Goal: Information Seeking & Learning: Learn about a topic

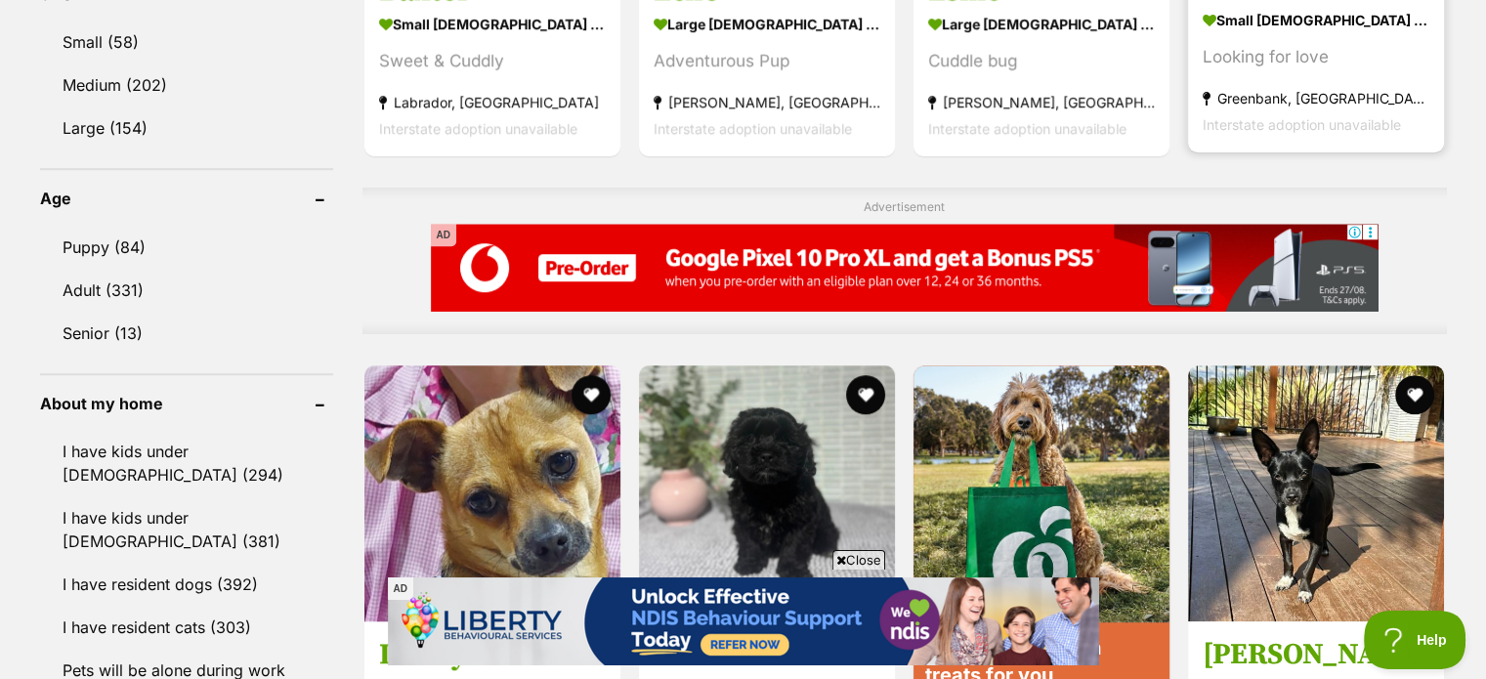
scroll to position [936, 0]
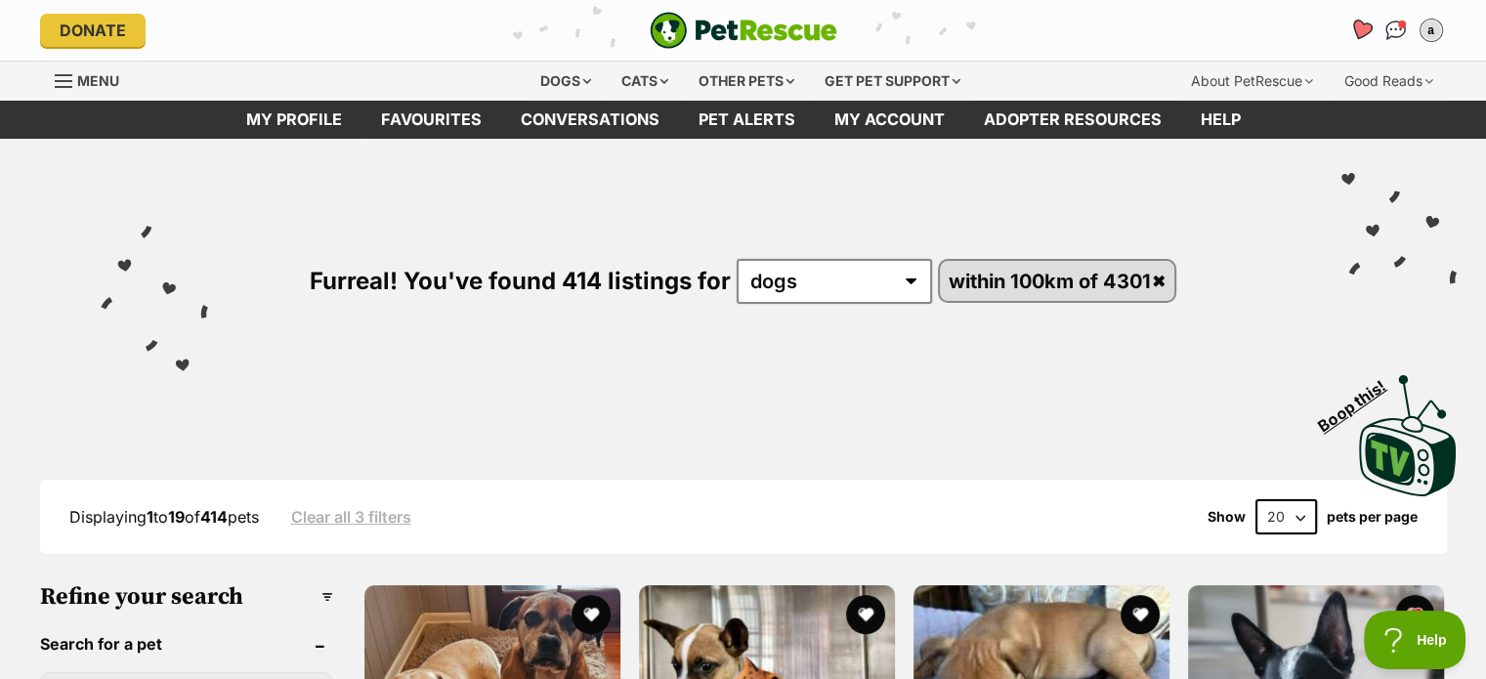
click at [1360, 24] on icon "Favourites" at bounding box center [1359, 30] width 23 height 22
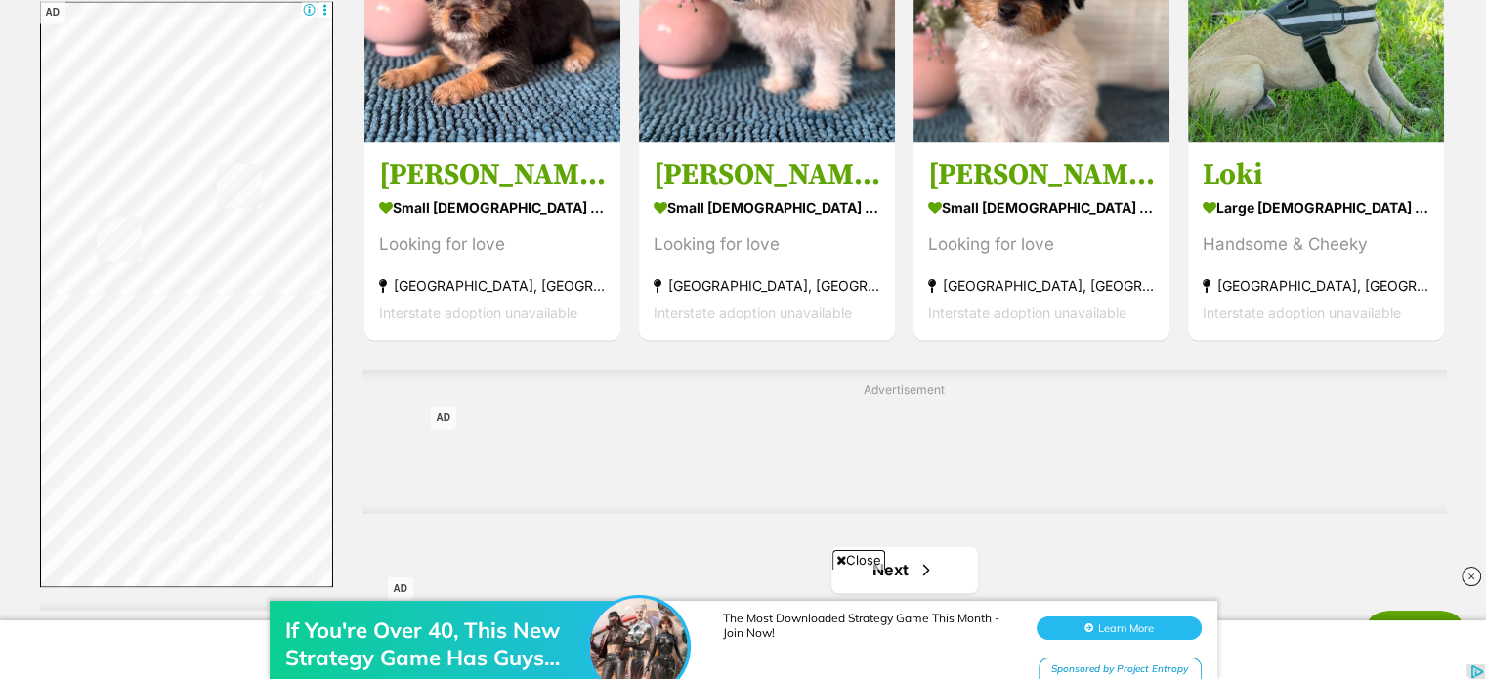
scroll to position [3029, 0]
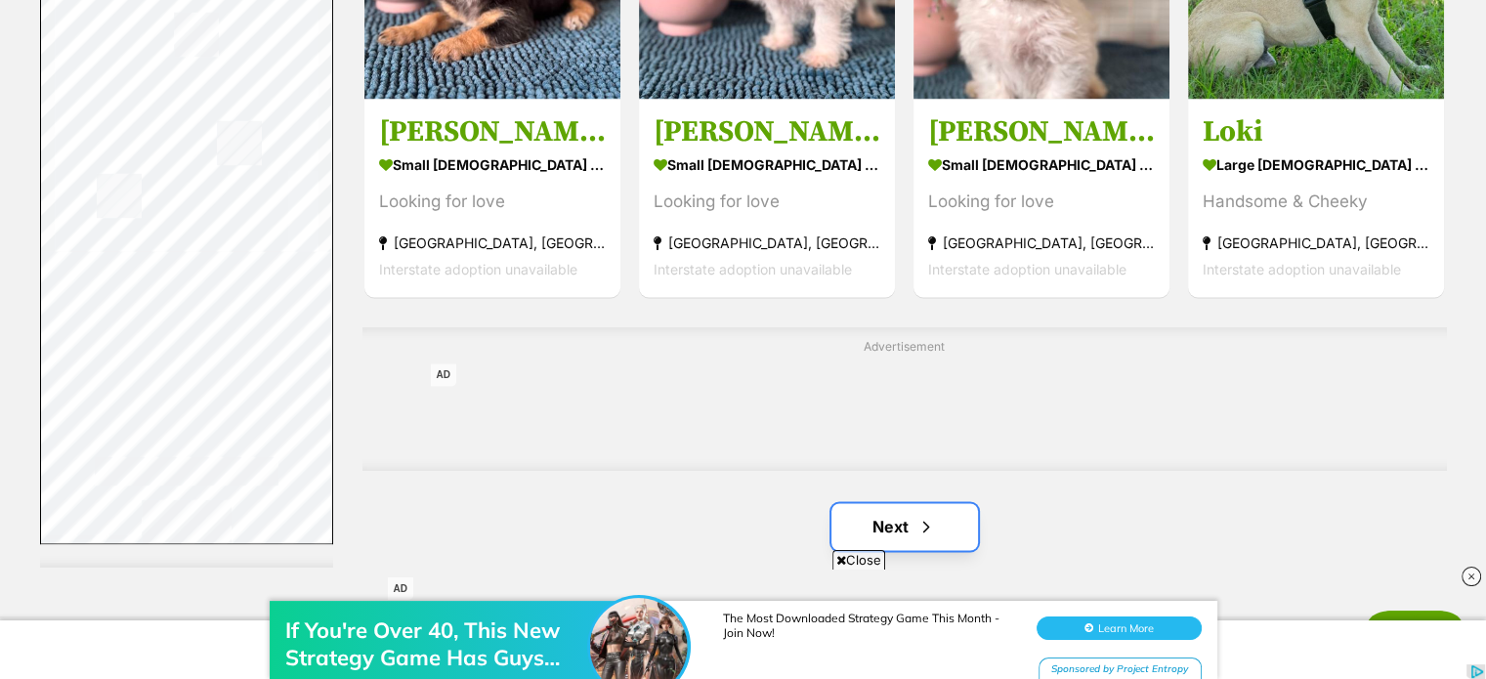
click at [949, 505] on link "Next" at bounding box center [904, 526] width 147 height 47
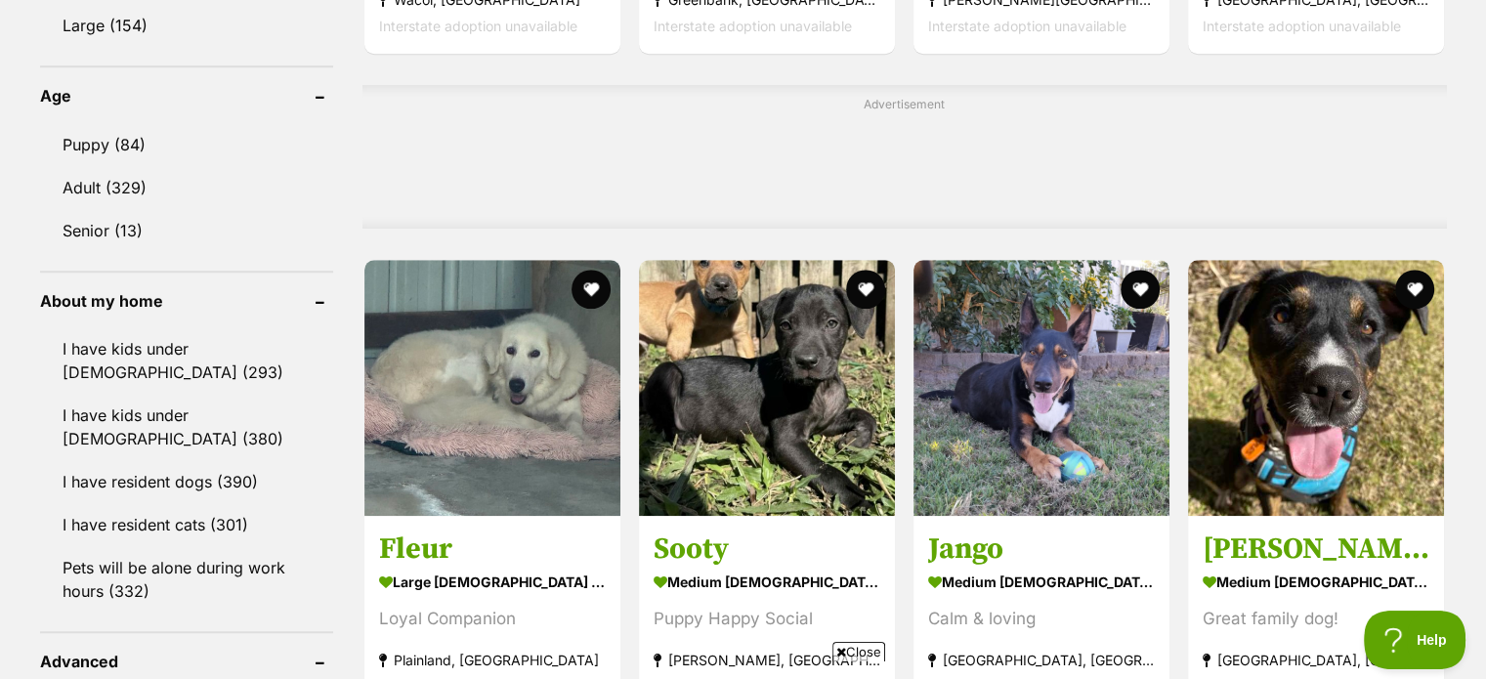
scroll to position [1563, 0]
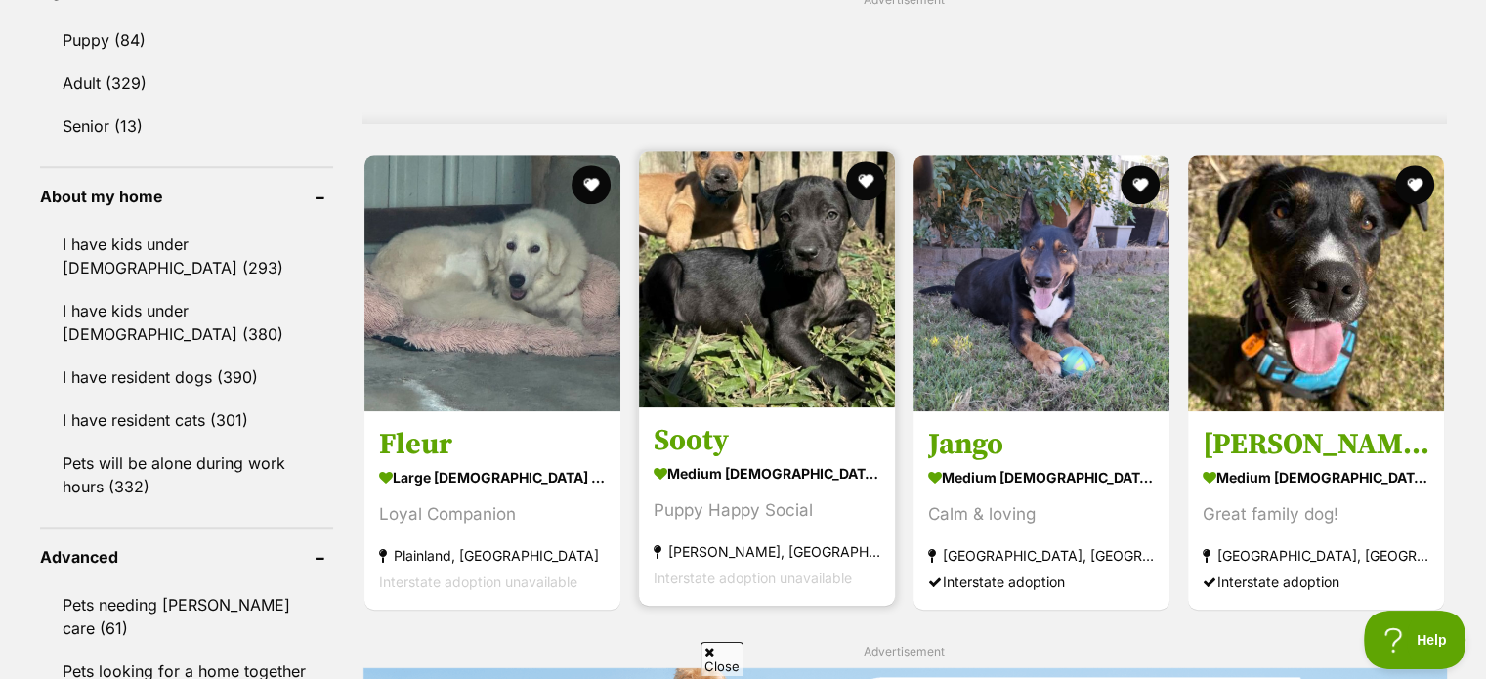
click at [822, 278] on img at bounding box center [767, 279] width 256 height 256
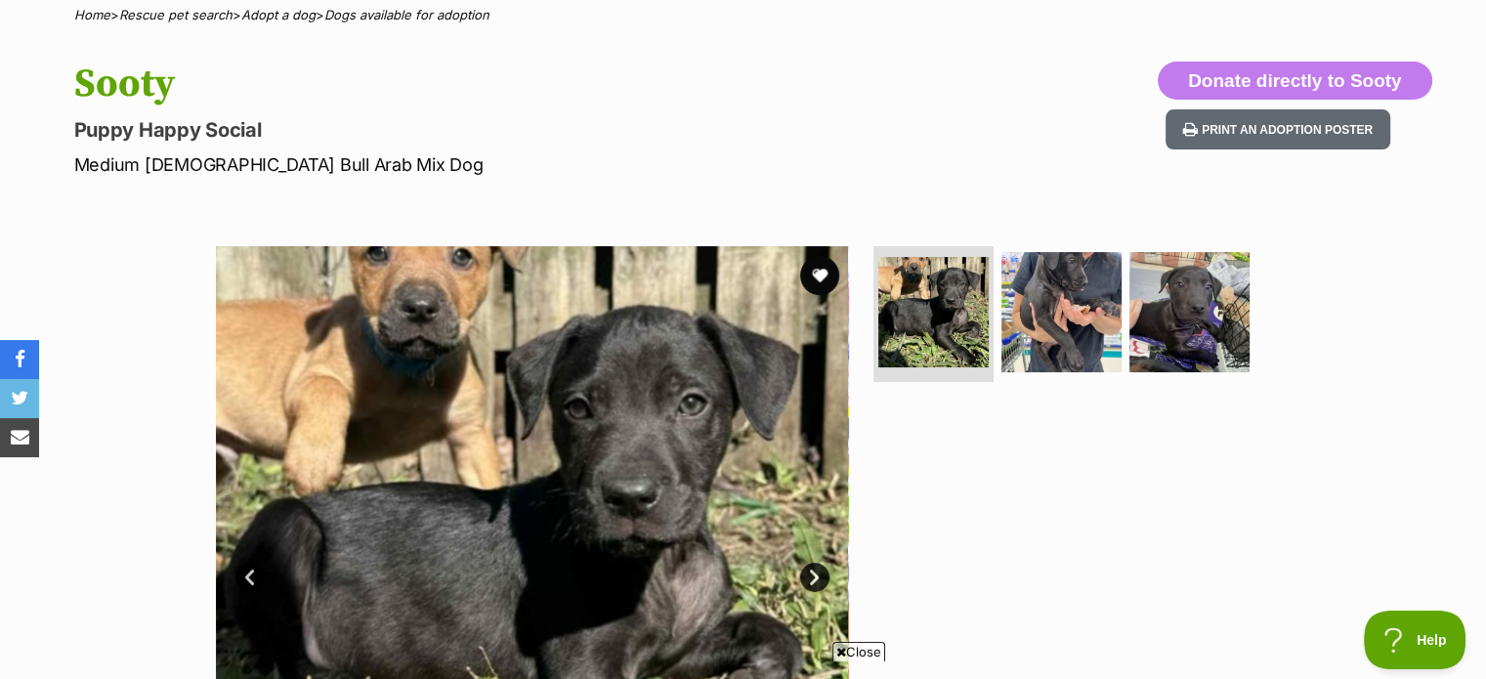
scroll to position [195, 0]
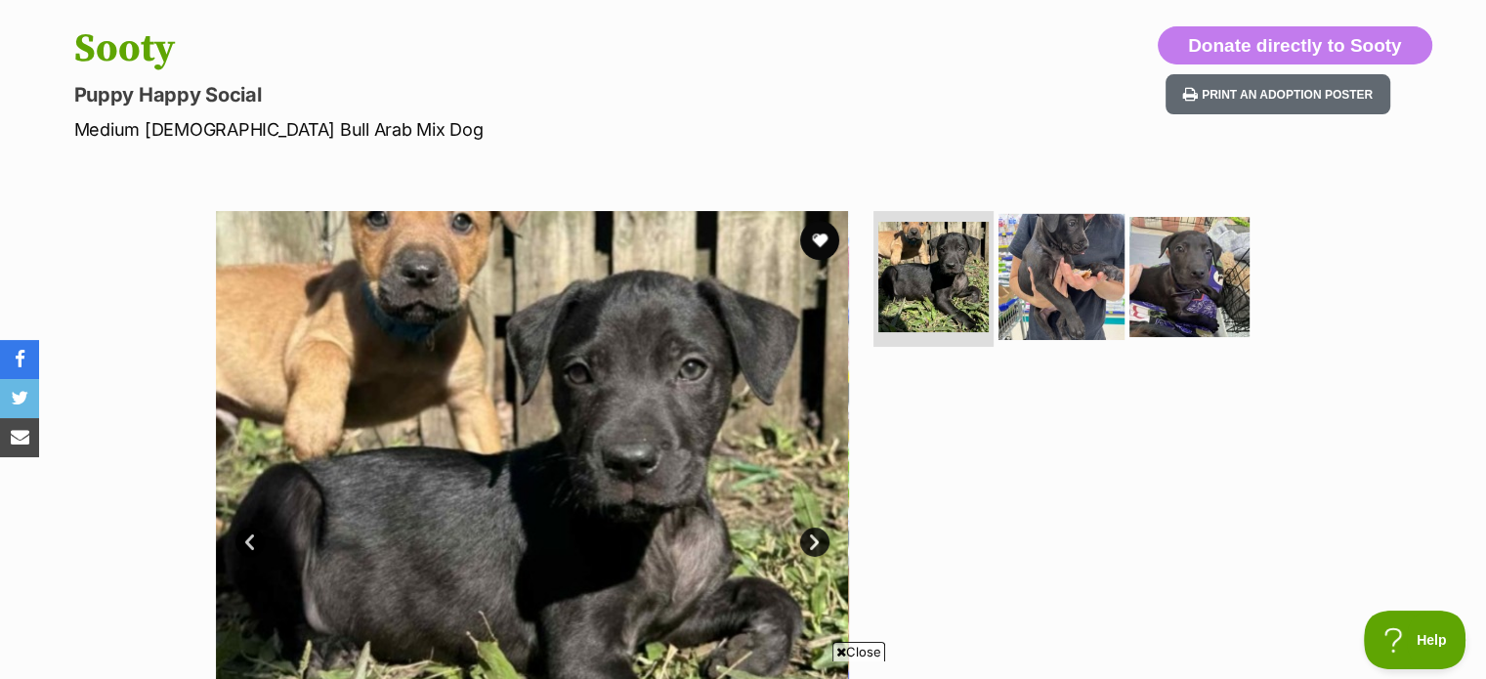
click at [1047, 296] on img at bounding box center [1061, 276] width 126 height 126
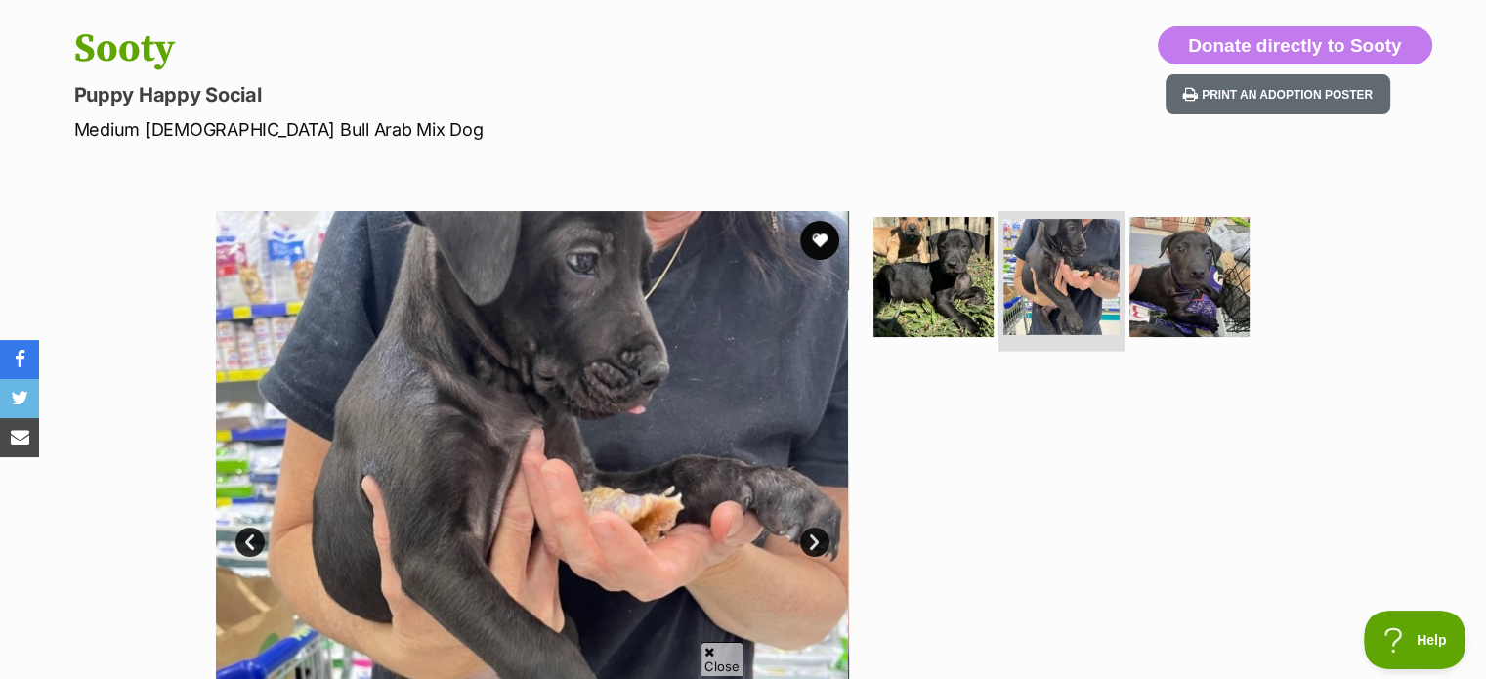
scroll to position [0, 0]
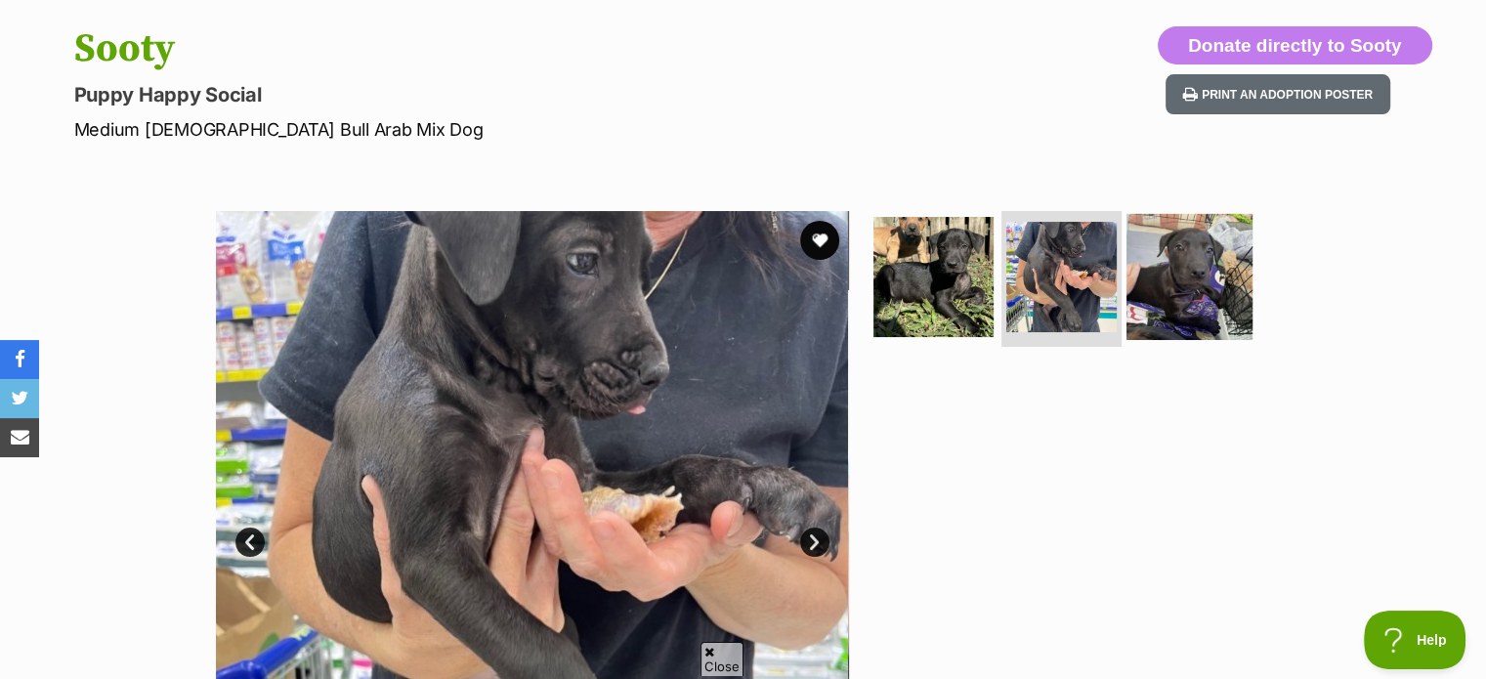
click at [1220, 271] on img at bounding box center [1189, 276] width 126 height 126
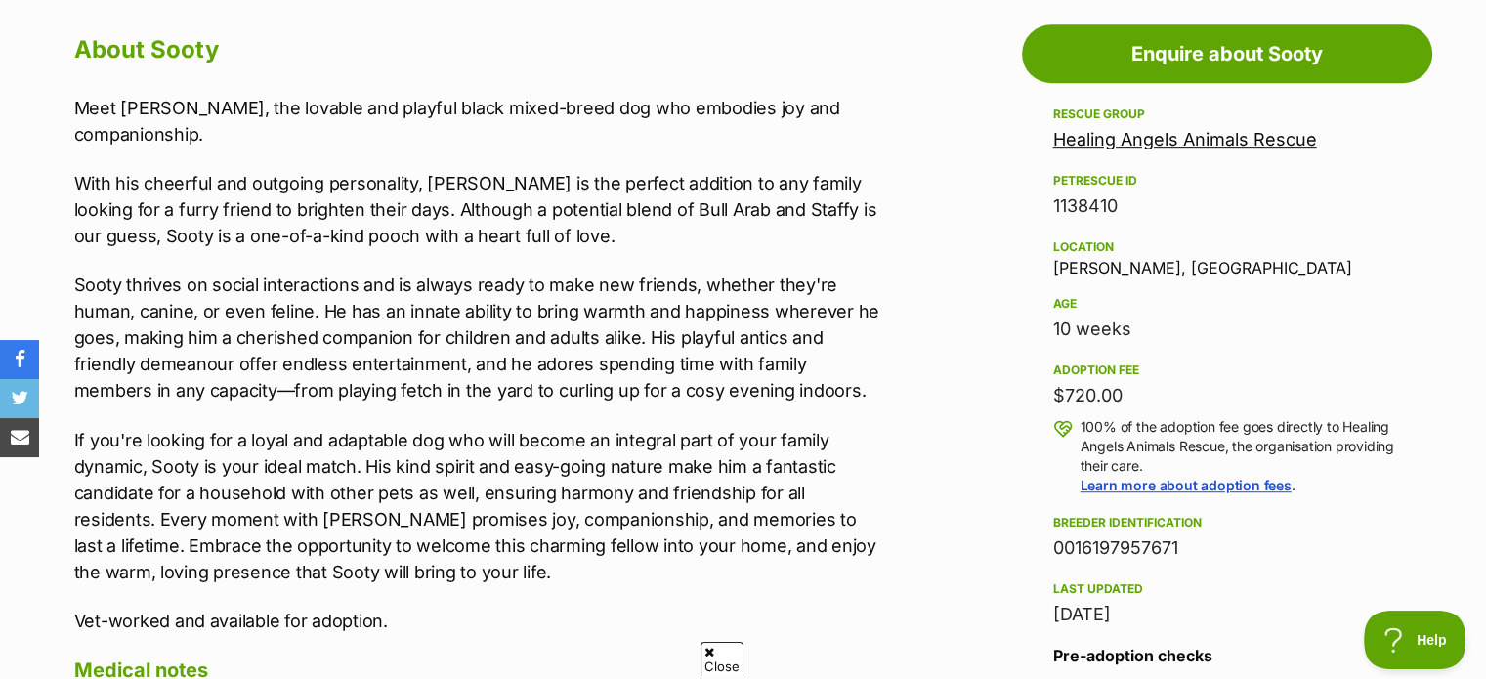
scroll to position [1075, 0]
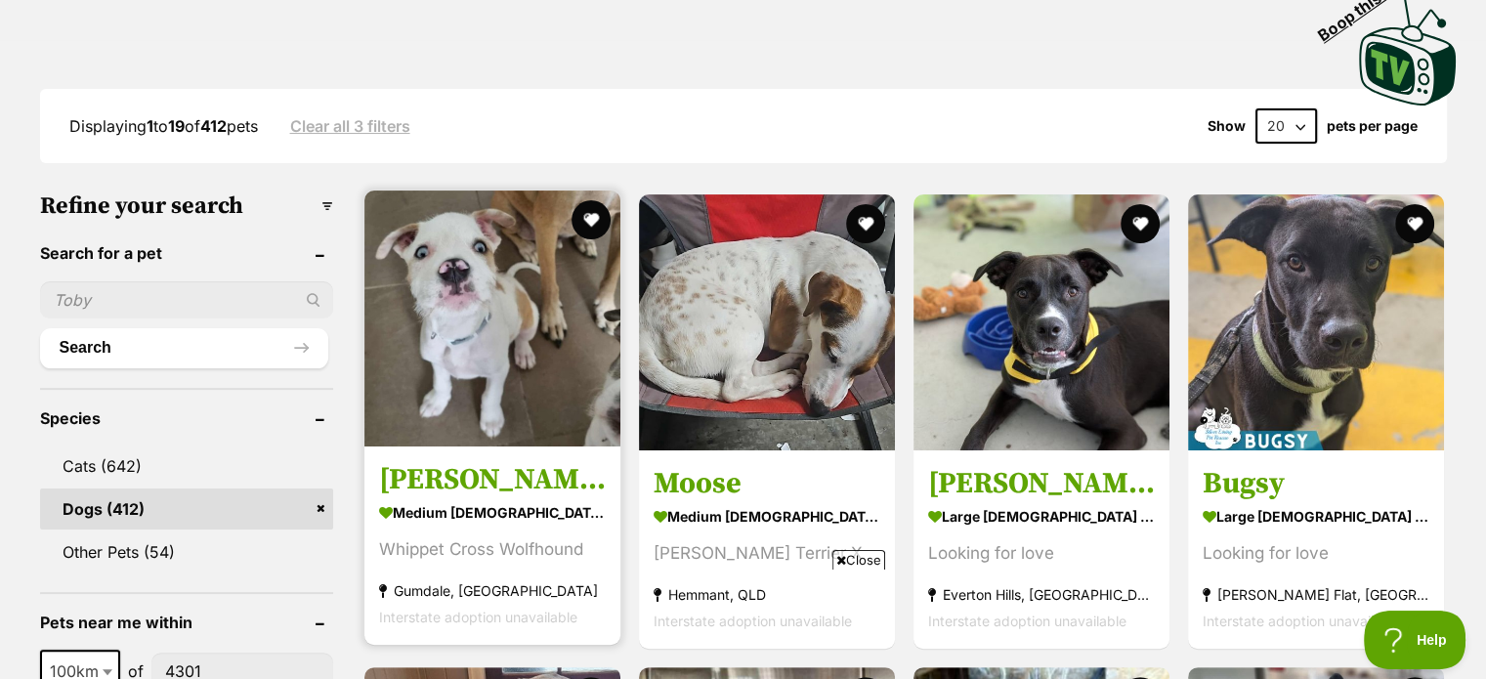
click at [553, 343] on img at bounding box center [492, 319] width 256 height 256
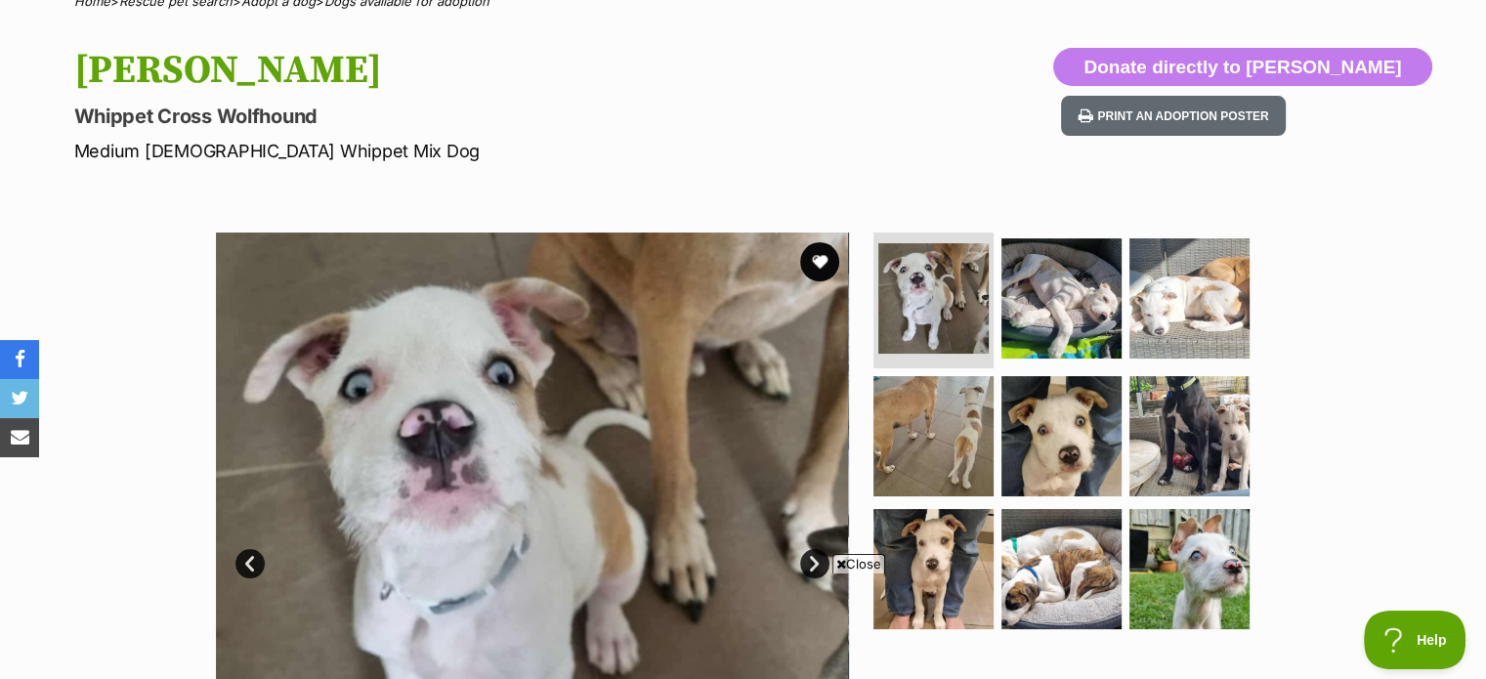
scroll to position [195, 0]
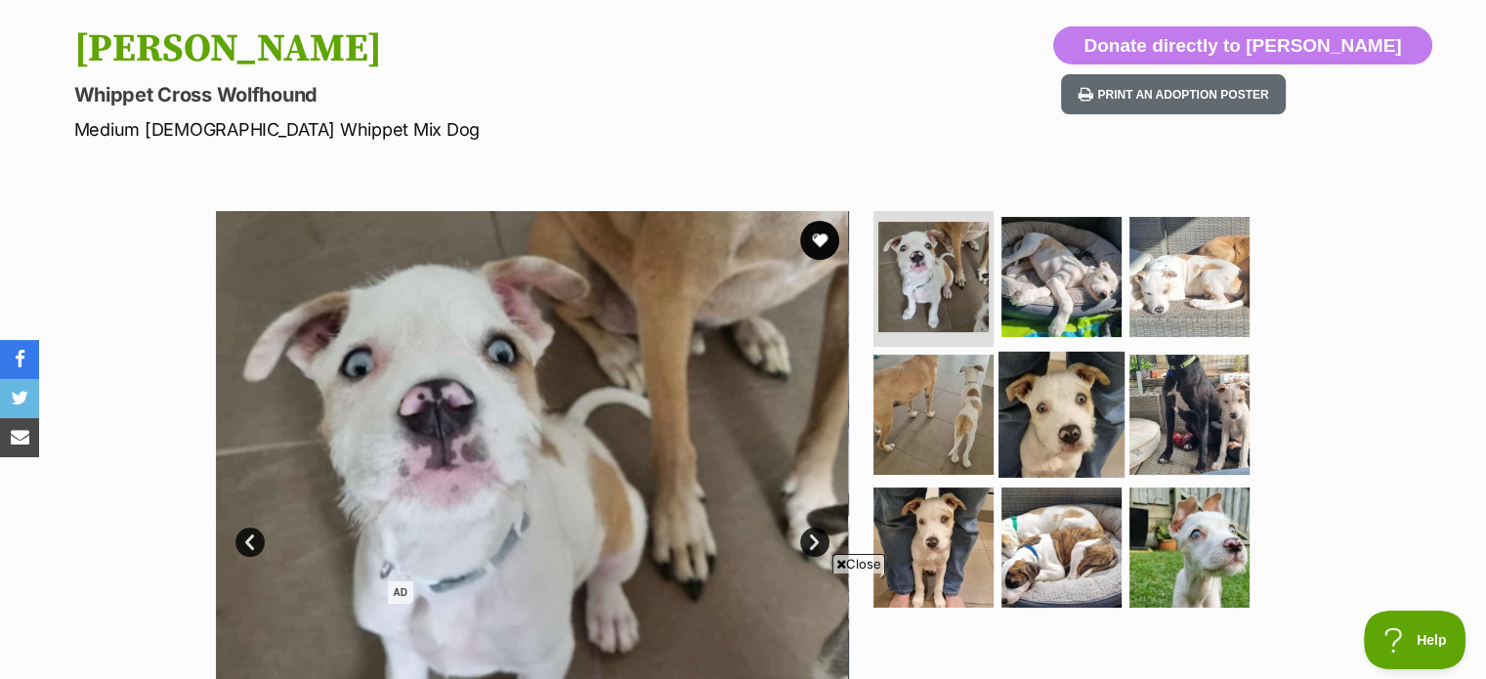
click at [1052, 423] on img at bounding box center [1061, 415] width 126 height 126
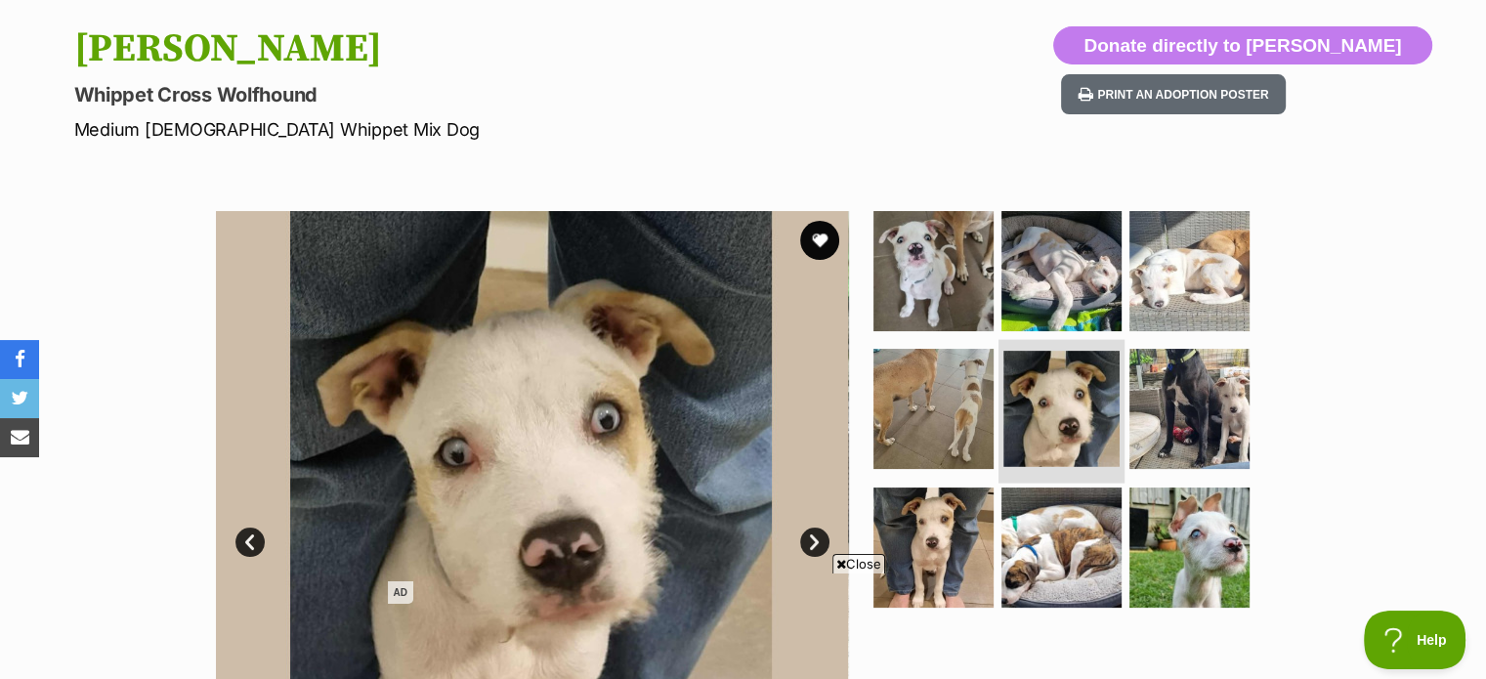
scroll to position [293, 0]
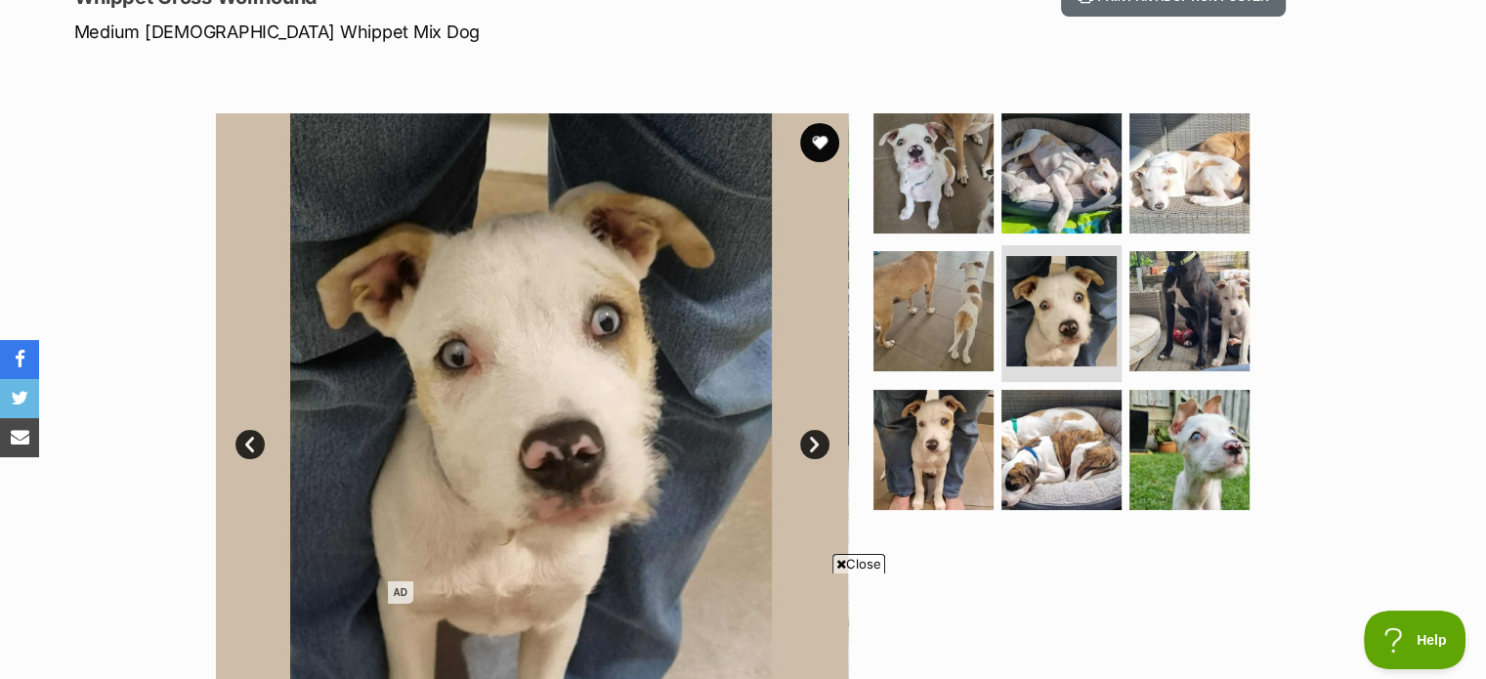
click at [864, 562] on span "Close" at bounding box center [858, 564] width 53 height 20
click at [1028, 498] on img at bounding box center [1061, 450] width 126 height 126
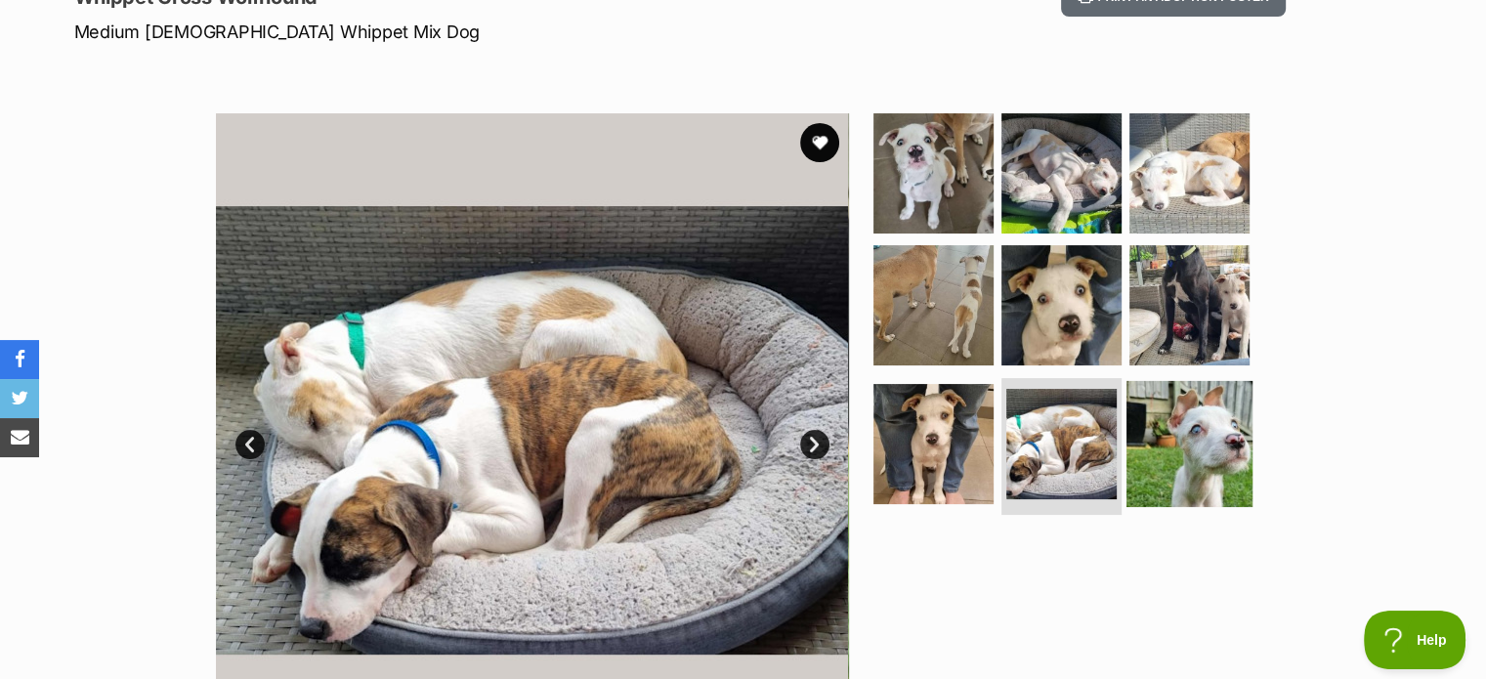
click at [1199, 464] on img at bounding box center [1189, 444] width 126 height 126
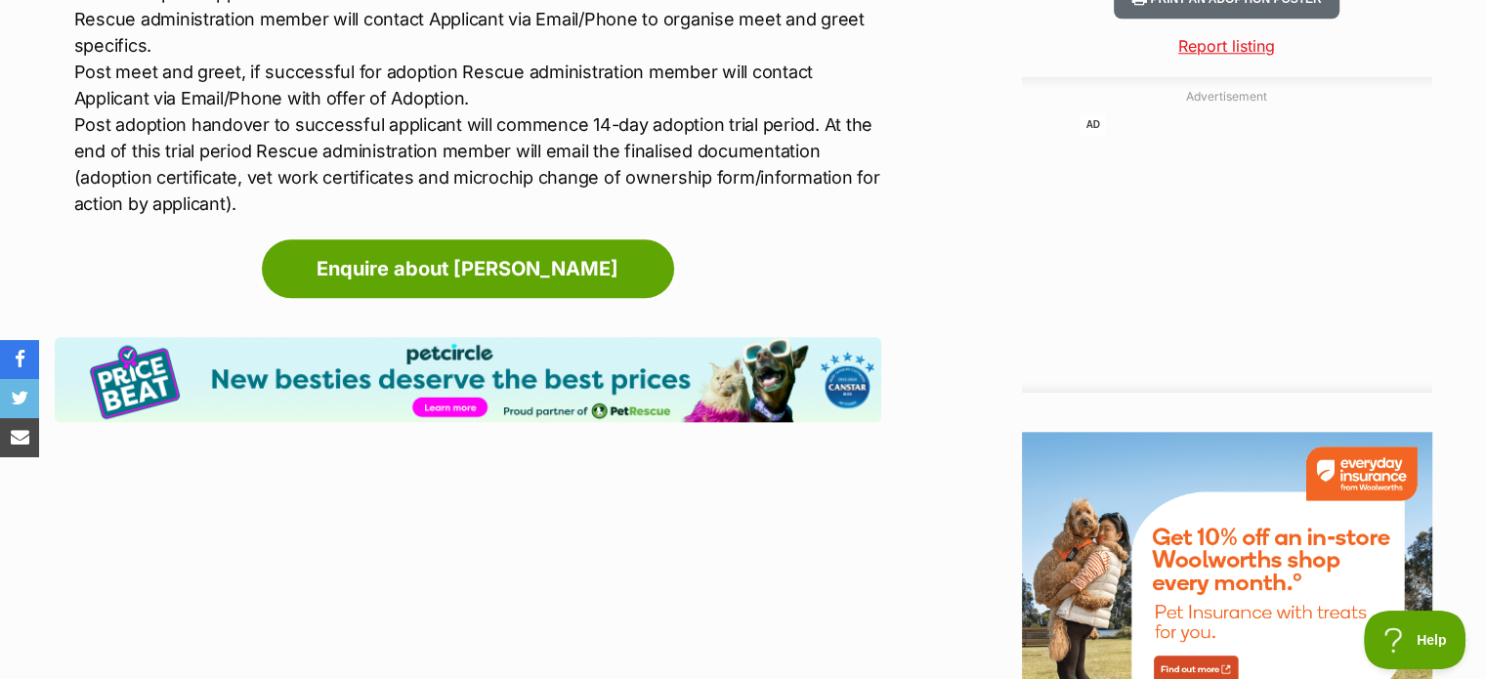
scroll to position [0, 0]
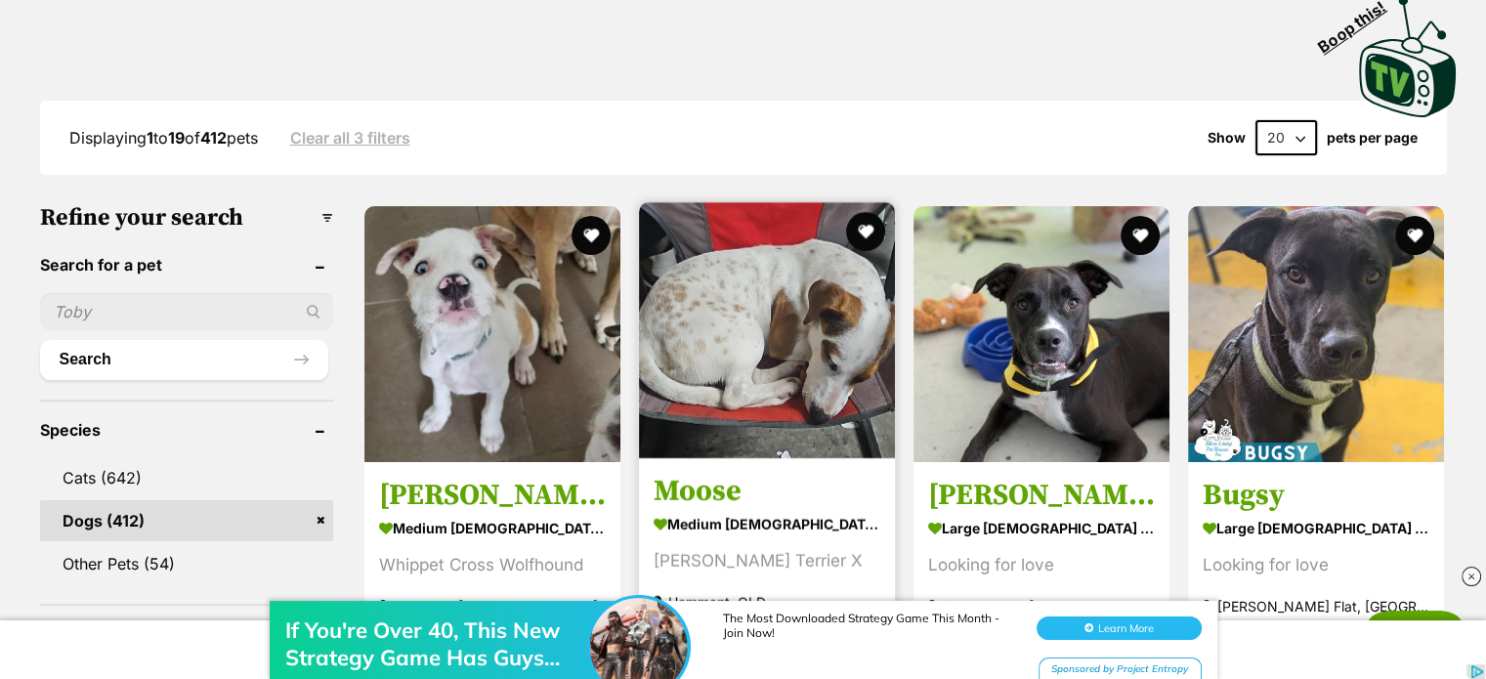
click at [734, 339] on img at bounding box center [767, 330] width 256 height 256
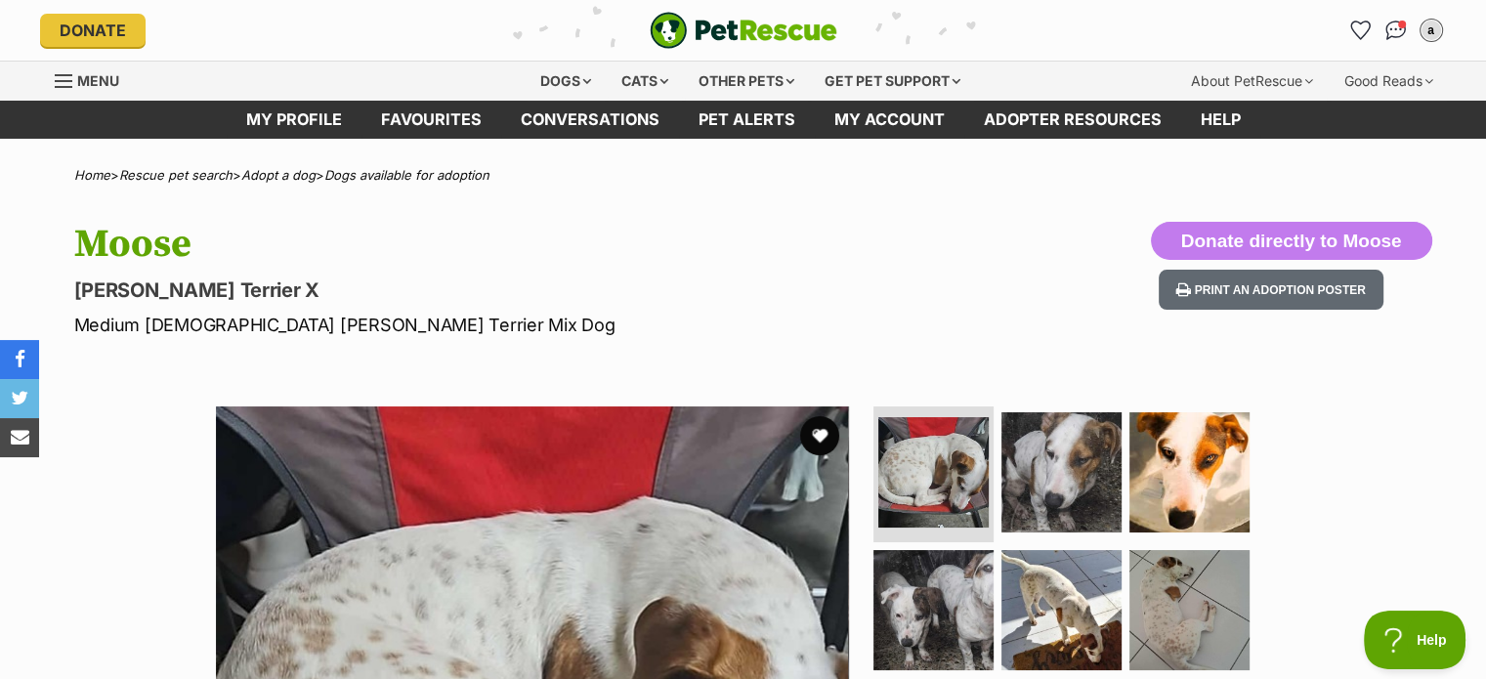
click at [484, 268] on hgroup "Moose Jack Russell Terrier X Medium Male Jack Russell Terrier Mix Dog" at bounding box center [487, 280] width 826 height 116
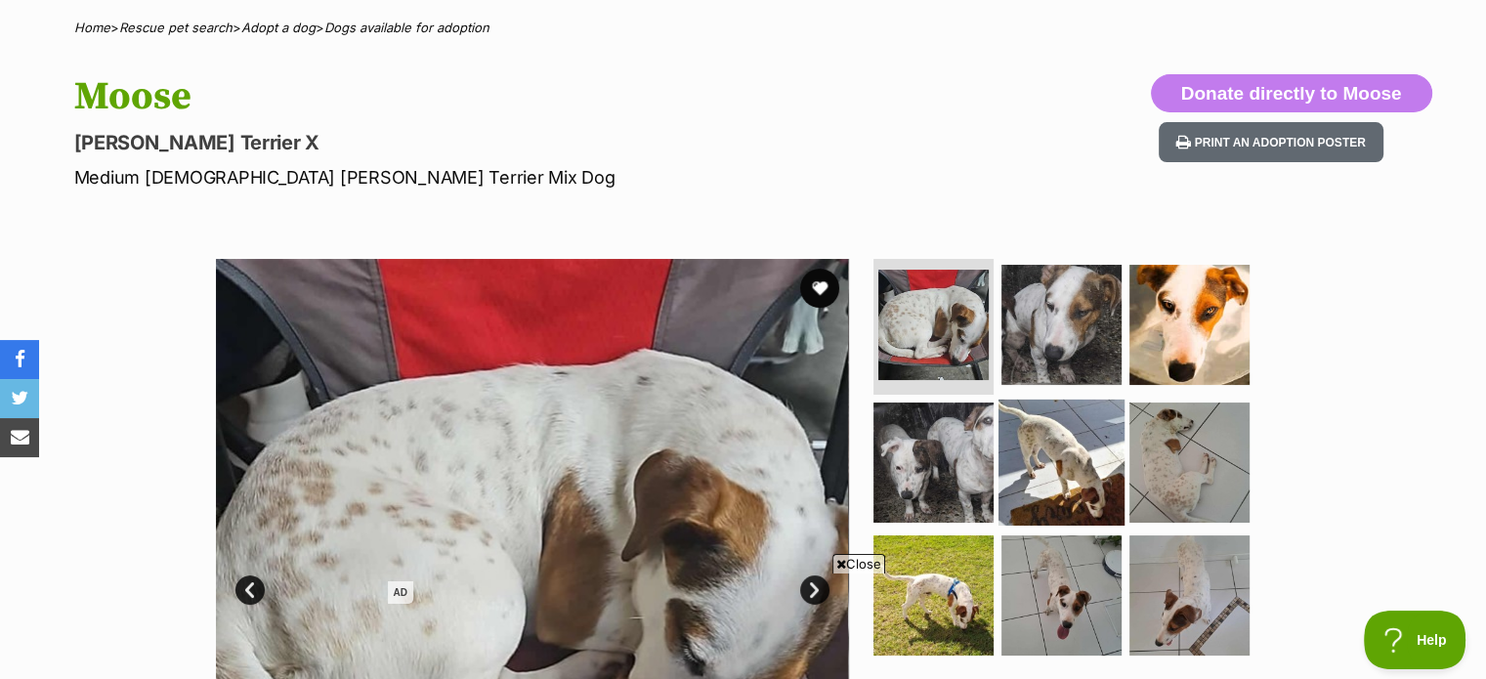
scroll to position [195, 0]
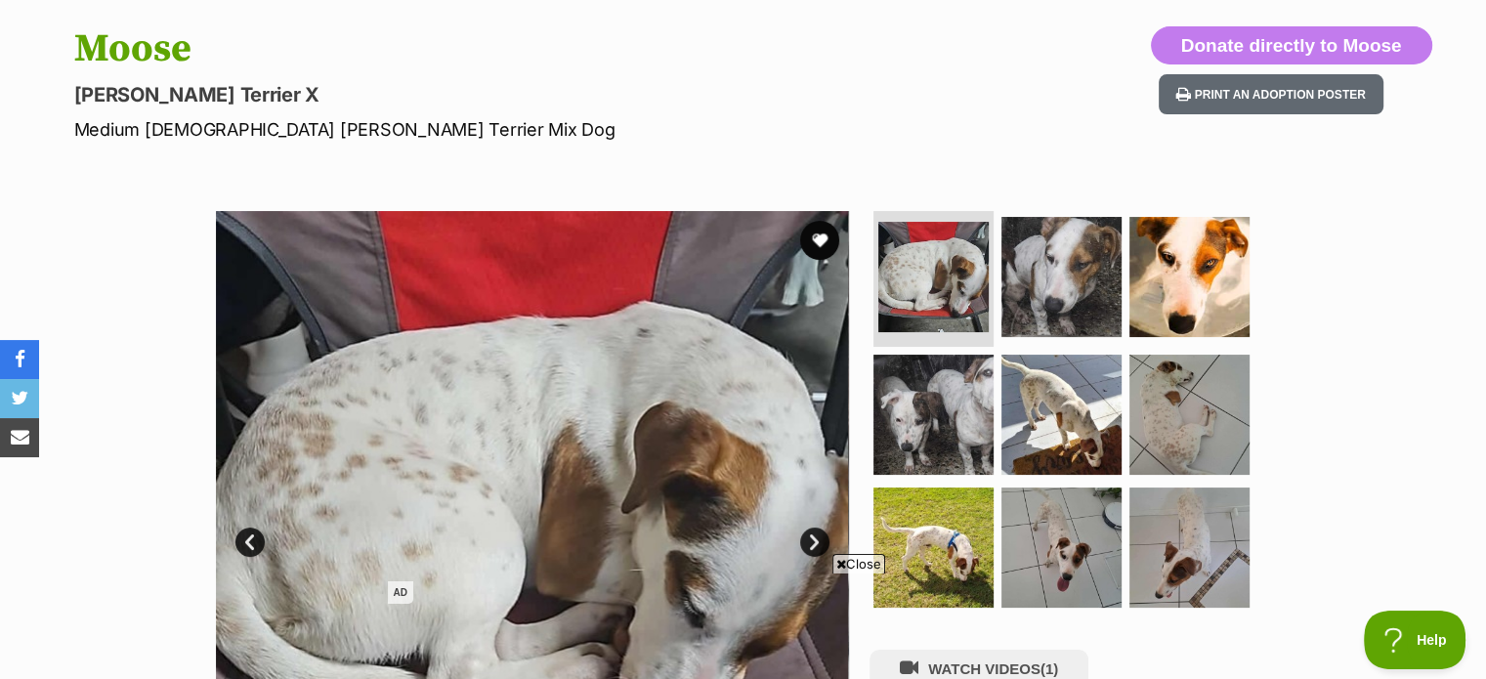
click at [845, 558] on span "Close" at bounding box center [858, 564] width 53 height 20
click at [937, 460] on img at bounding box center [933, 415] width 126 height 126
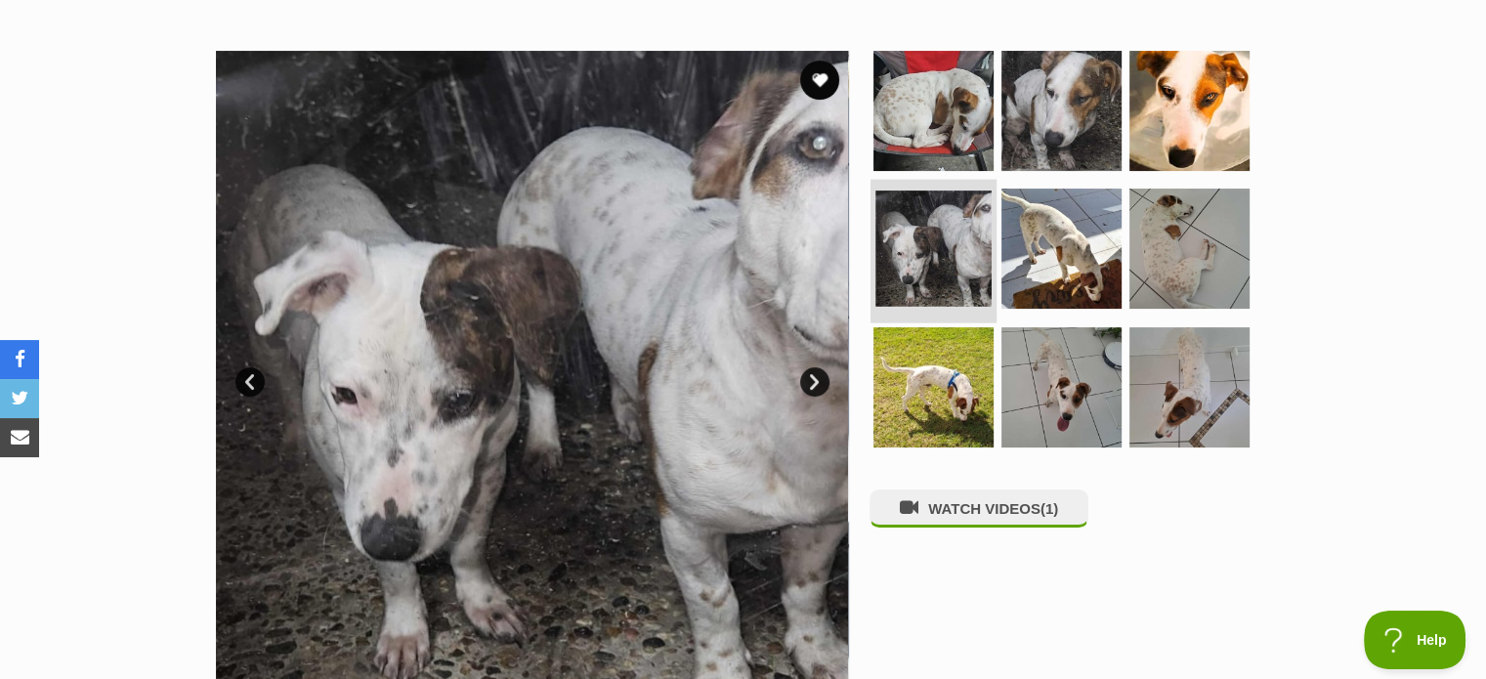
scroll to position [391, 0]
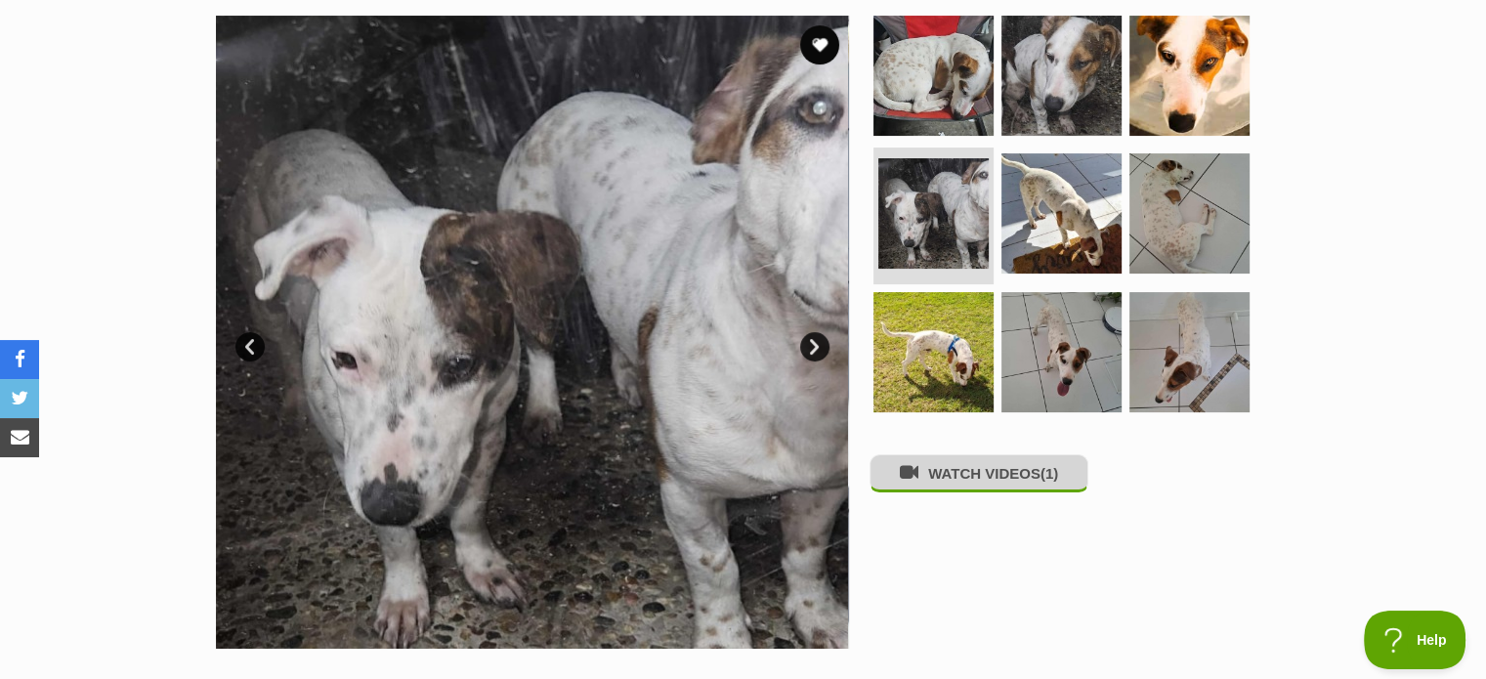
click at [931, 476] on button "WATCH VIDEOS (1)" at bounding box center [978, 473] width 219 height 38
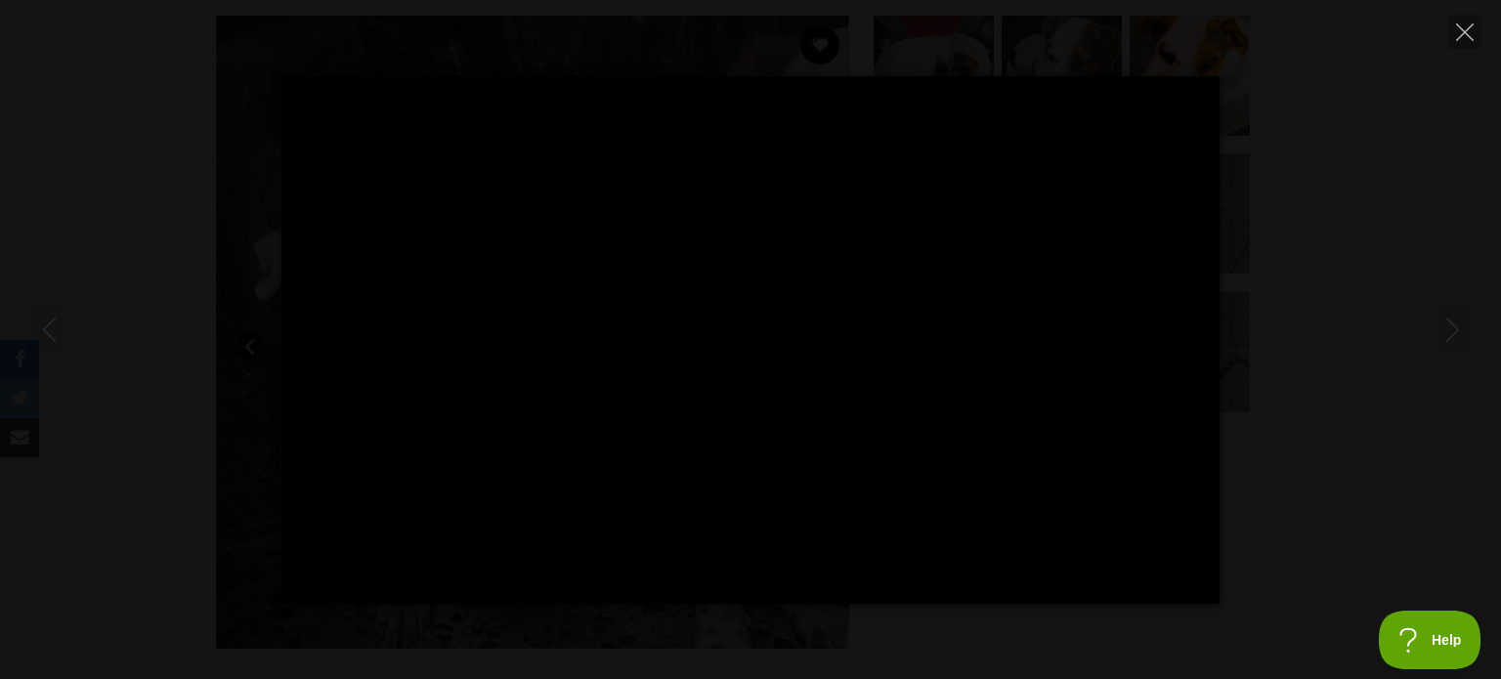
type input "42.32"
type input "42.41"
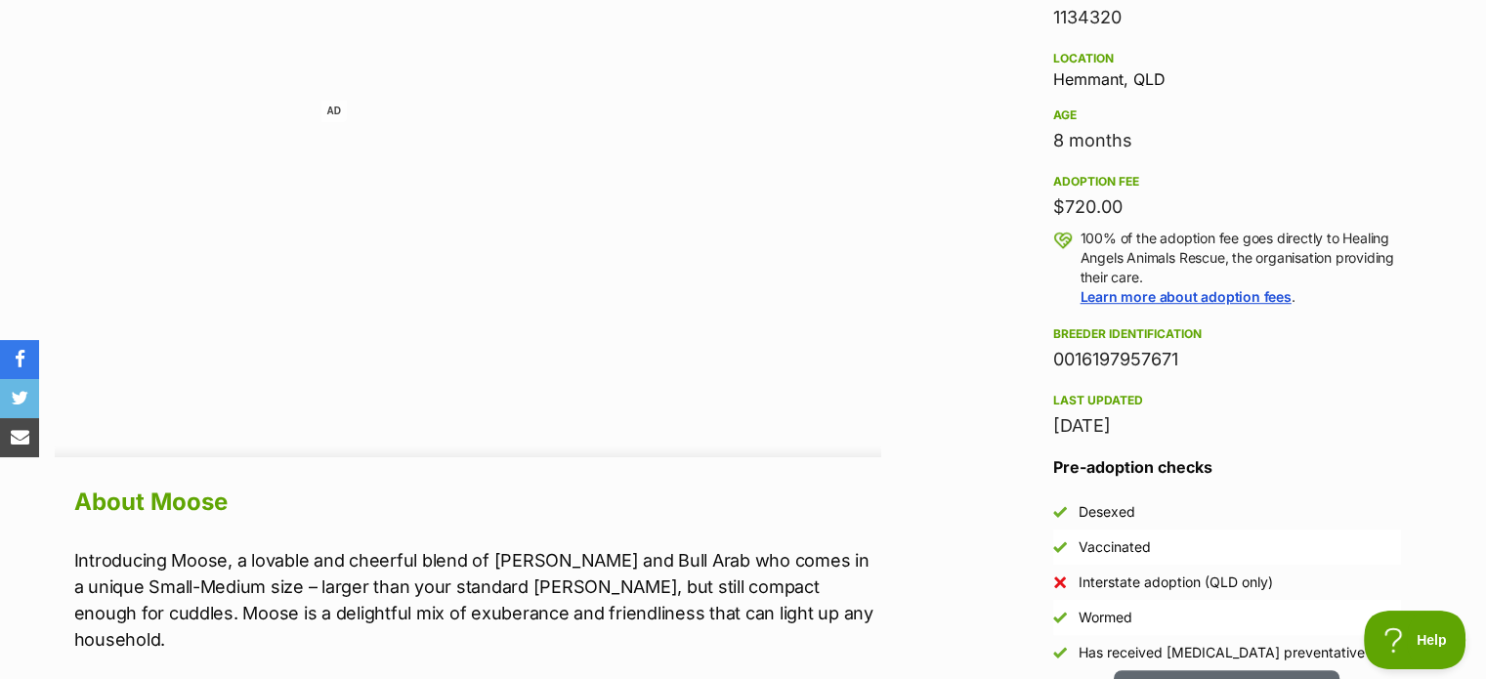
scroll to position [1563, 0]
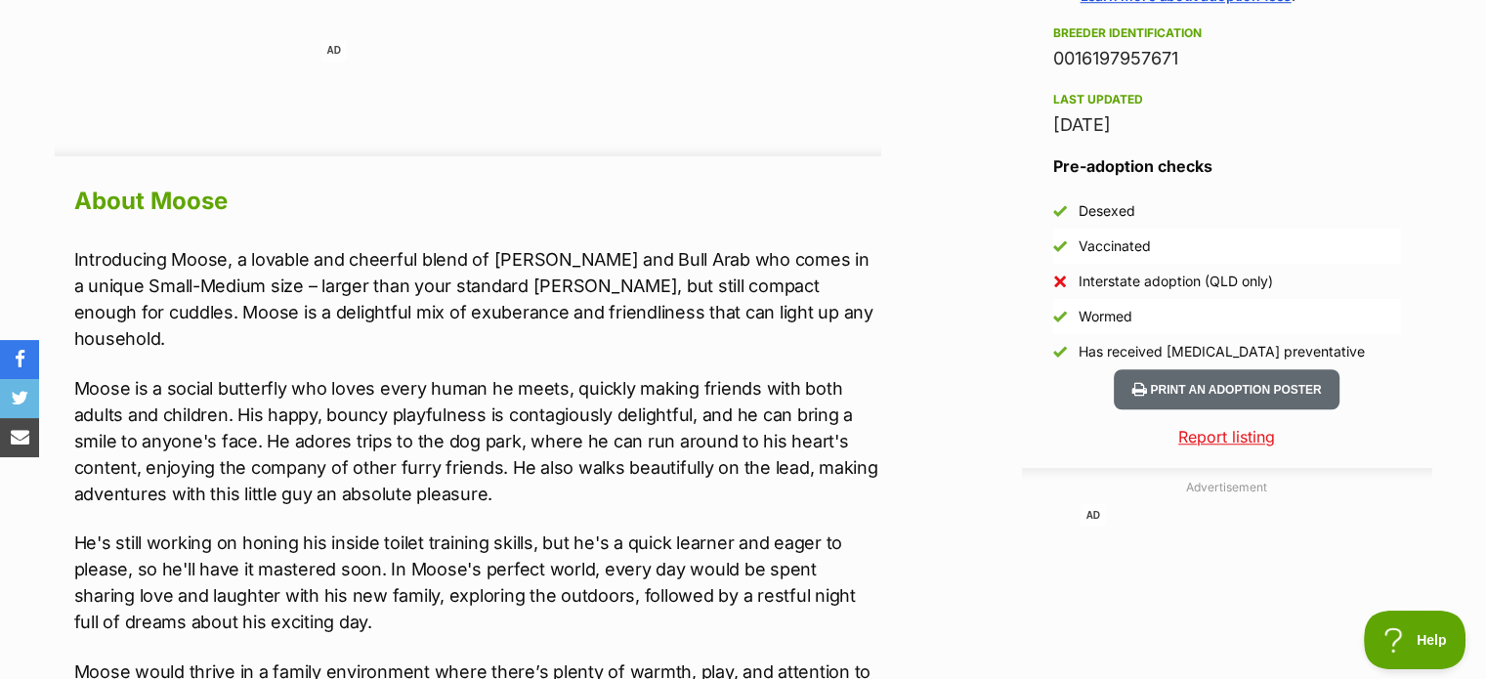
click at [122, 430] on p "Moose is a social butterfly who loves every human he meets, quickly making frie…" at bounding box center [477, 441] width 807 height 132
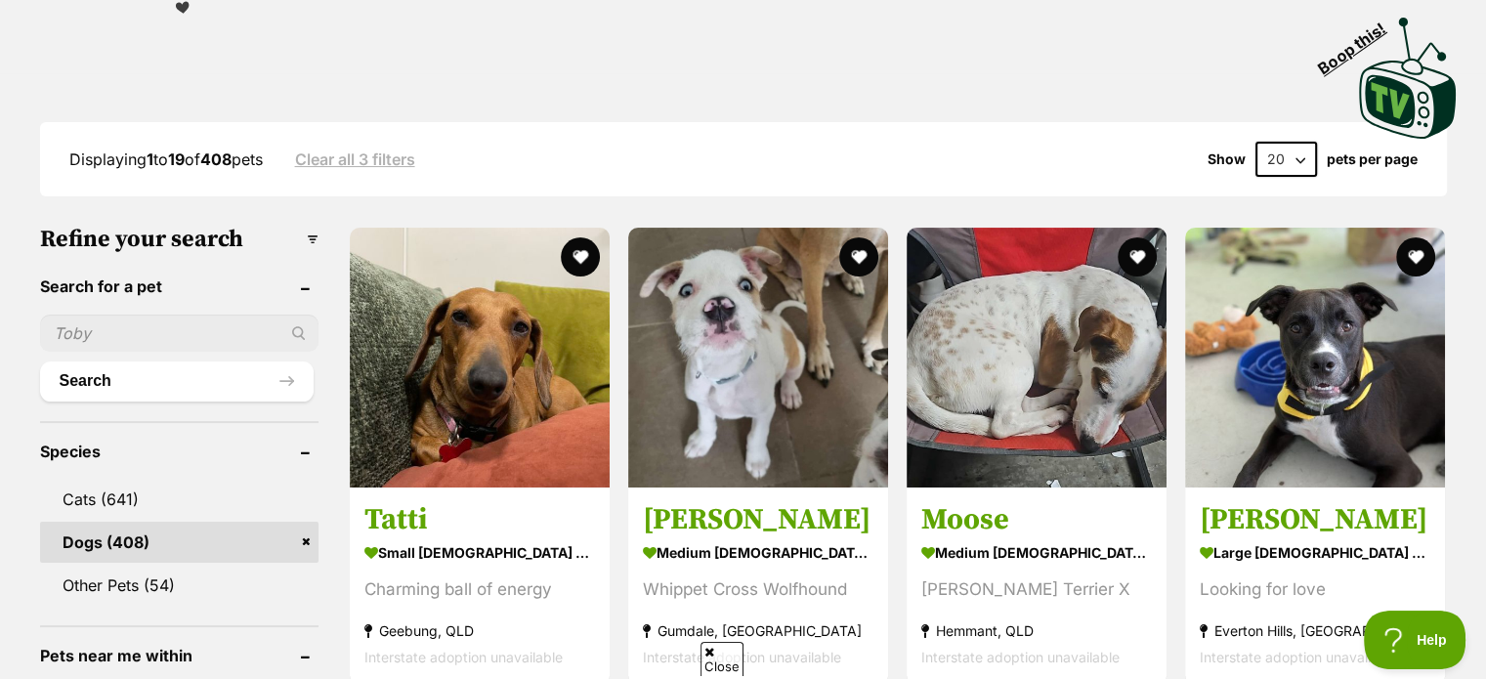
scroll to position [391, 0]
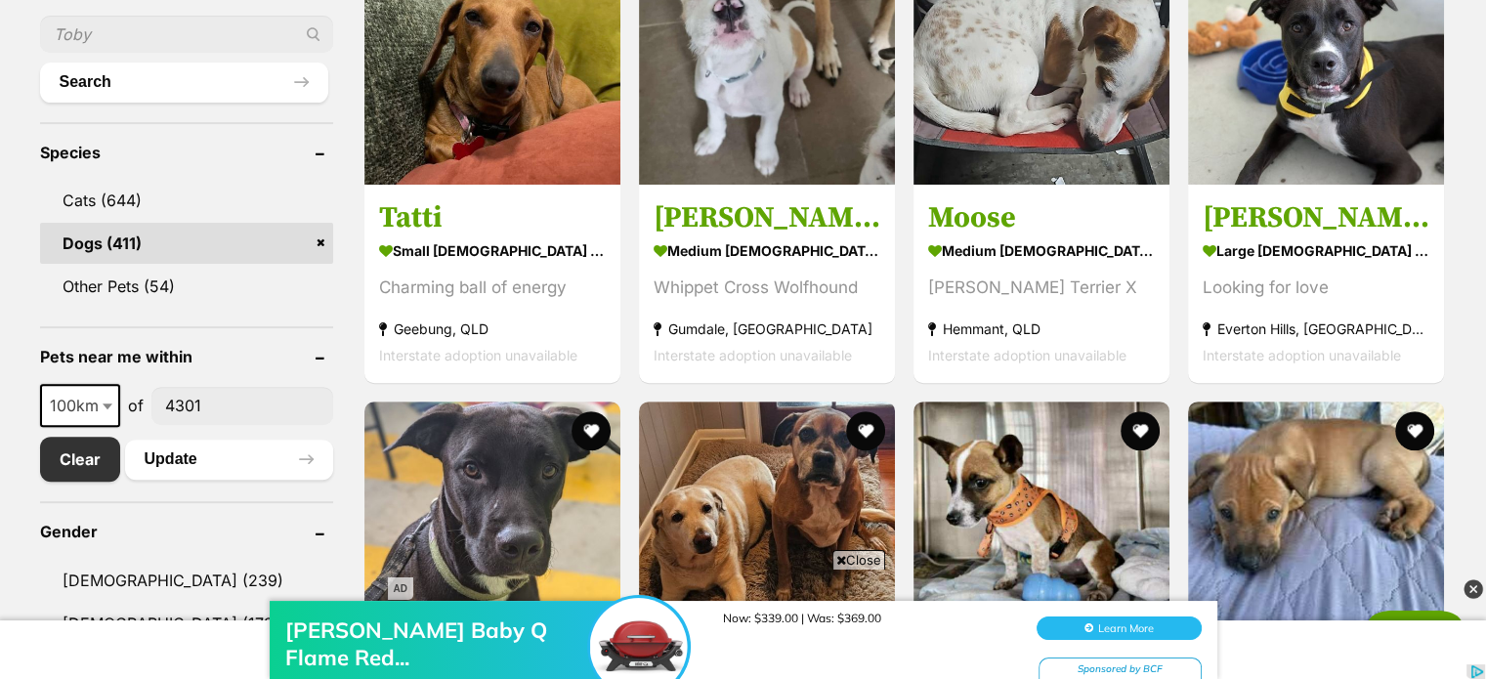
scroll to position [672, 0]
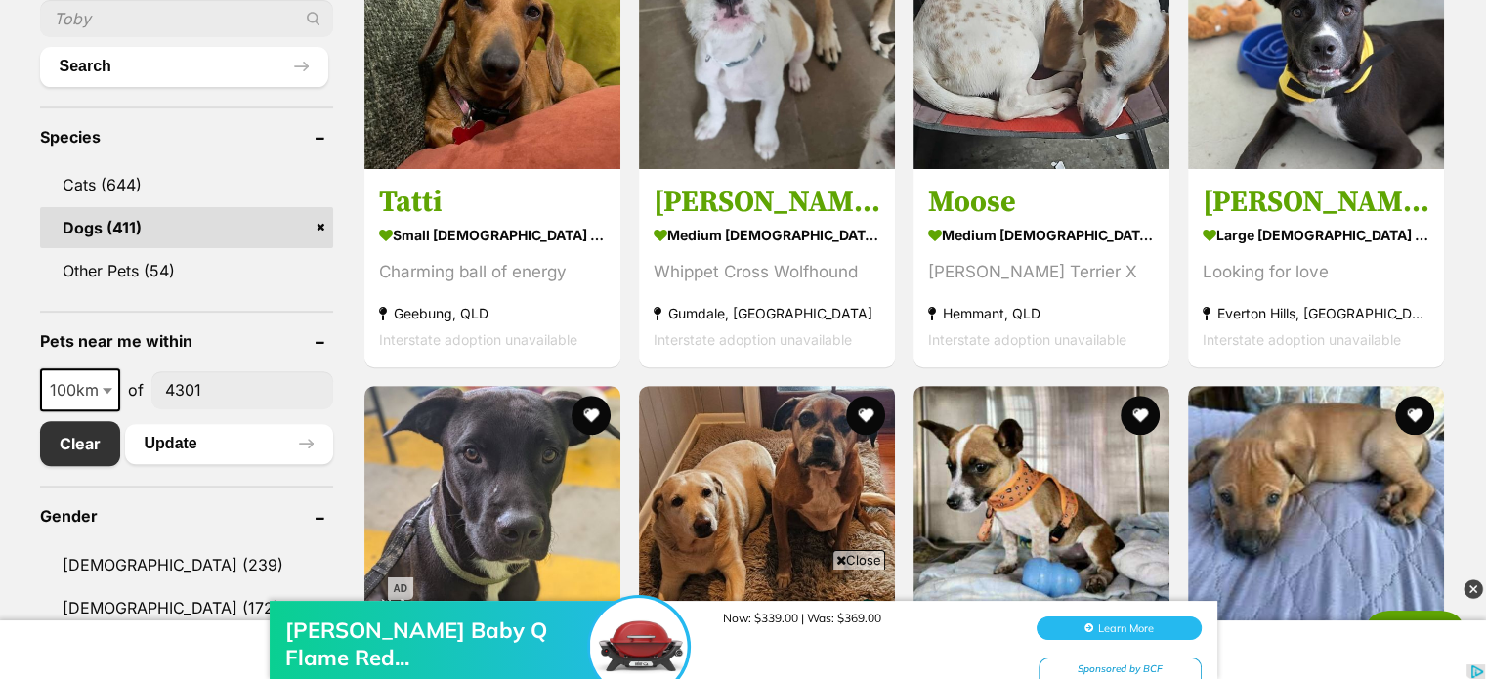
click at [73, 376] on span "100km" at bounding box center [80, 389] width 76 height 27
select select "250"
click at [173, 448] on button "Update" at bounding box center [229, 443] width 208 height 39
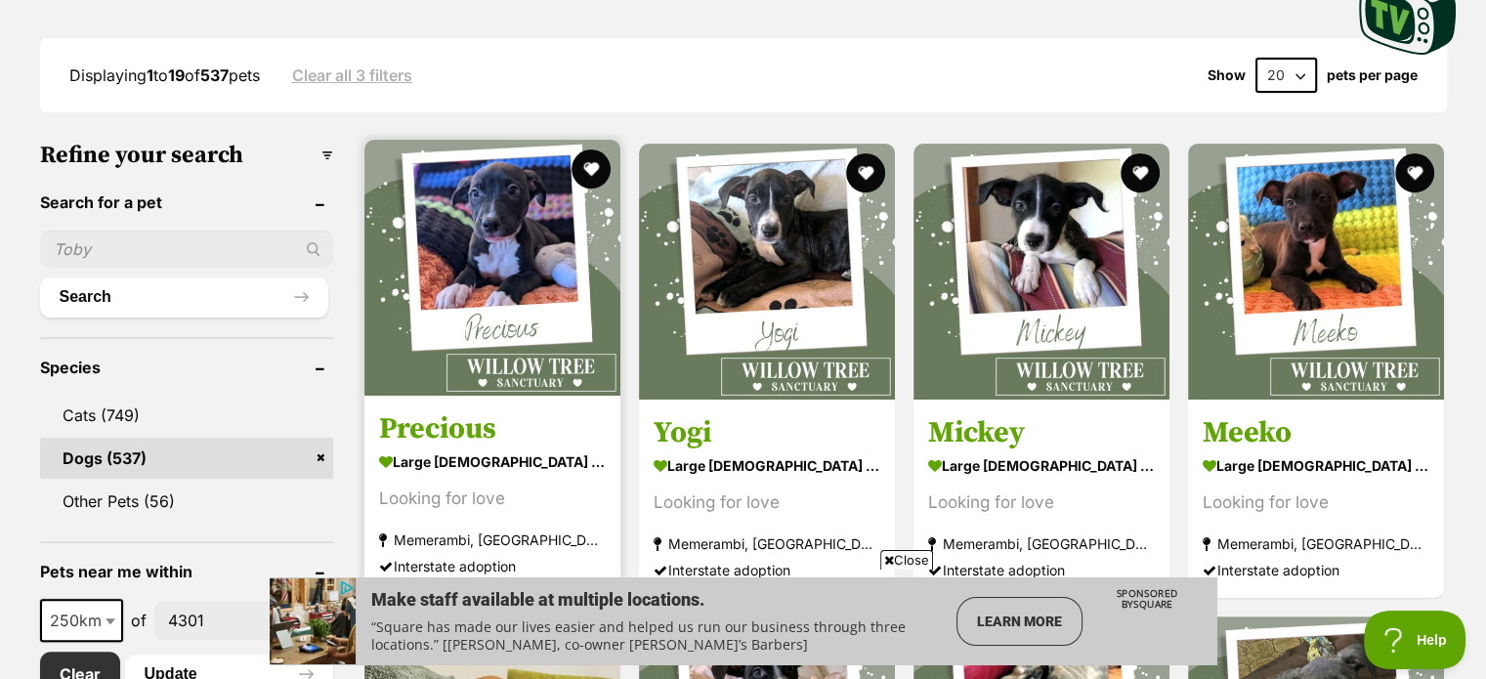
click at [525, 269] on img at bounding box center [492, 268] width 256 height 256
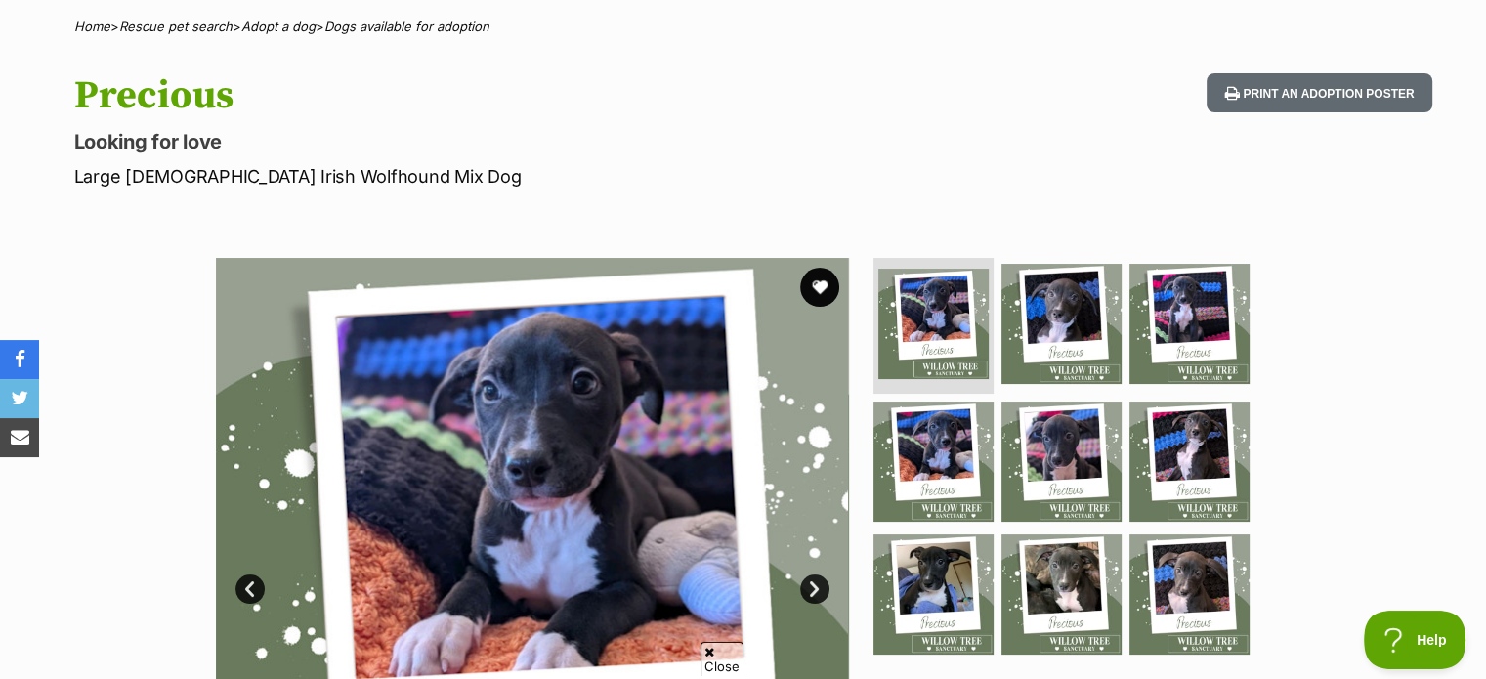
scroll to position [195, 0]
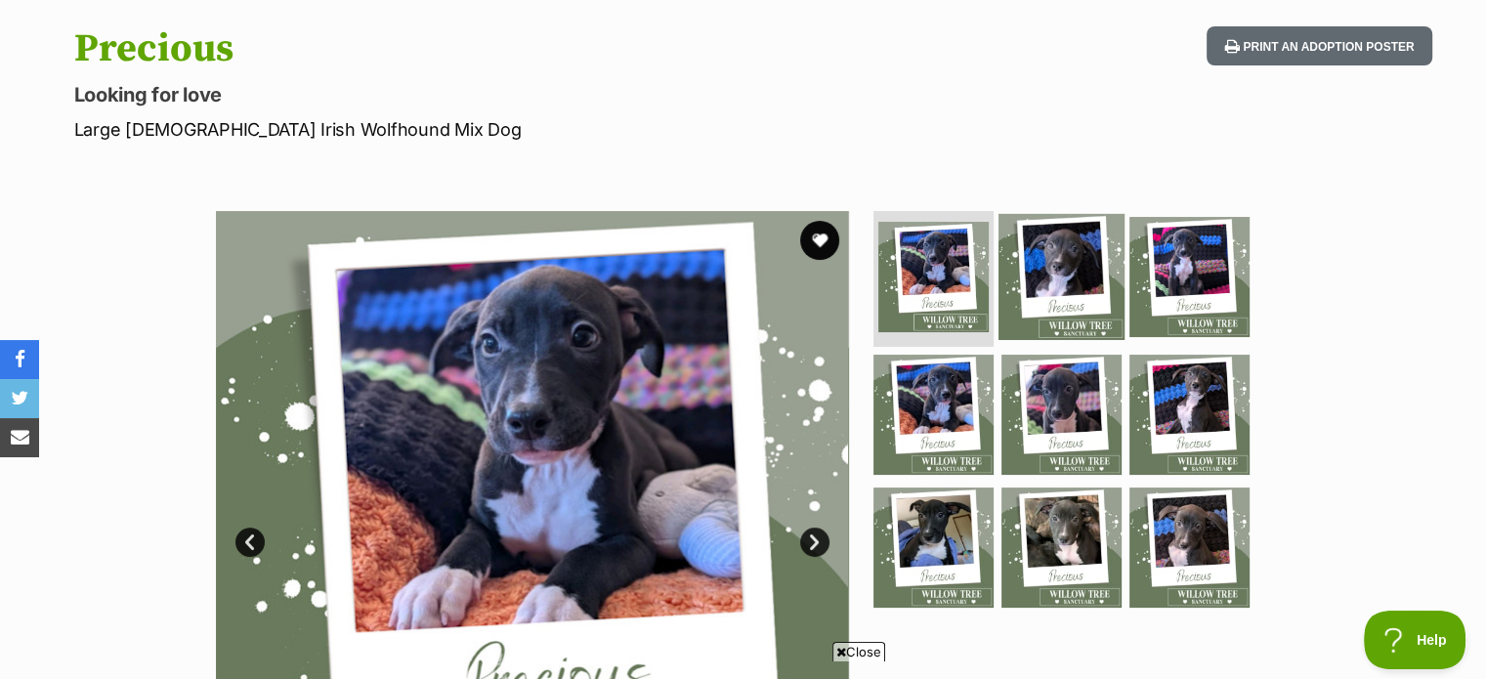
click at [1071, 252] on img at bounding box center [1061, 276] width 126 height 126
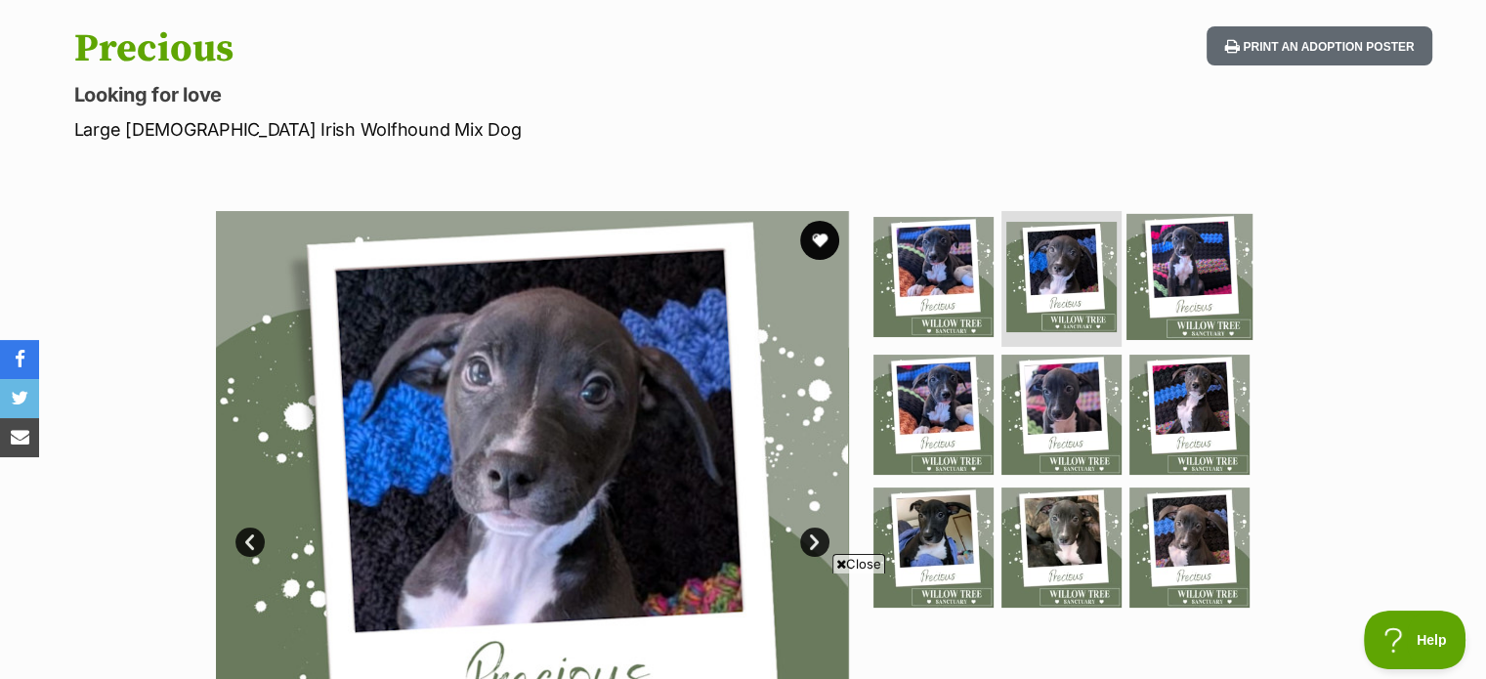
click at [1216, 293] on img at bounding box center [1189, 276] width 126 height 126
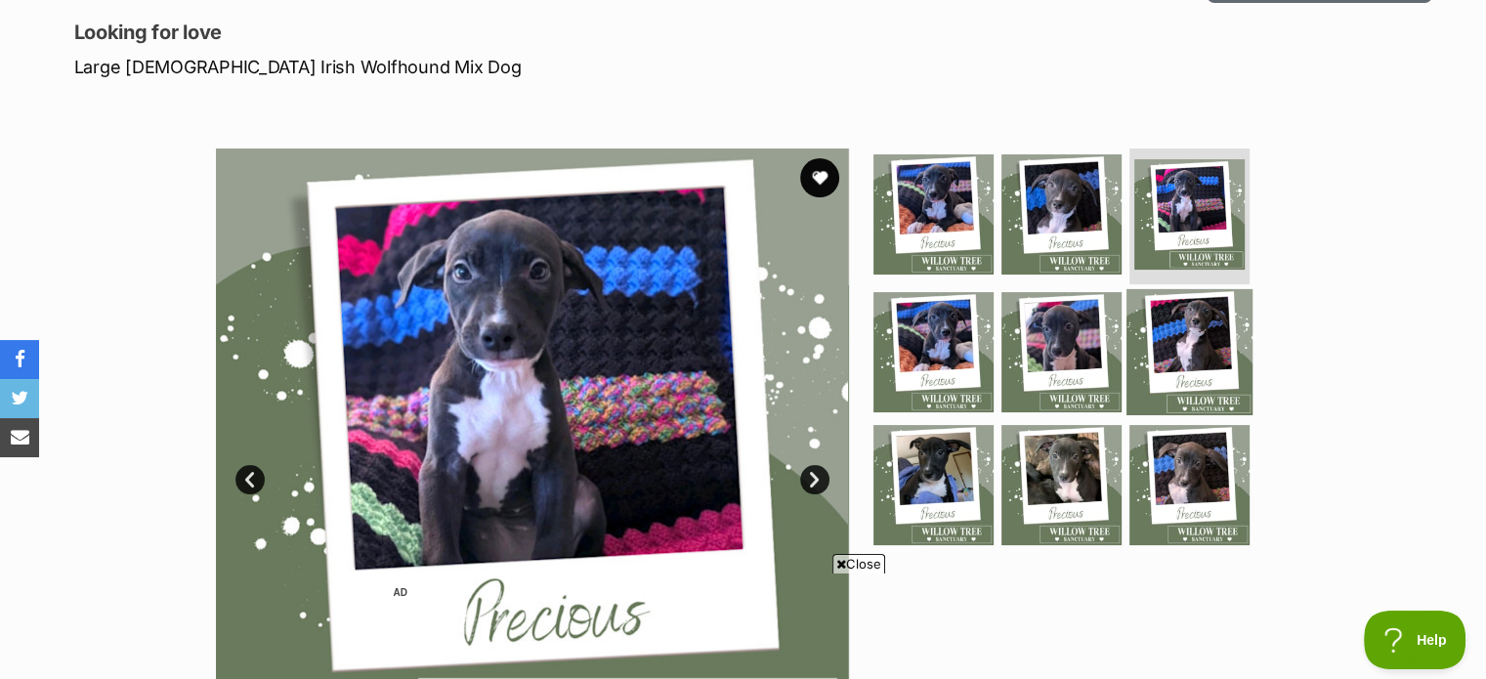
scroll to position [293, 0]
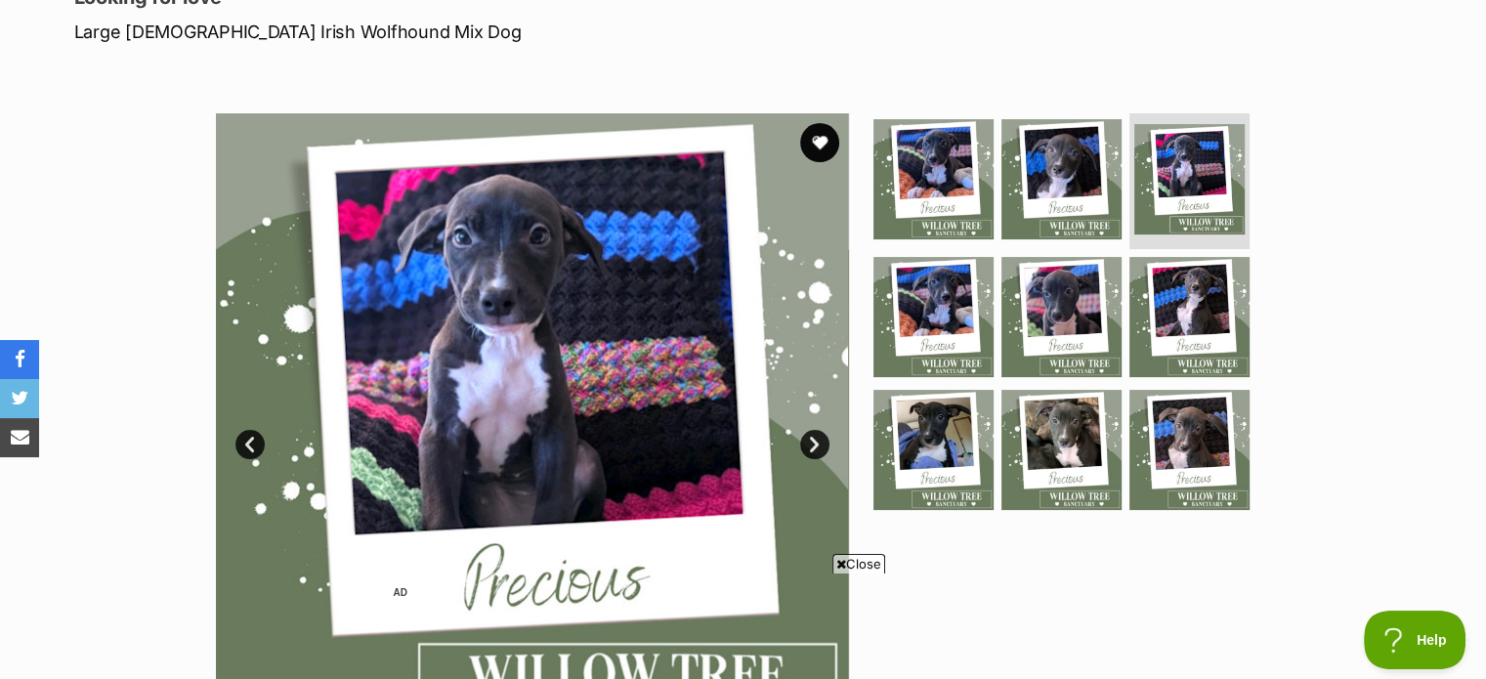
click at [863, 562] on span "Close" at bounding box center [858, 564] width 53 height 20
click at [1046, 436] on img at bounding box center [1061, 450] width 126 height 126
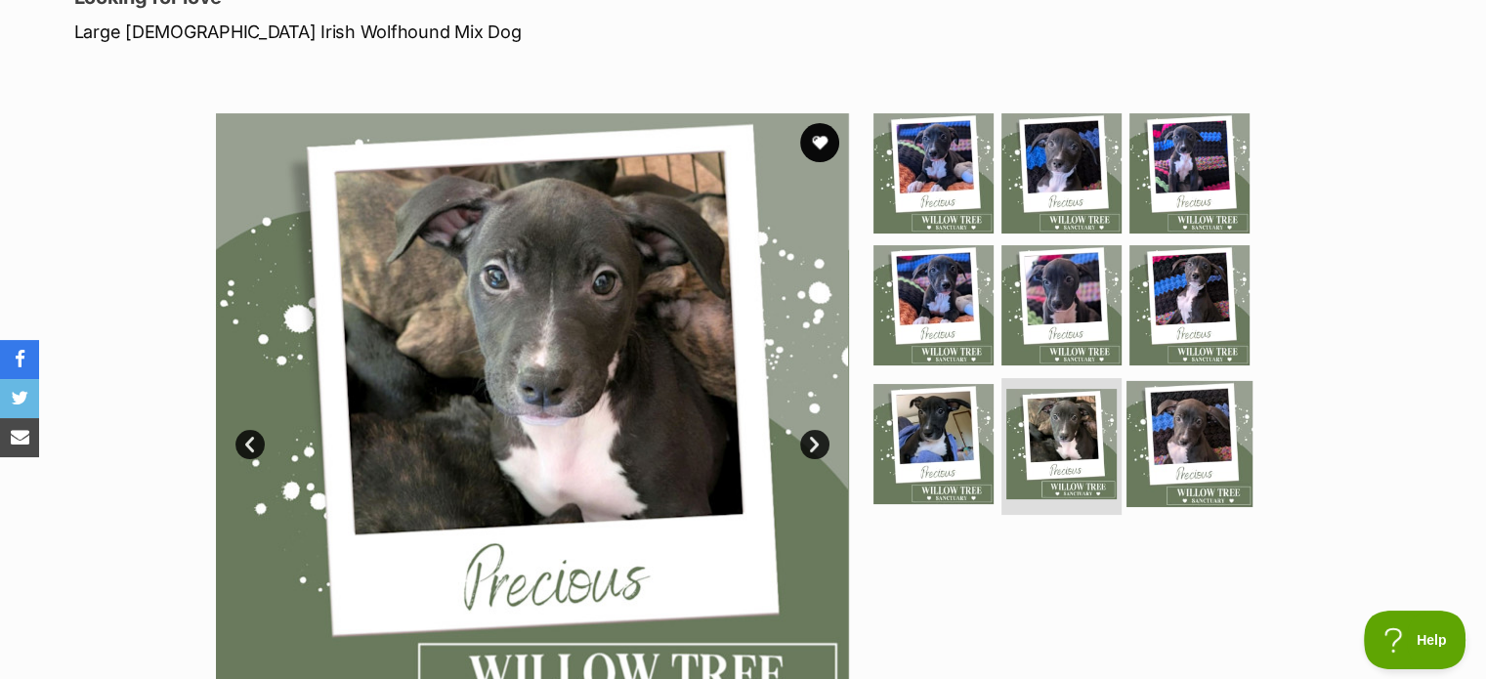
click at [1175, 429] on img at bounding box center [1189, 444] width 126 height 126
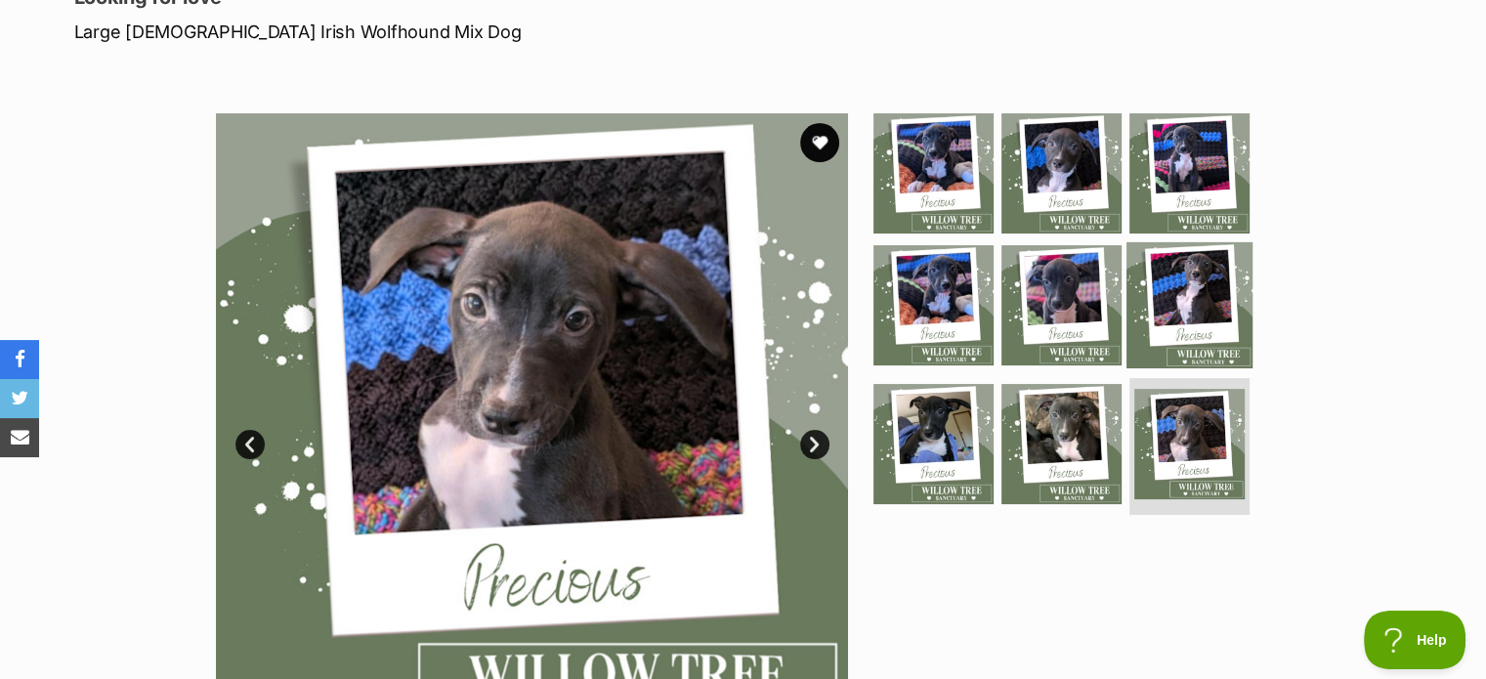
click at [1219, 297] on img at bounding box center [1189, 305] width 126 height 126
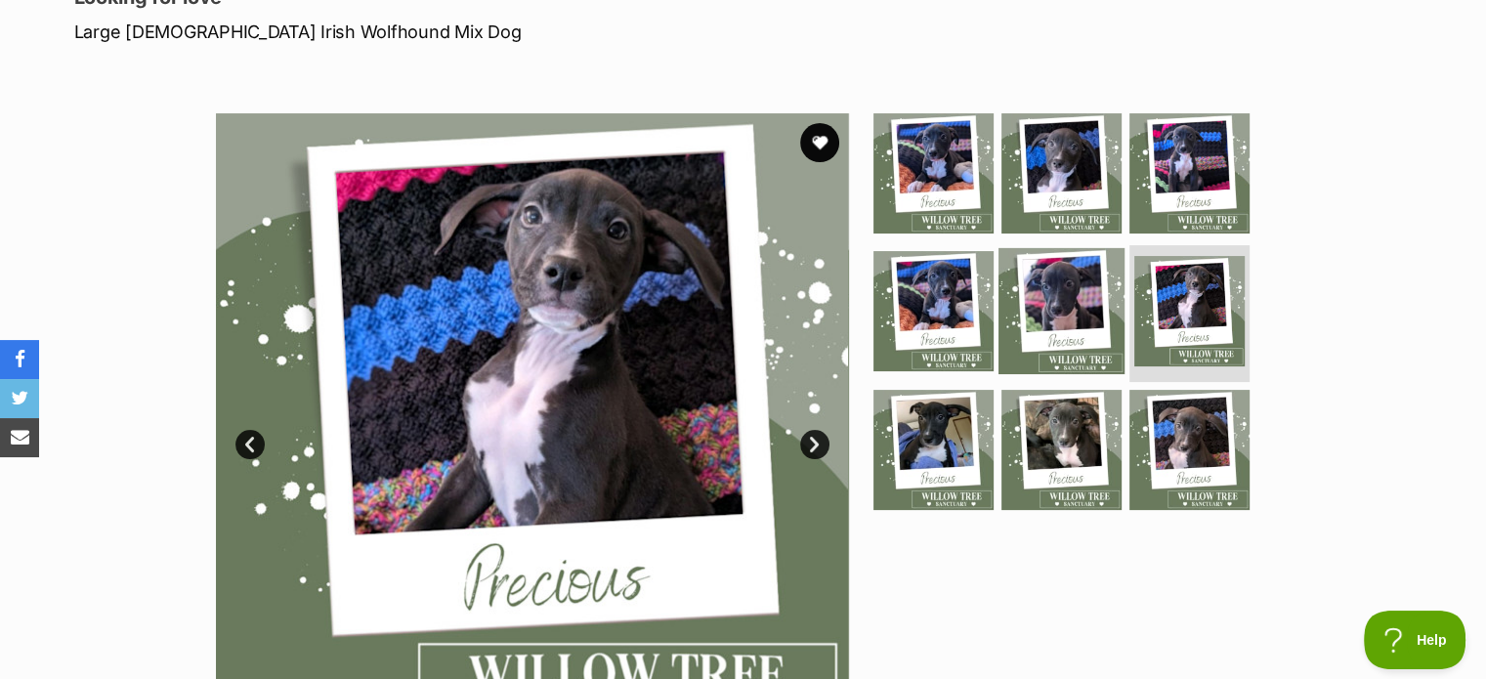
click at [1106, 323] on img at bounding box center [1061, 311] width 126 height 126
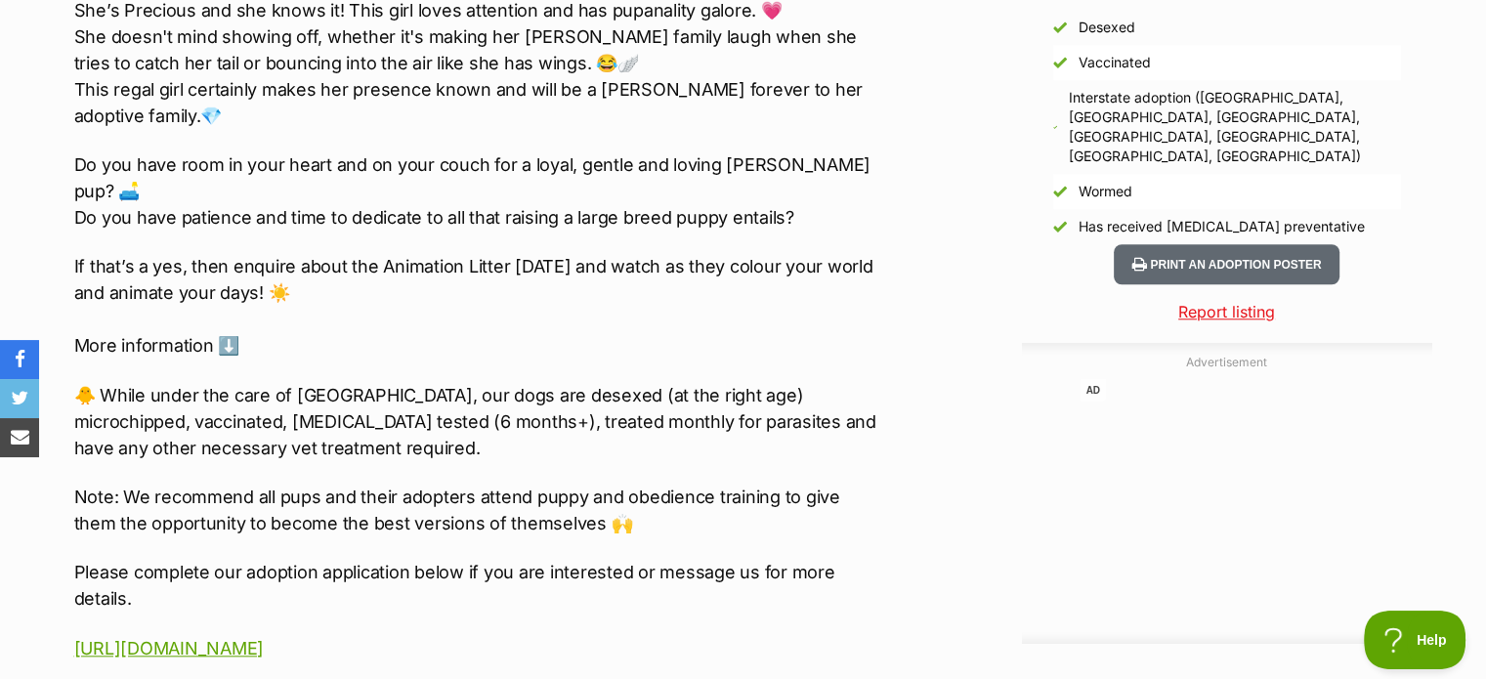
scroll to position [1856, 0]
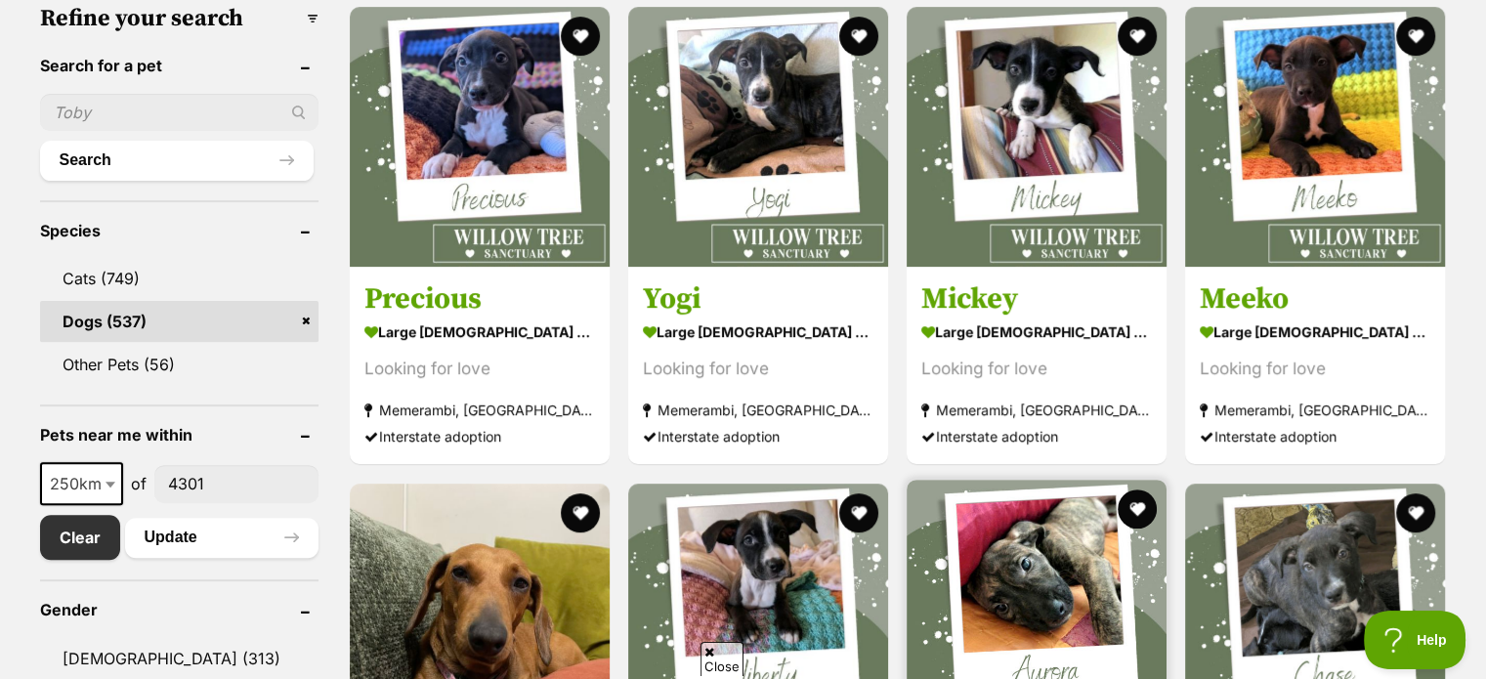
scroll to position [723, 0]
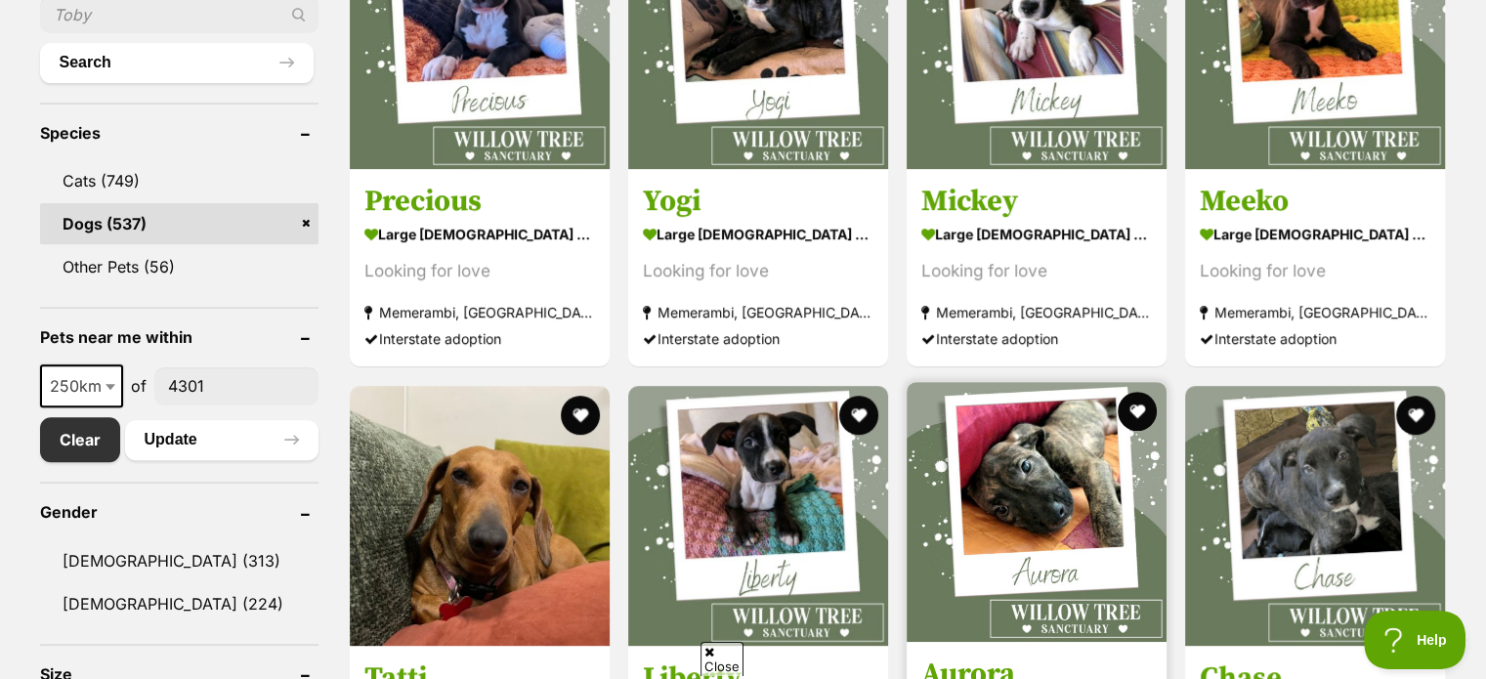
click at [1061, 514] on img at bounding box center [1037, 512] width 260 height 260
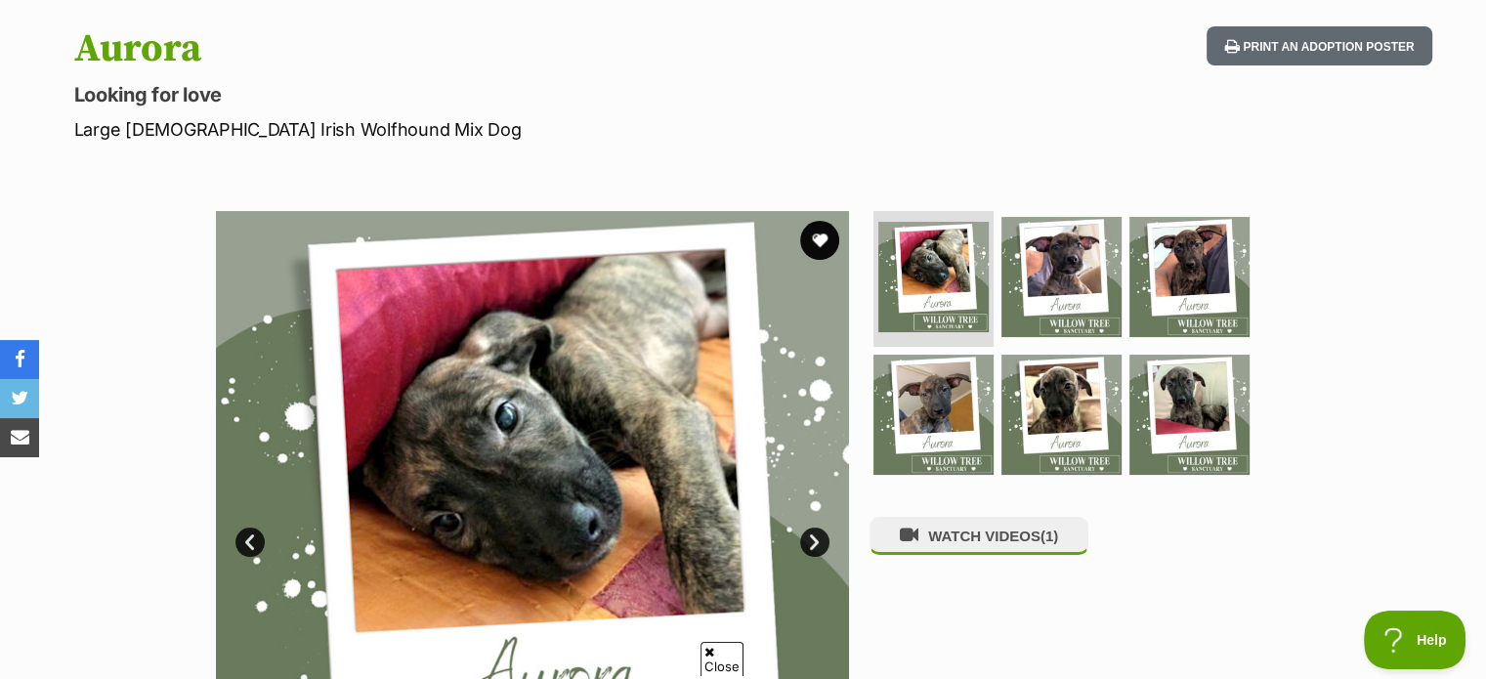
scroll to position [293, 0]
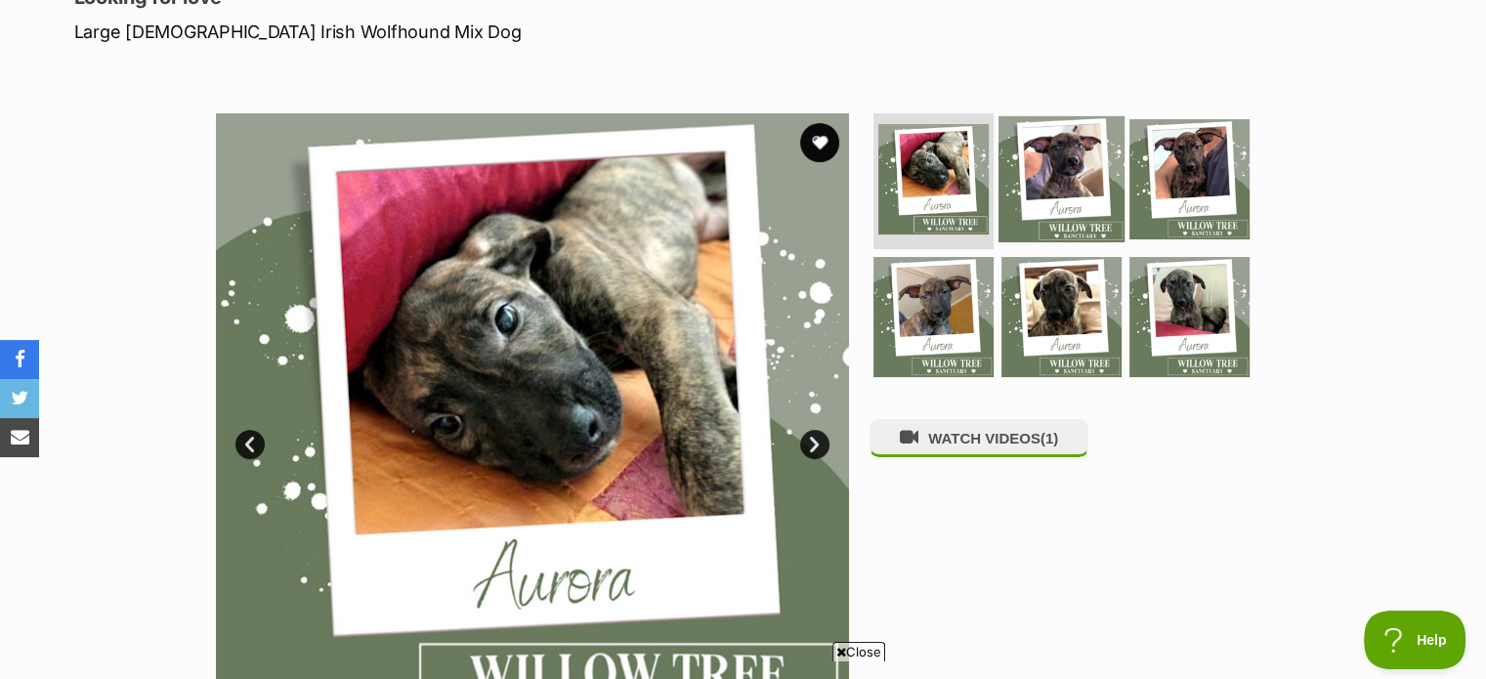
click at [1087, 201] on img at bounding box center [1061, 178] width 126 height 126
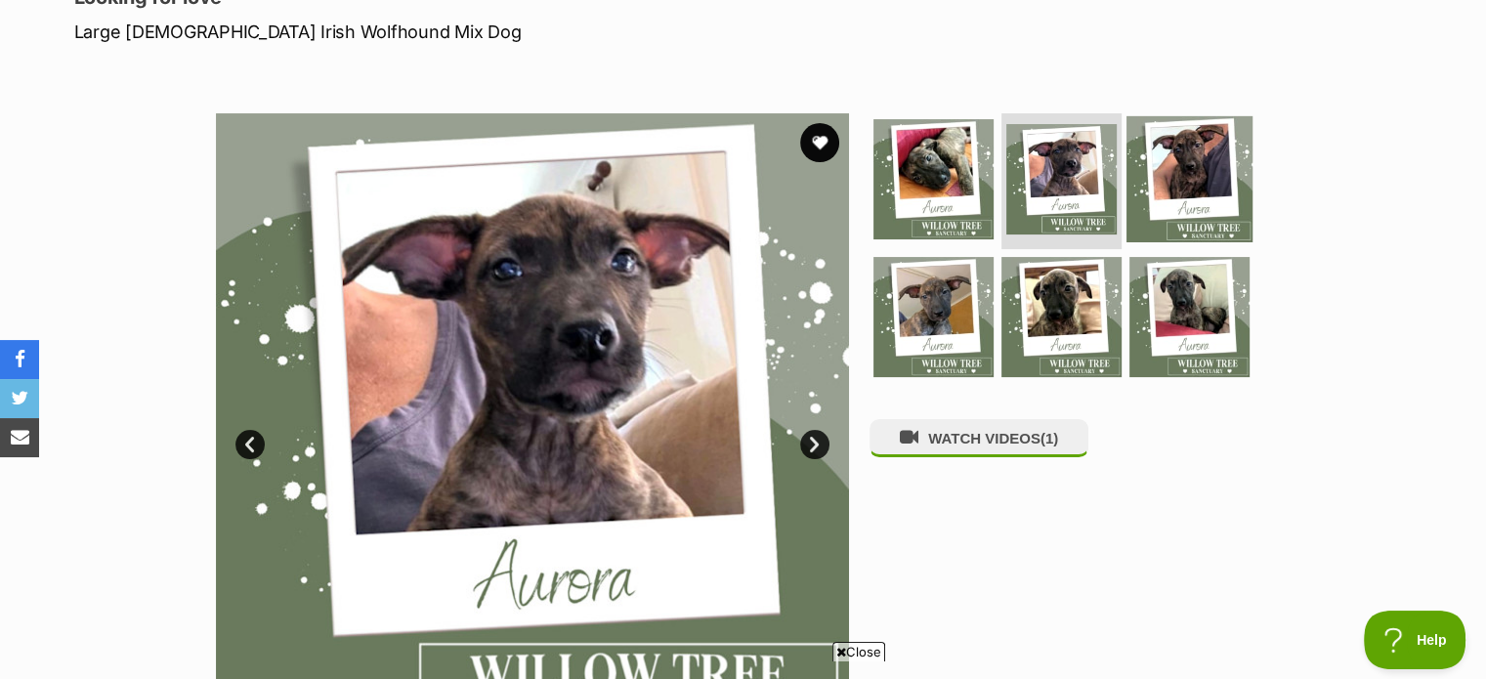
click at [1171, 175] on img at bounding box center [1189, 178] width 126 height 126
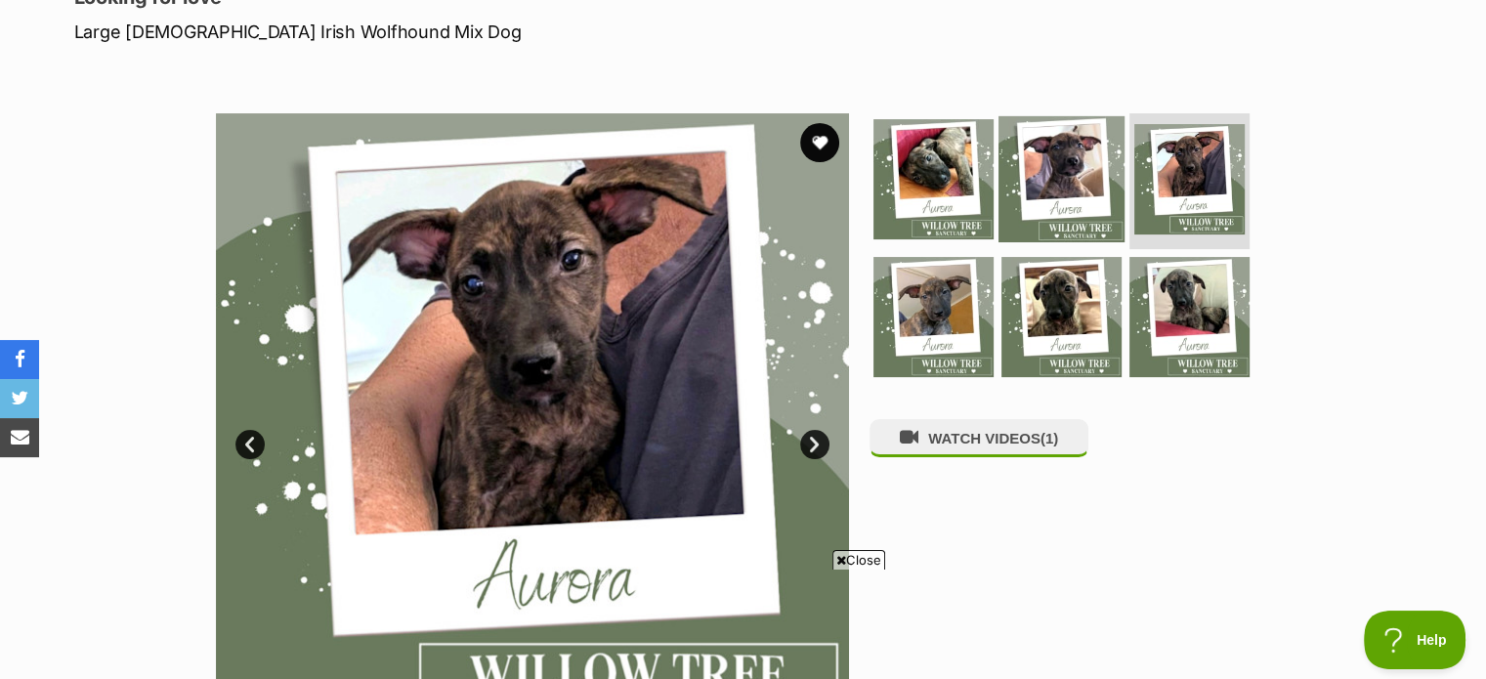
click at [1082, 162] on img at bounding box center [1061, 178] width 126 height 126
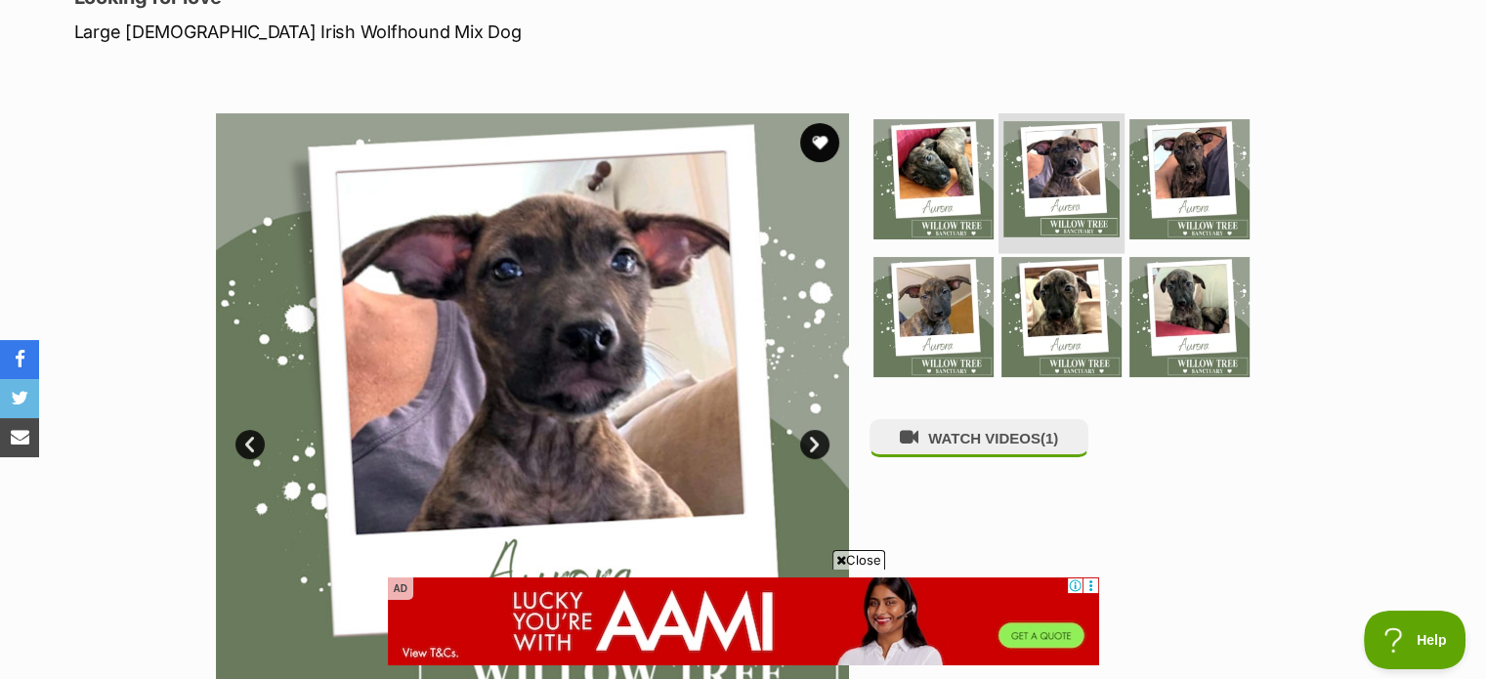
scroll to position [0, 0]
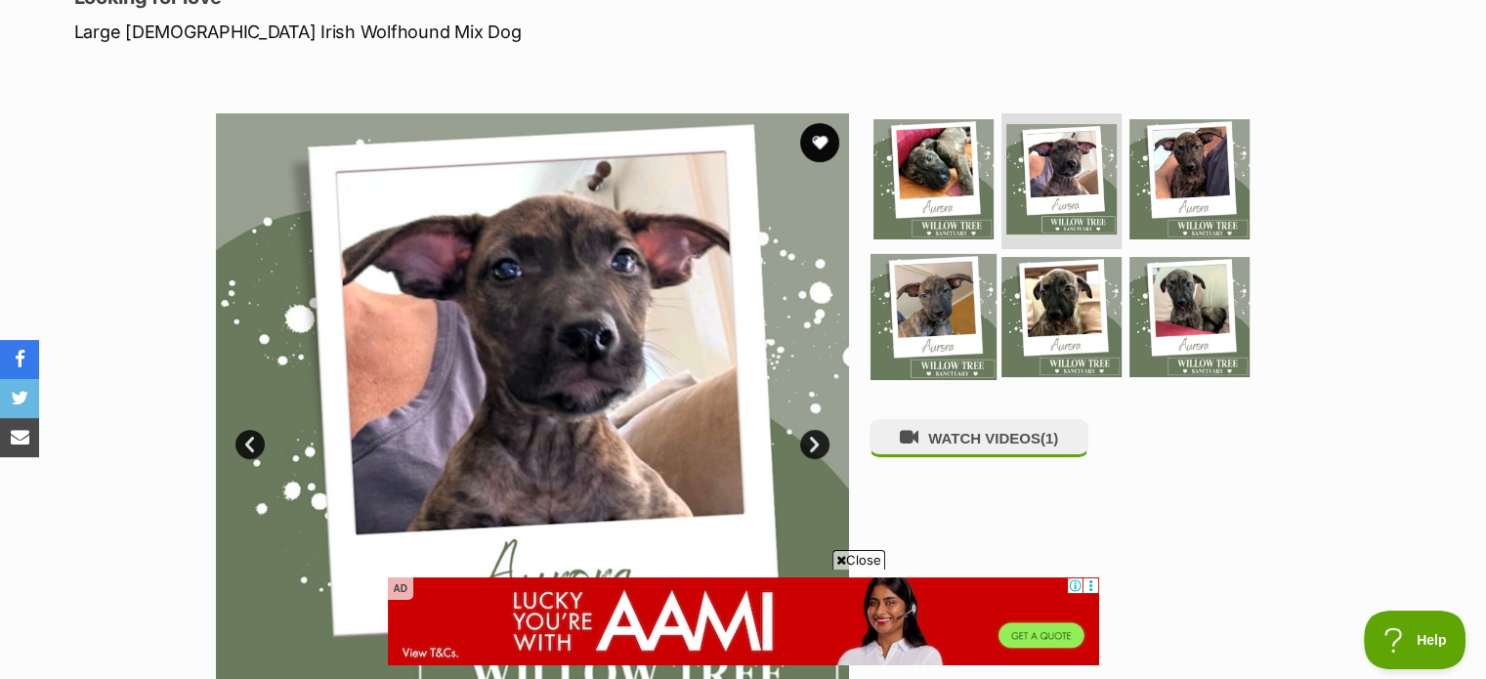
click at [945, 318] on img at bounding box center [933, 317] width 126 height 126
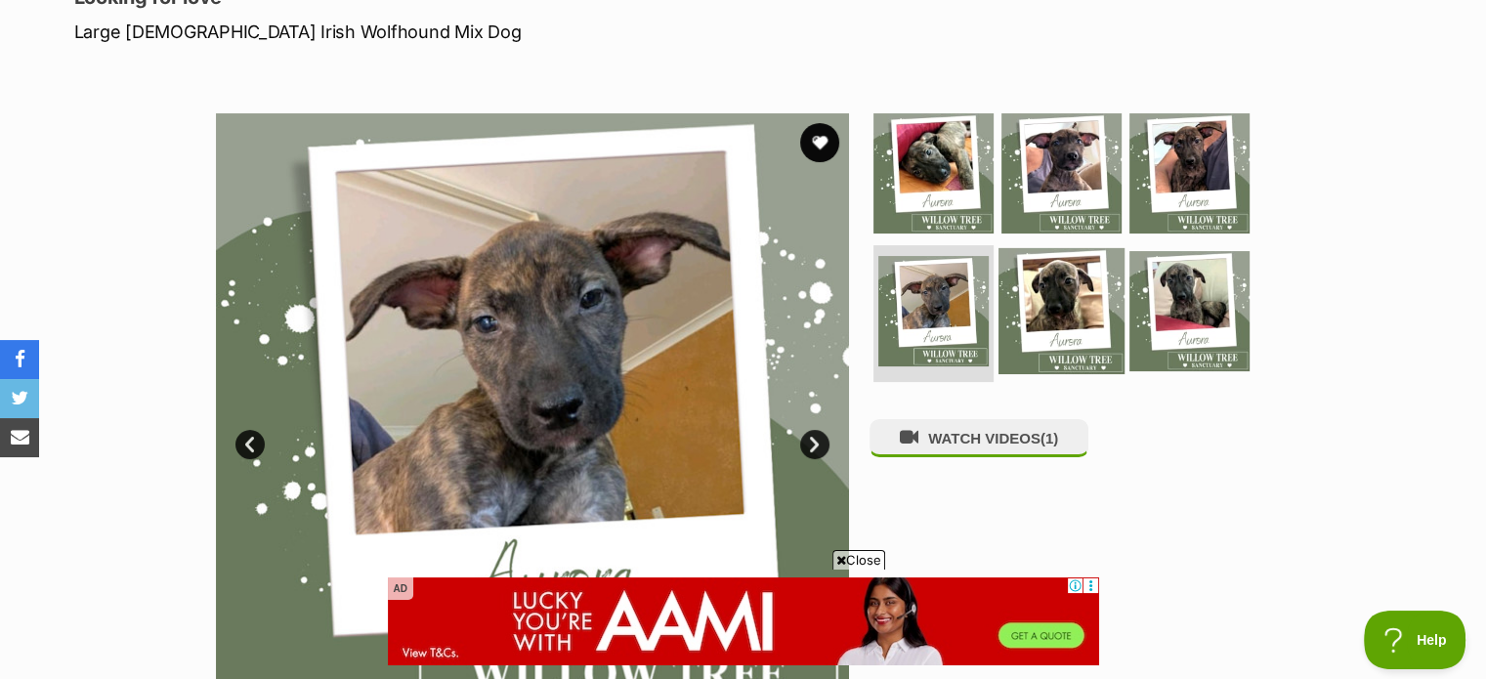
click at [1045, 304] on img at bounding box center [1061, 311] width 126 height 126
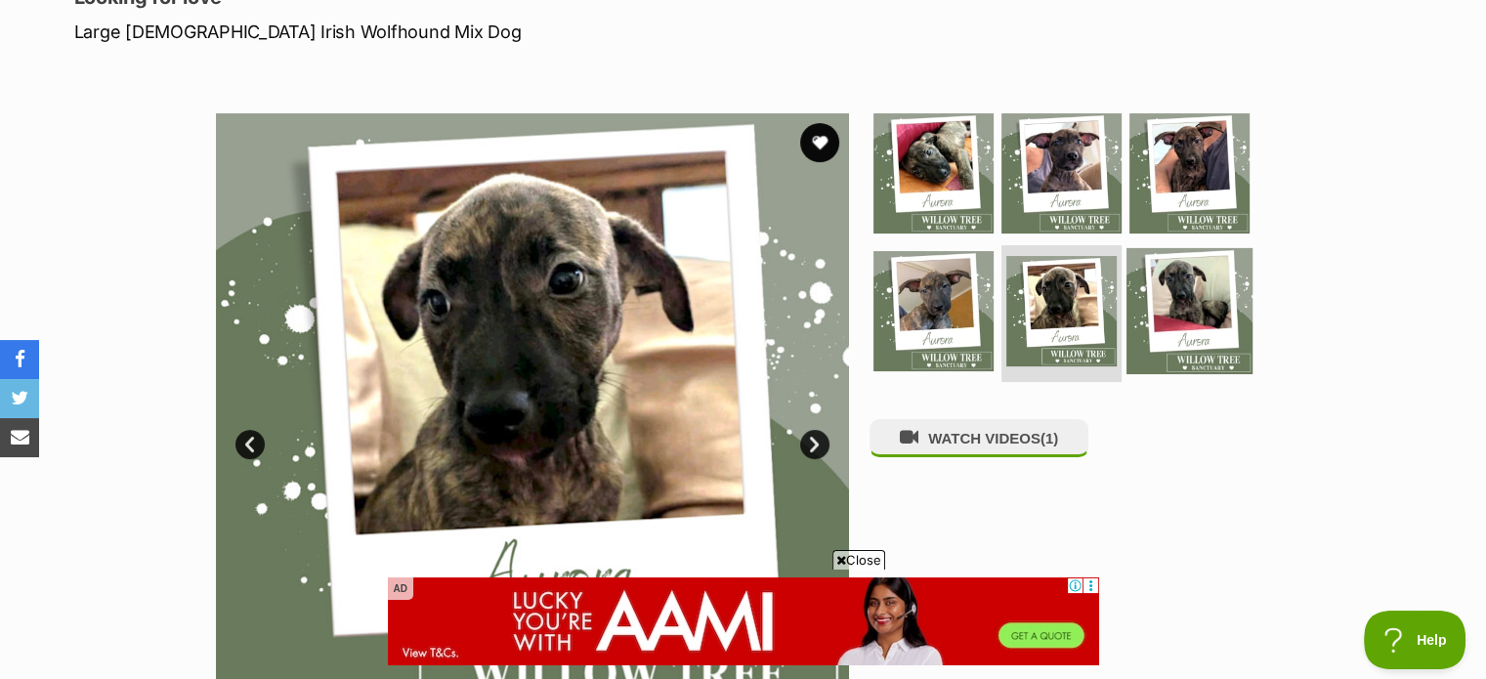
click at [1183, 316] on img at bounding box center [1189, 311] width 126 height 126
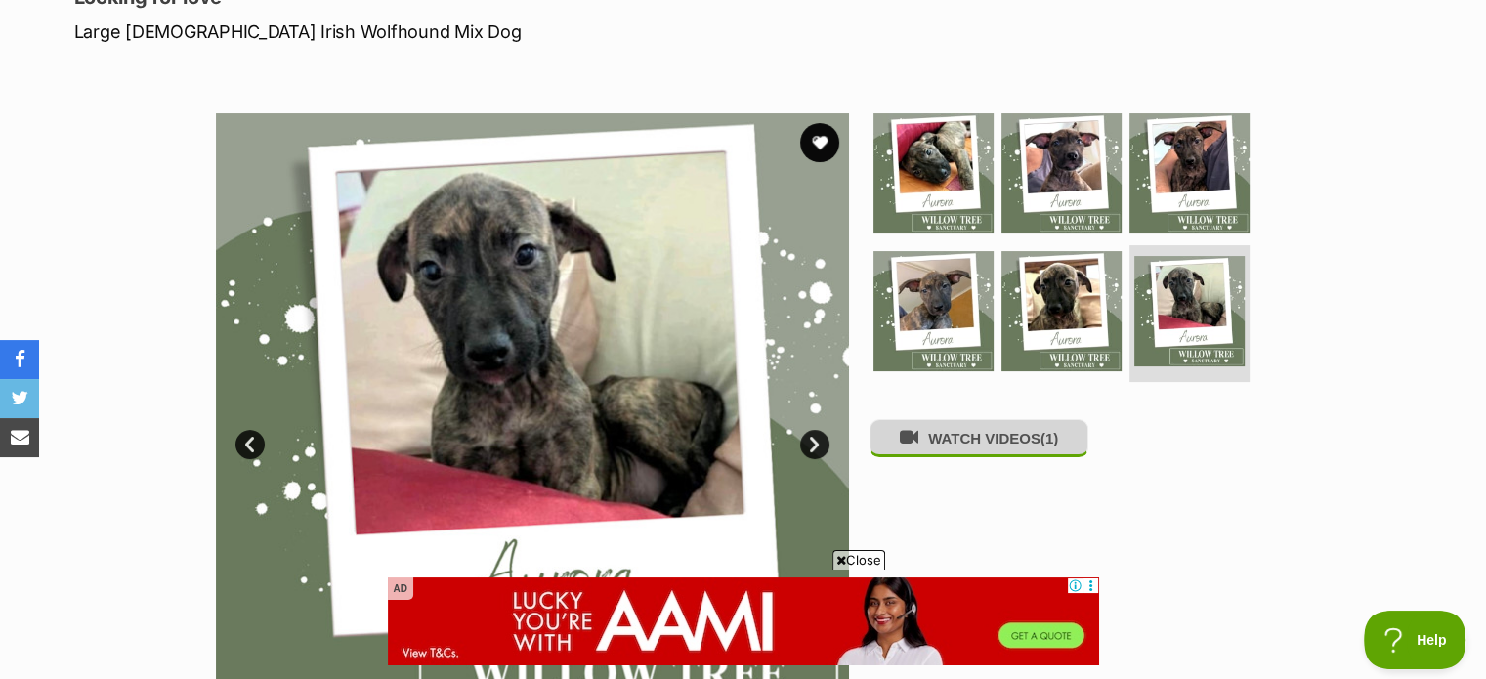
click at [981, 445] on button "WATCH VIDEOS (1)" at bounding box center [978, 438] width 219 height 38
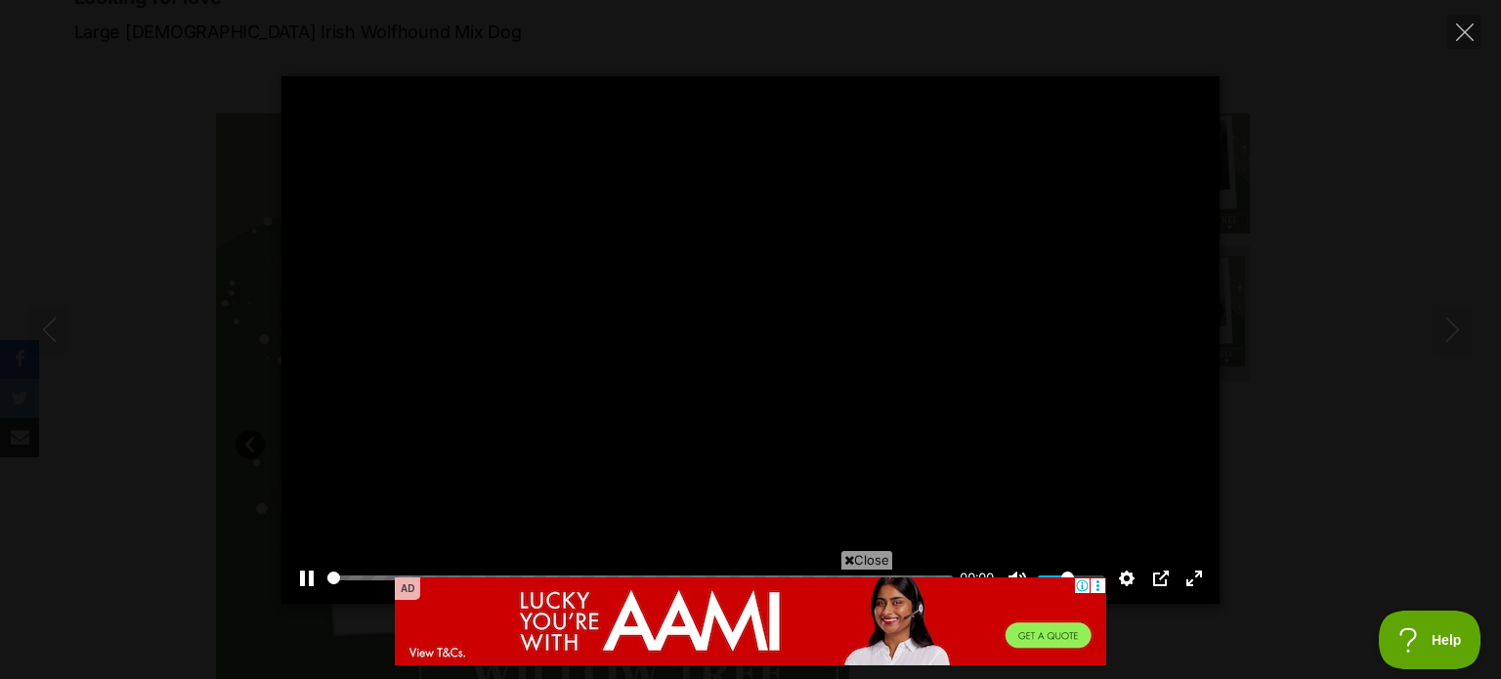
click at [868, 557] on span "Close" at bounding box center [866, 560] width 53 height 20
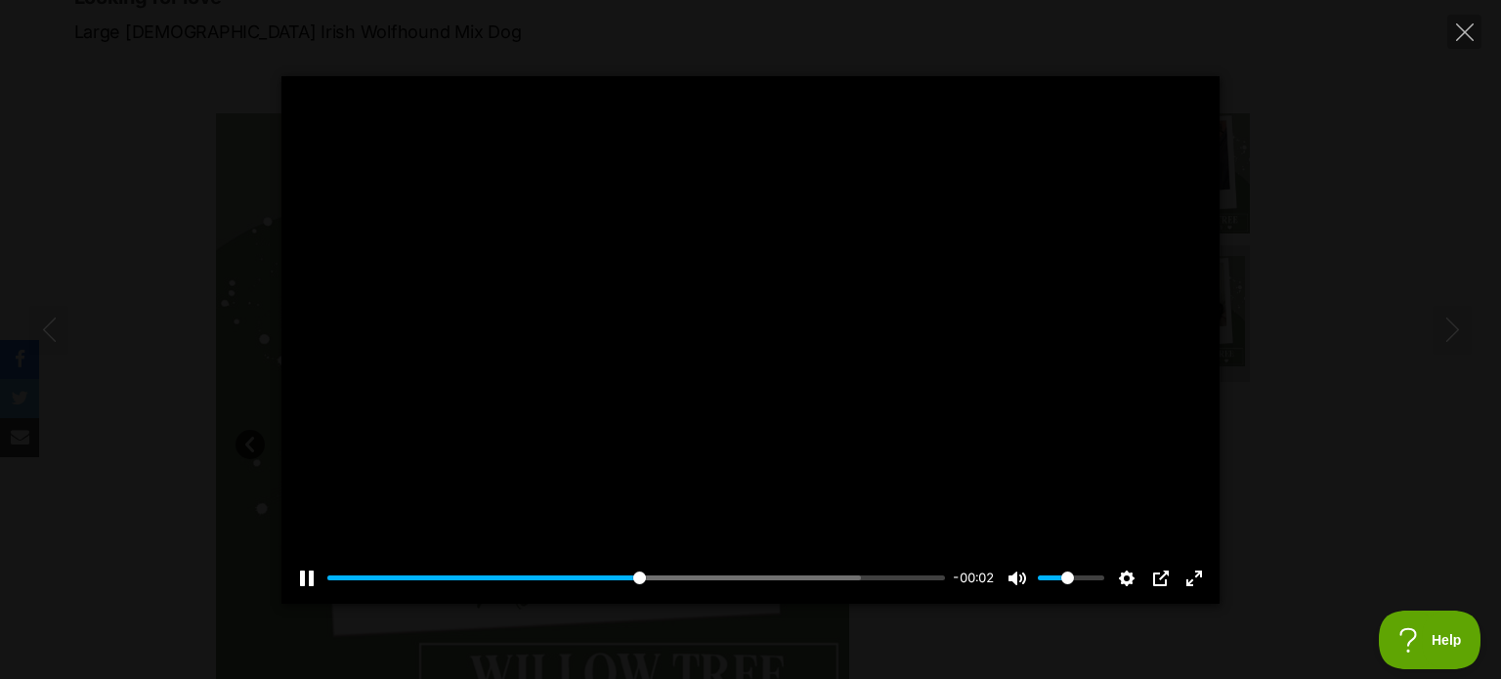
type input "53.44"
type input "0.45"
type input "56.29"
type input "1"
type input "57.14"
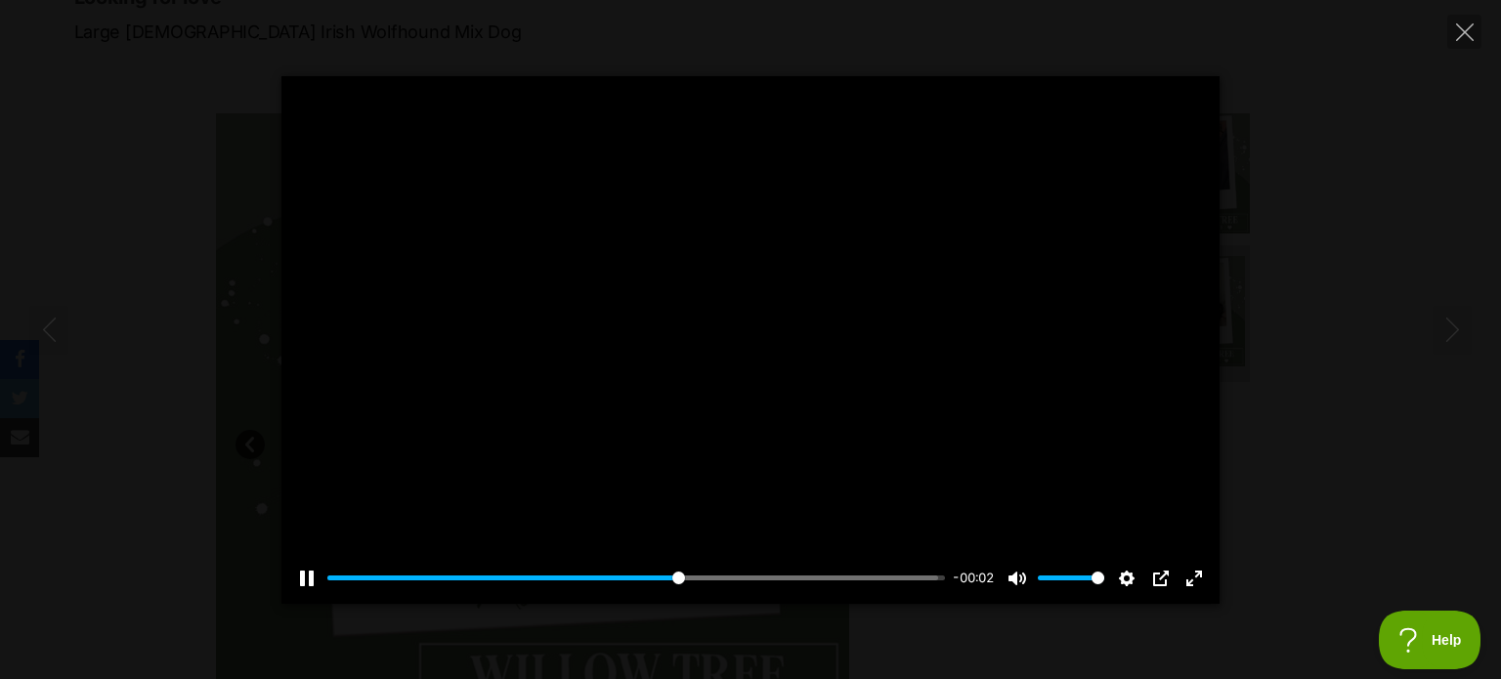
drag, startPoint x: 1060, startPoint y: 578, endPoint x: 1101, endPoint y: 584, distance: 41.4
type input "1"
click at [1101, 584] on input "Volume" at bounding box center [1071, 578] width 66 height 19
drag, startPoint x: 413, startPoint y: 578, endPoint x: 94, endPoint y: 579, distance: 319.5
click at [327, 579] on input "Seek" at bounding box center [635, 578] width 617 height 19
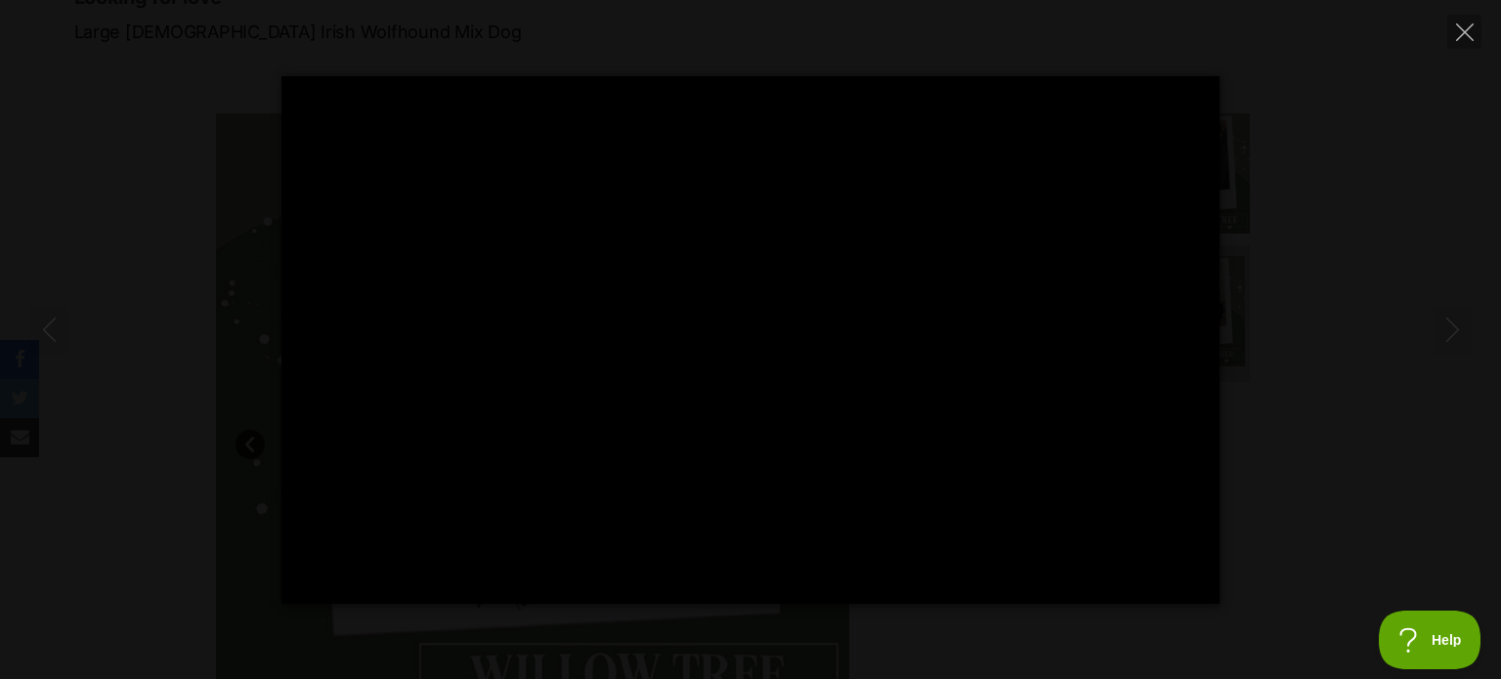
click at [1352, 319] on div "Pause Play % buffered 00:00 -00:02 Unmute Mute Disable captions Enable captions…" at bounding box center [750, 340] width 1501 height 528
type input "91.66"
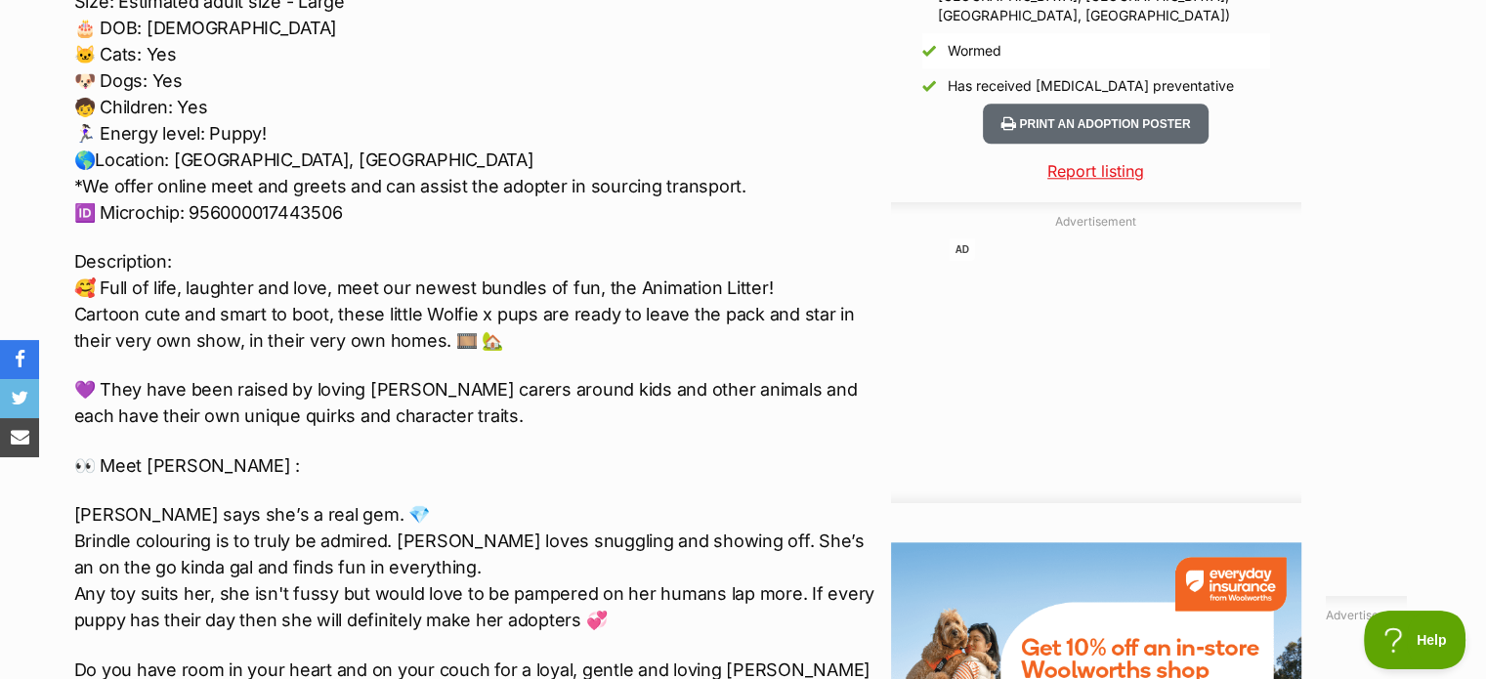
scroll to position [2052, 0]
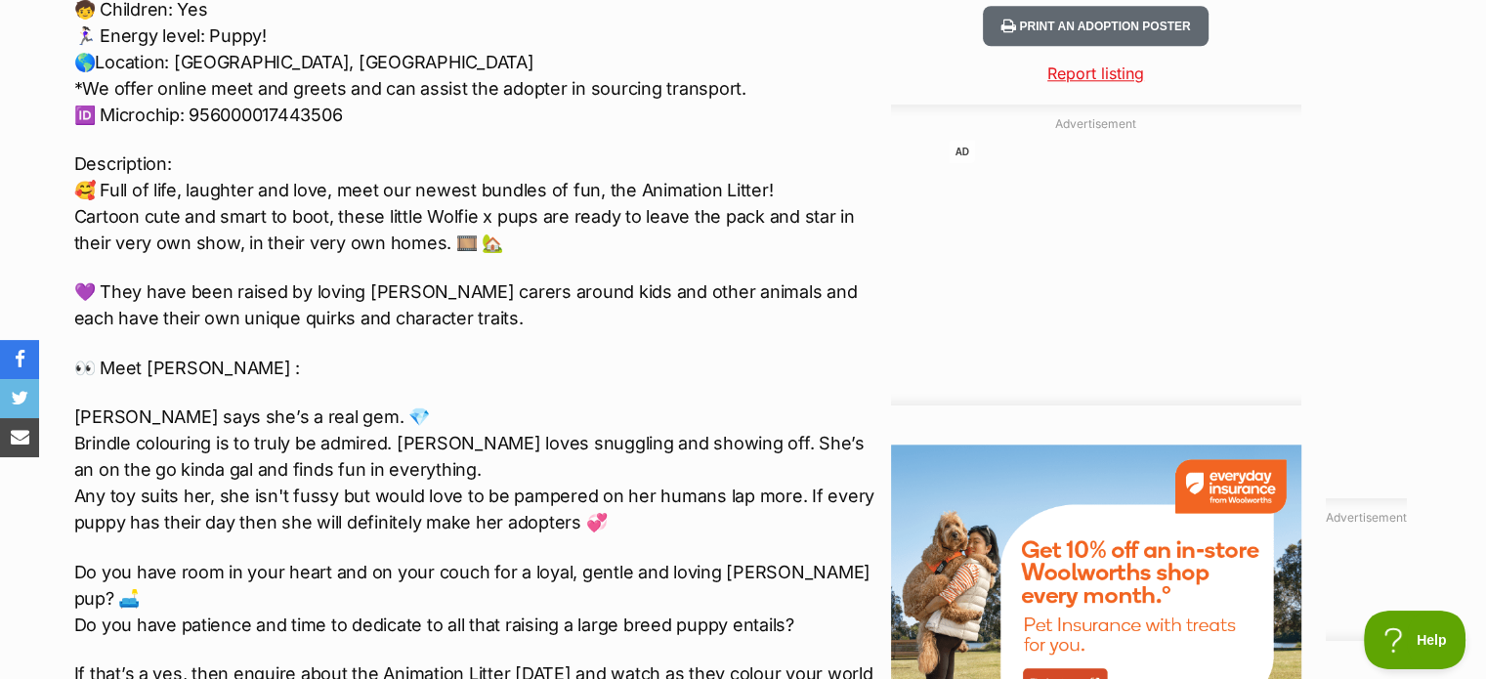
drag, startPoint x: 319, startPoint y: 405, endPoint x: 310, endPoint y: 394, distance: 15.3
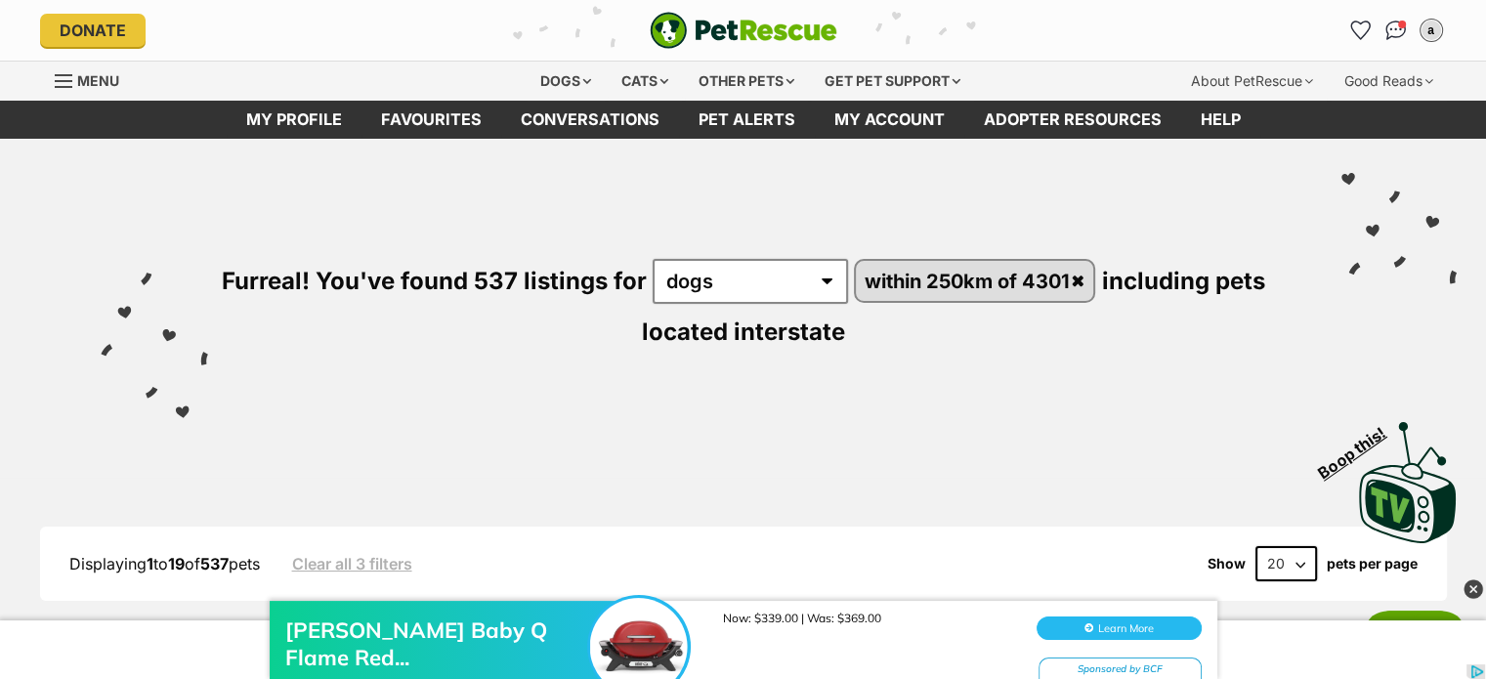
drag, startPoint x: 1352, startPoint y: 23, endPoint x: 1356, endPoint y: 102, distance: 78.3
click at [1352, 23] on icon "Favourites" at bounding box center [1360, 31] width 21 height 20
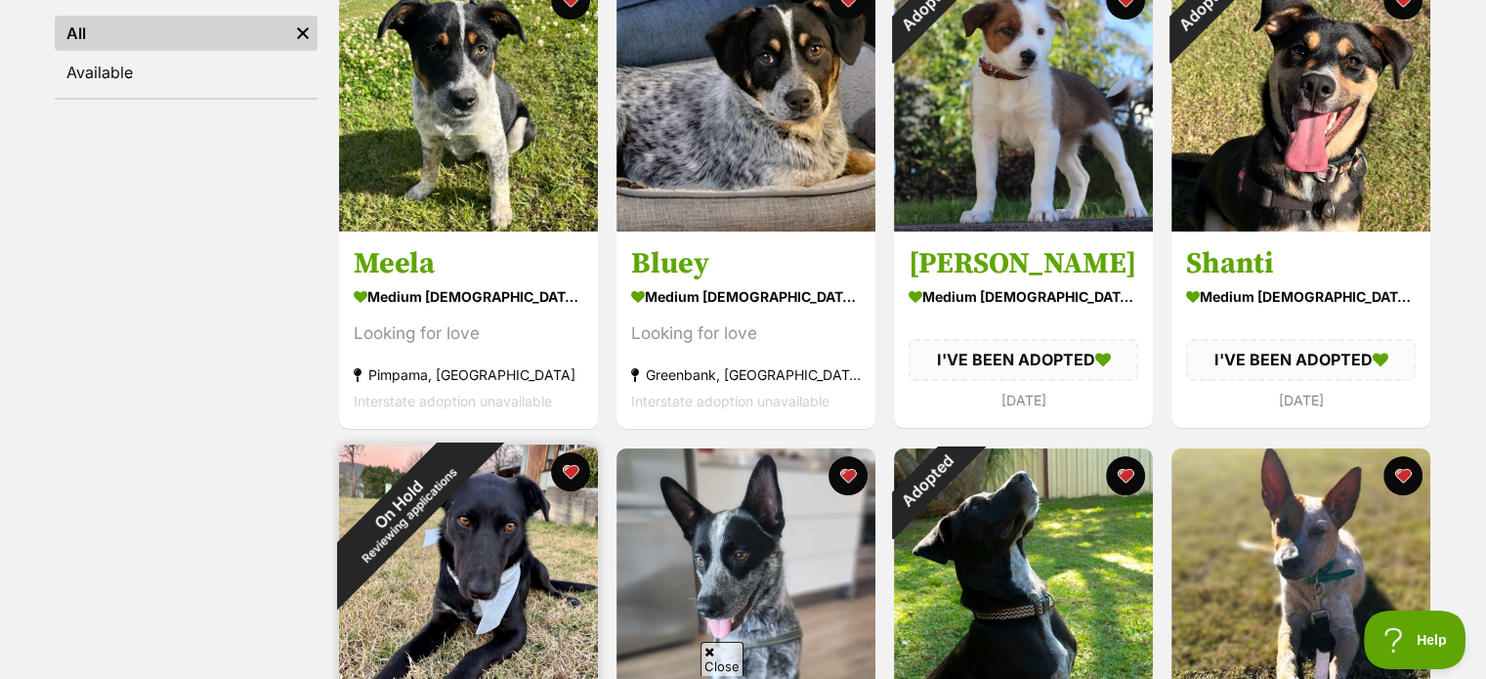
scroll to position [293, 0]
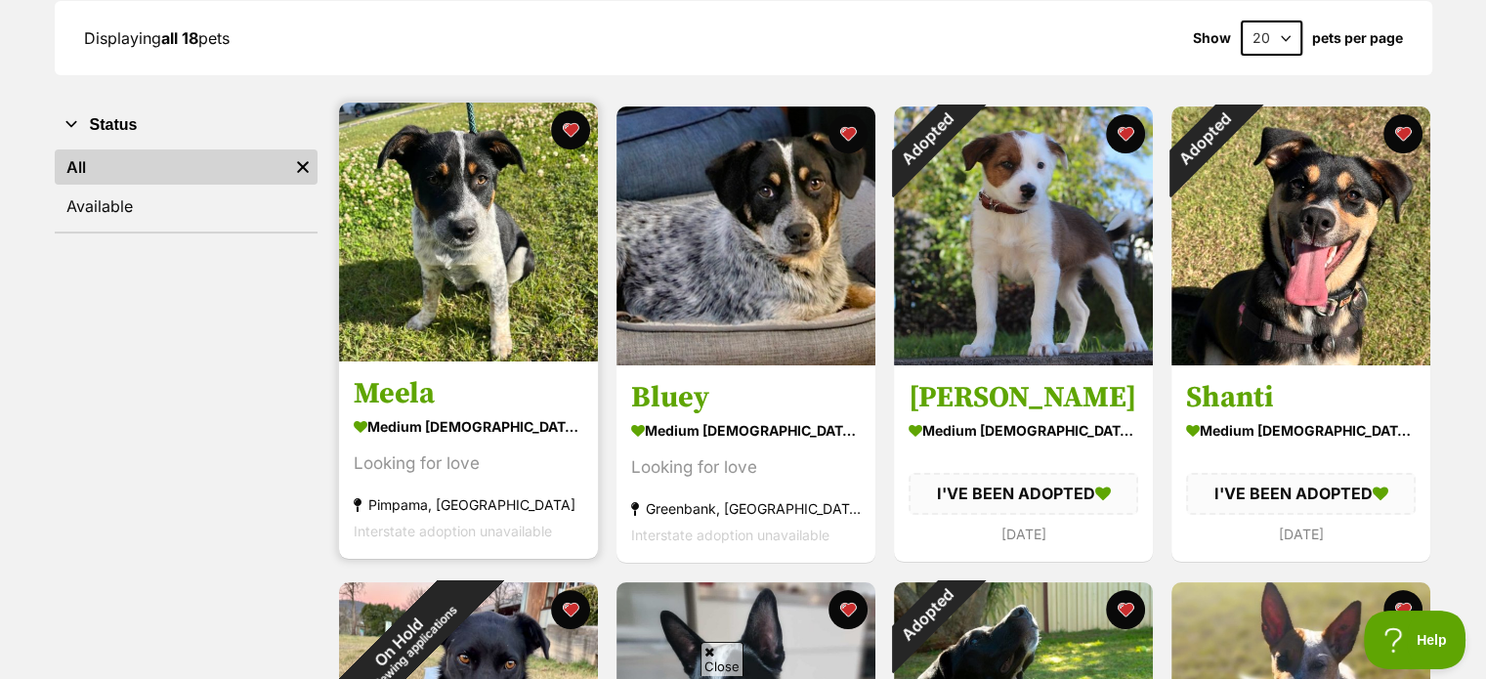
click at [454, 277] on img at bounding box center [468, 232] width 259 height 259
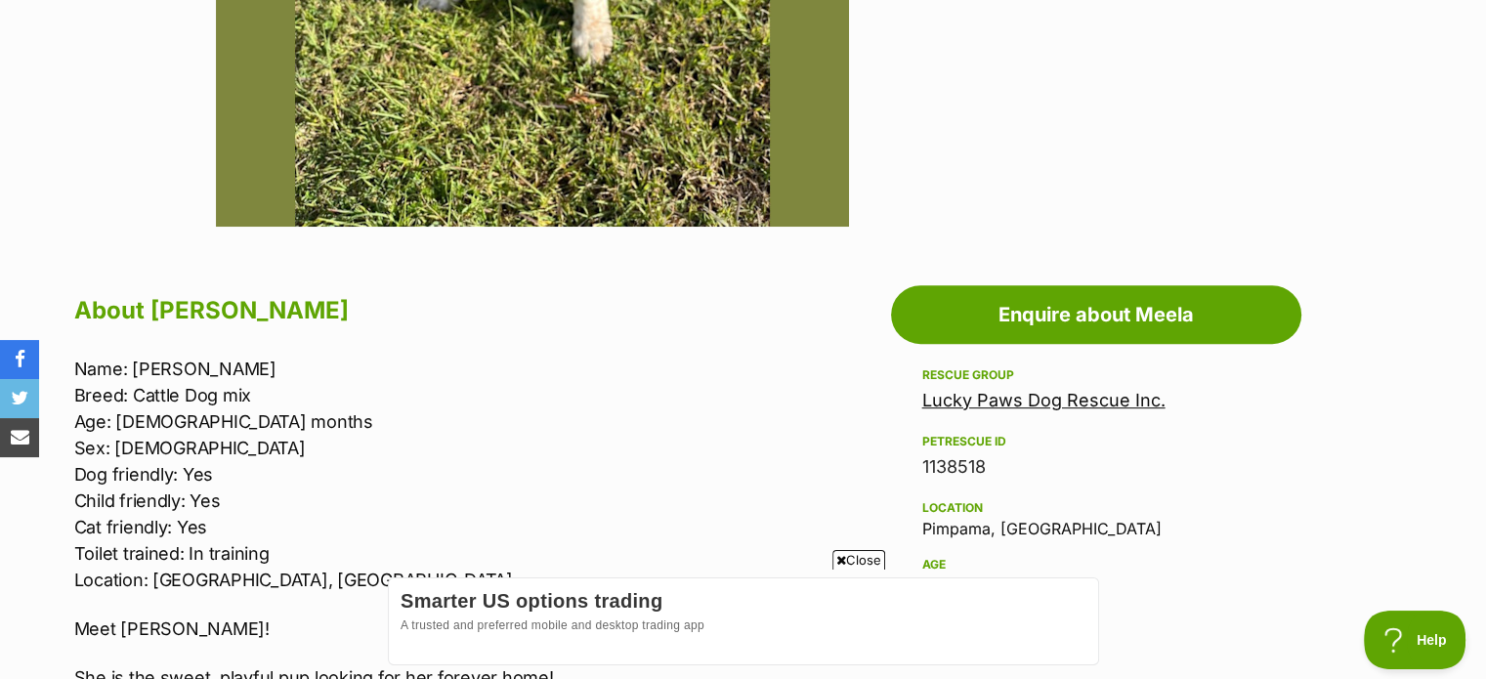
scroll to position [1019, 0]
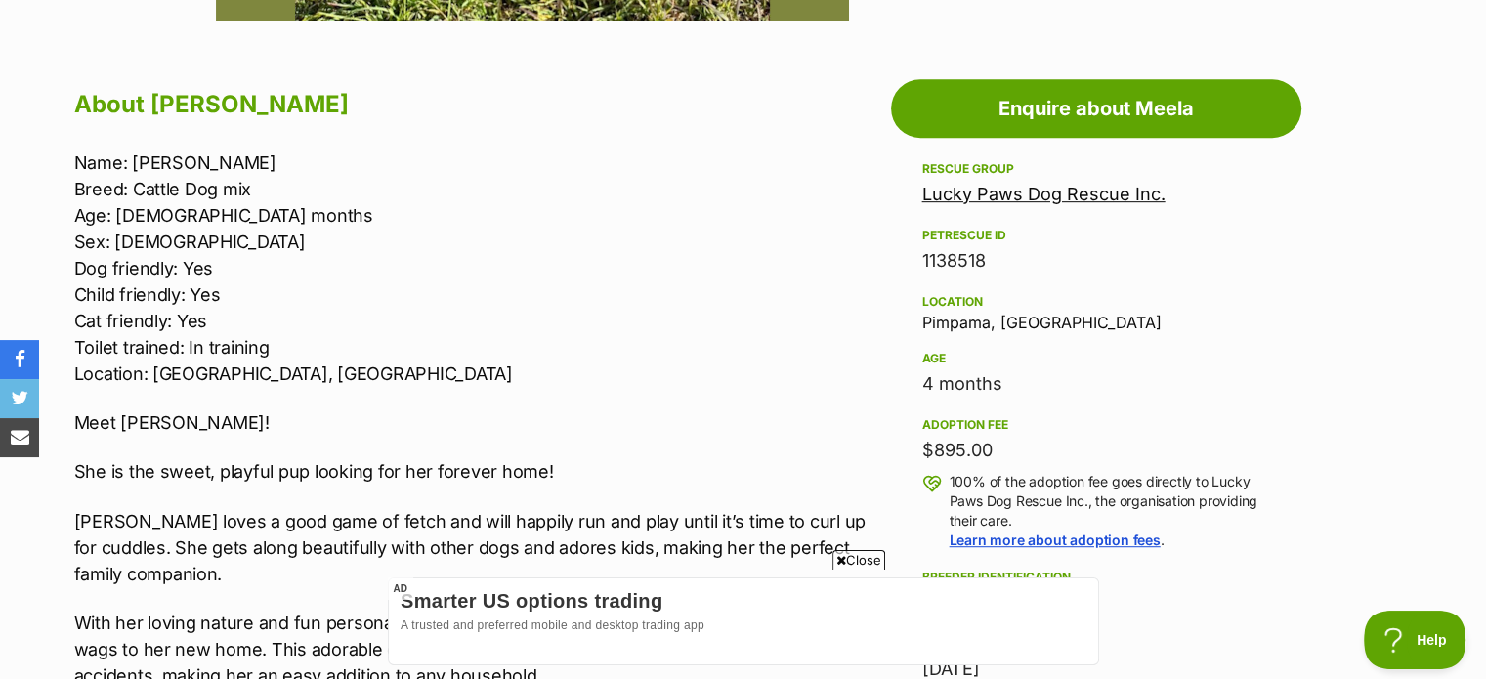
click at [976, 196] on link "Lucky Paws Dog Rescue Inc." at bounding box center [1043, 194] width 243 height 21
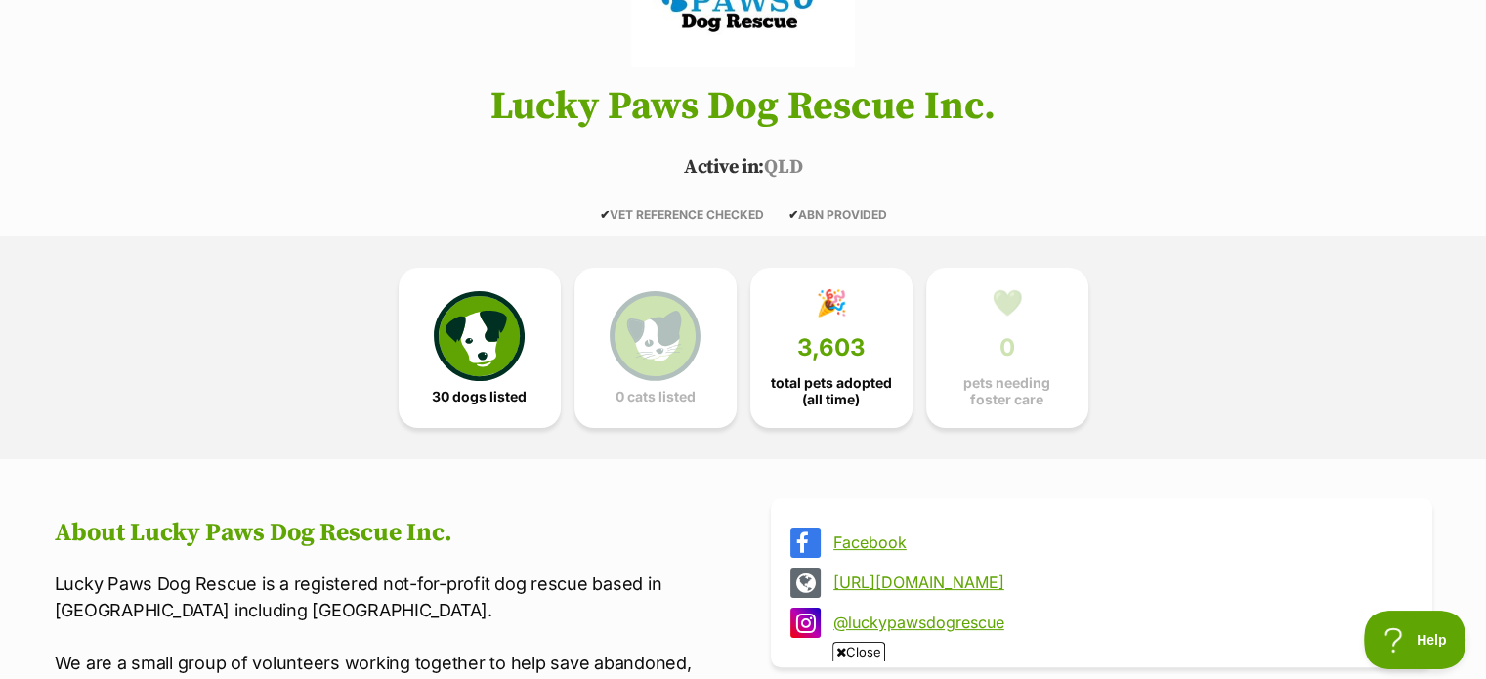
scroll to position [293, 0]
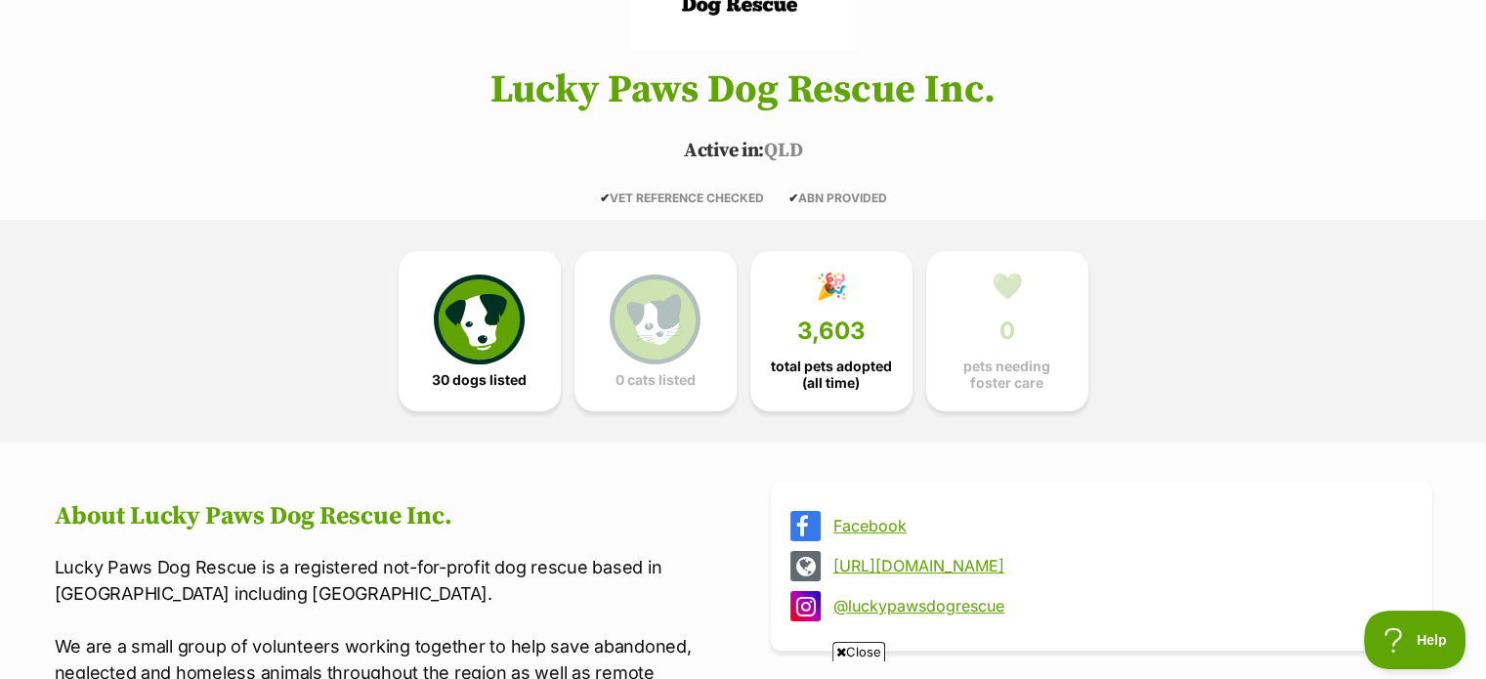
click at [1000, 558] on link "http://www.luckypaws.com.au" at bounding box center [1119, 566] width 572 height 18
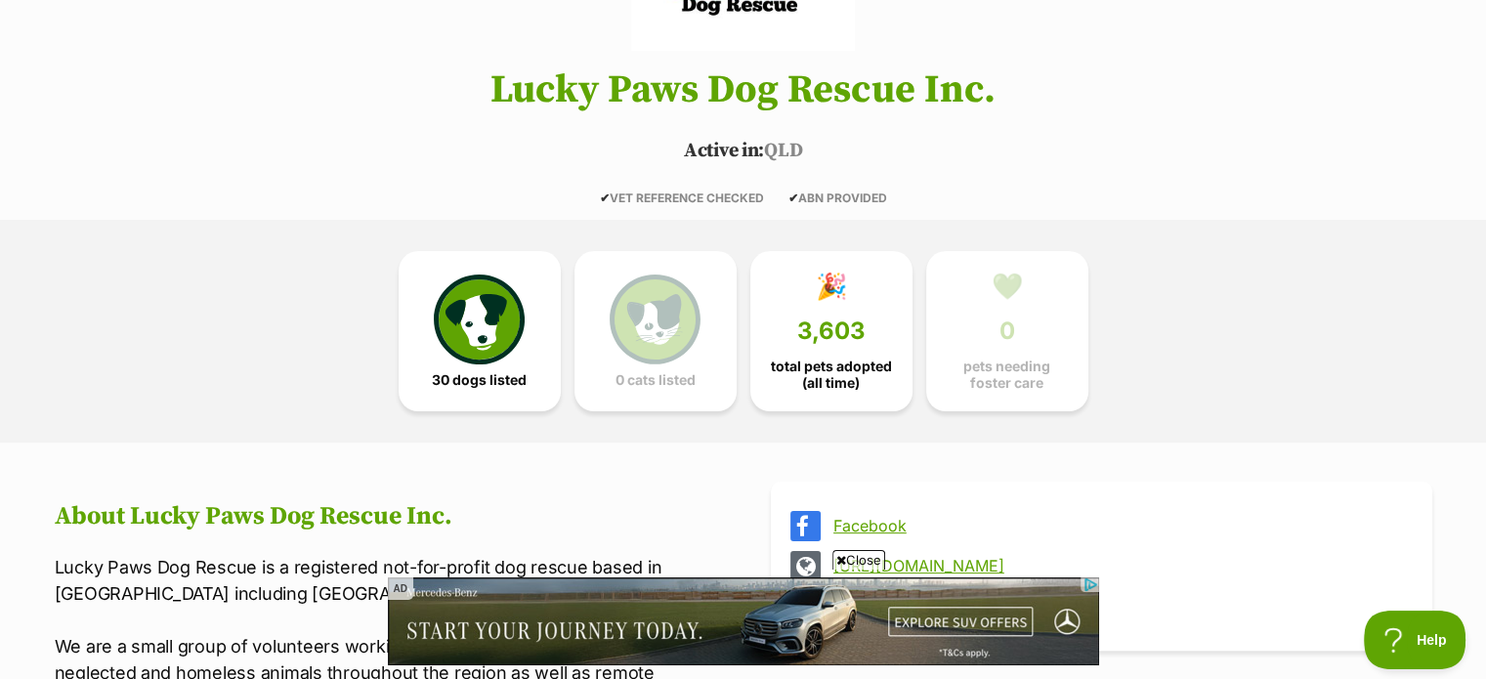
scroll to position [0, 0]
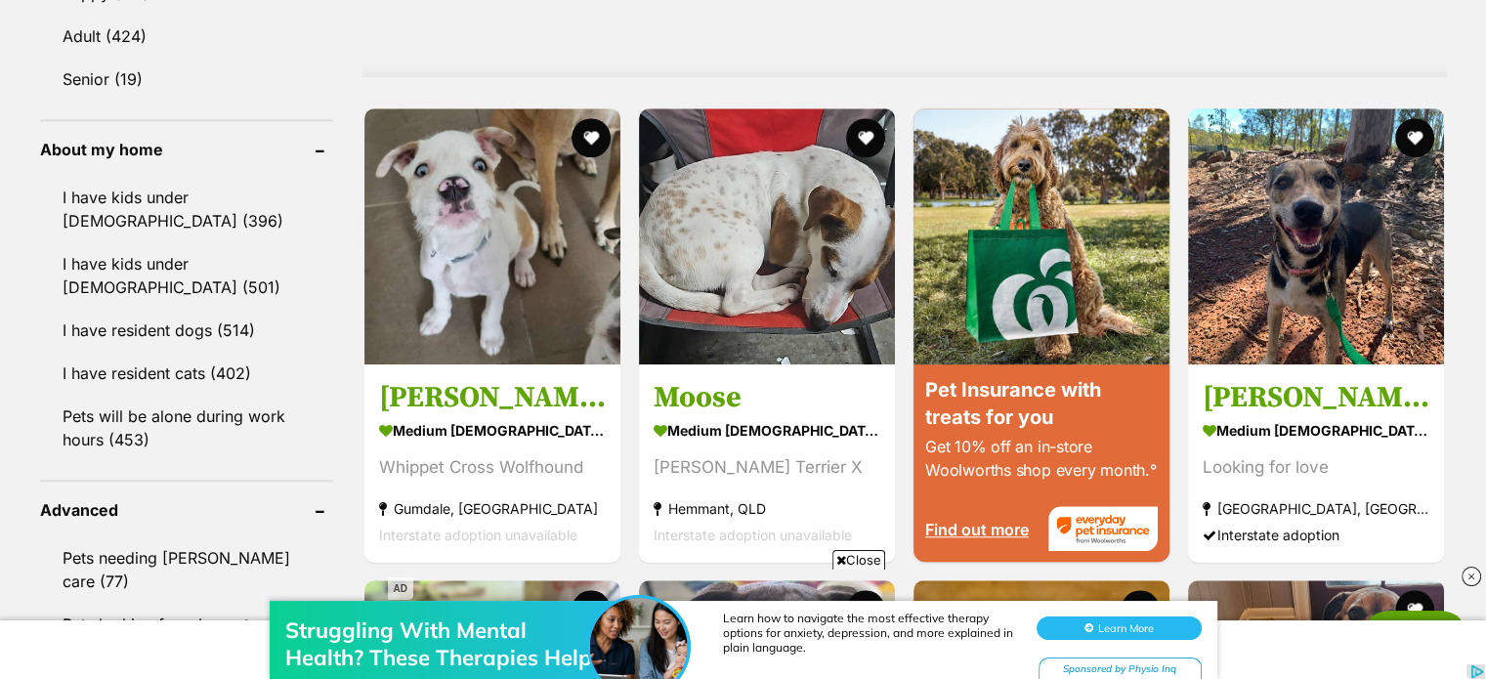
scroll to position [1661, 0]
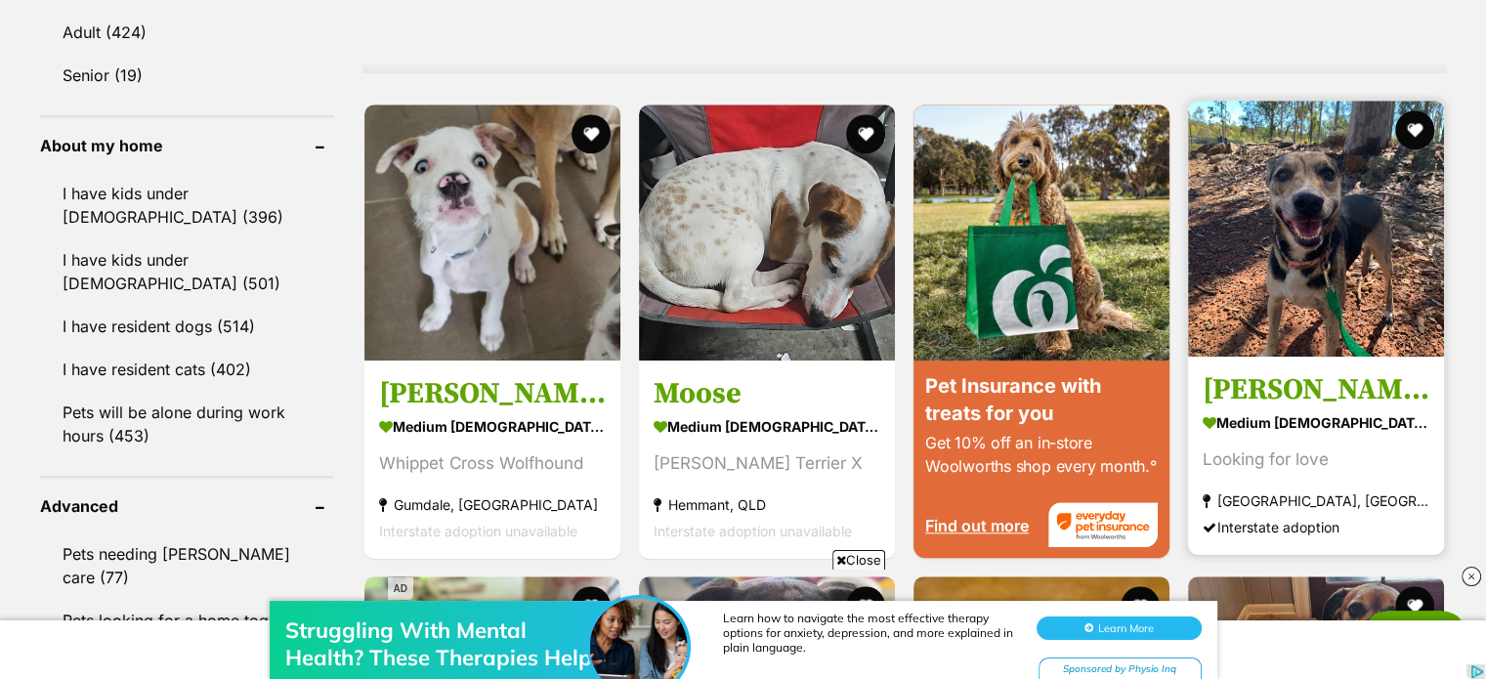
click at [1368, 273] on img at bounding box center [1316, 229] width 256 height 256
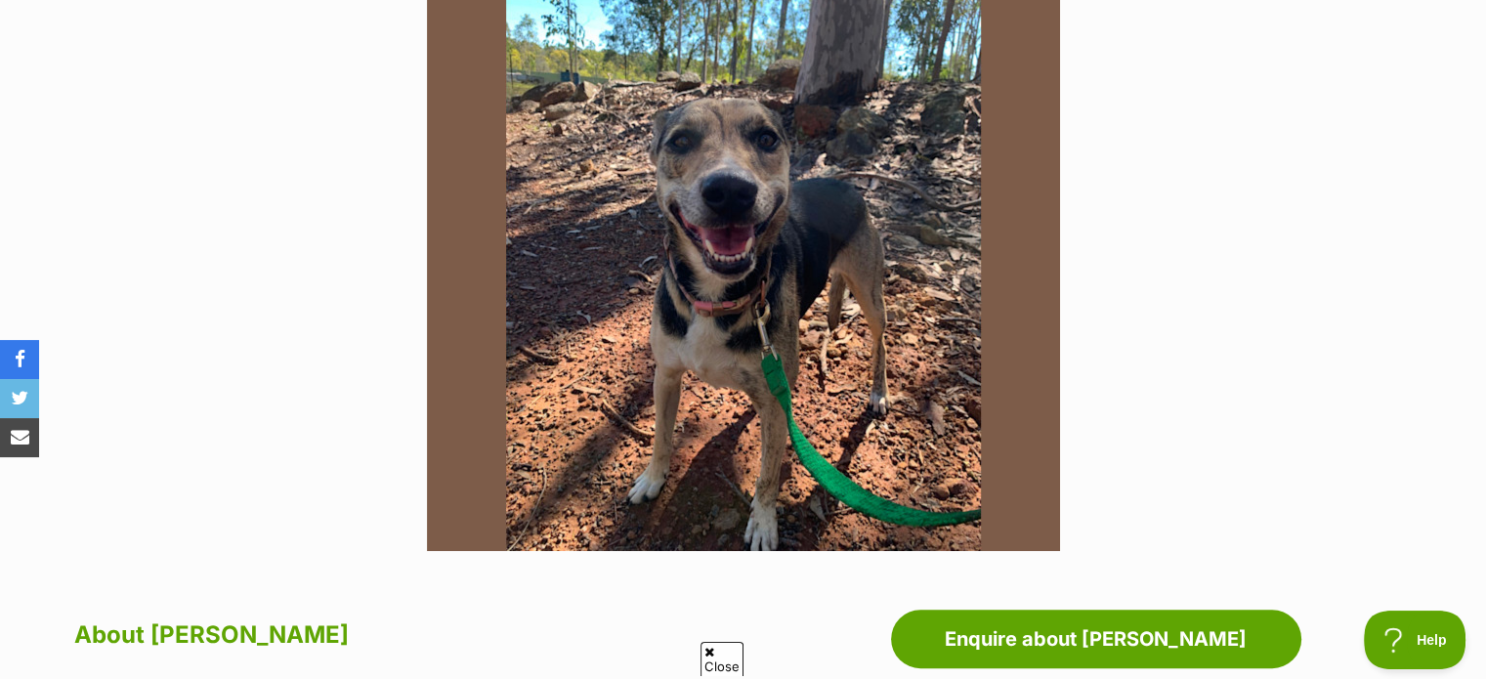
scroll to position [782, 0]
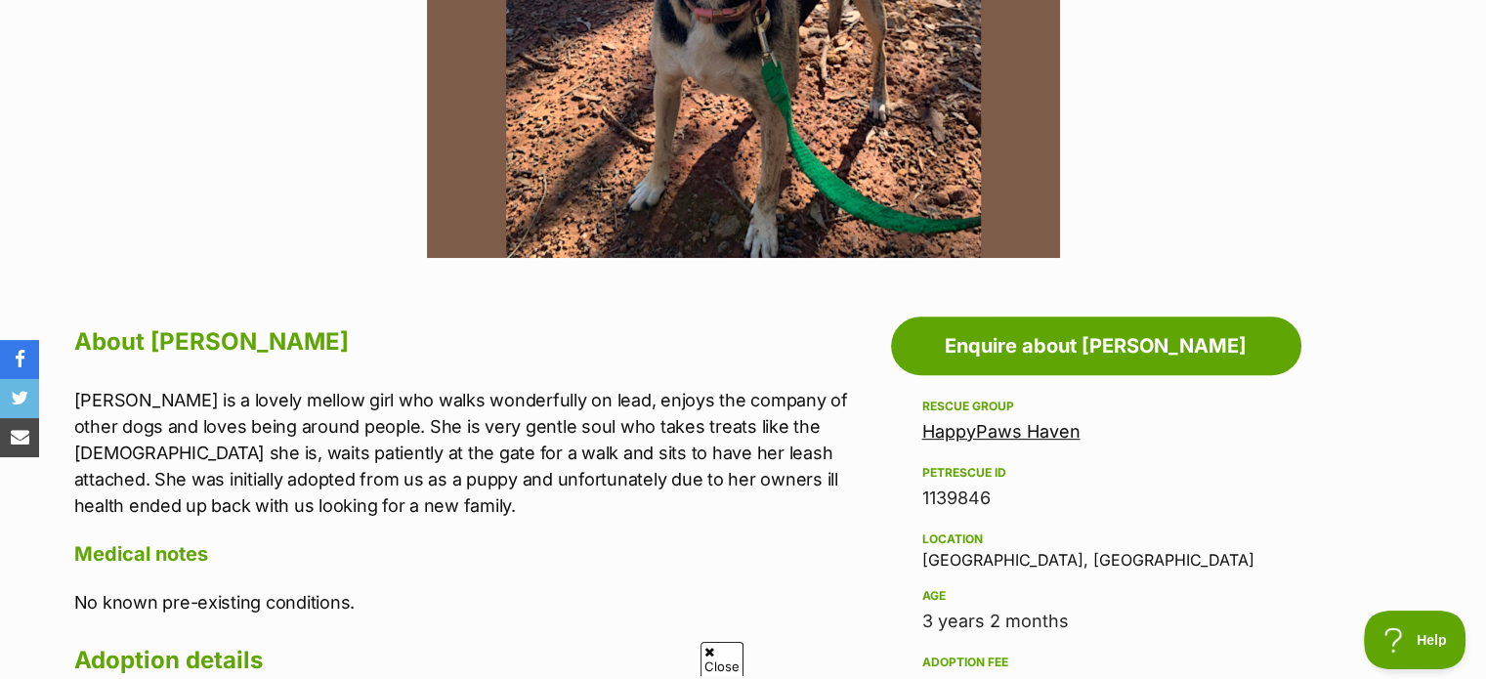
click at [954, 558] on div "Location [GEOGRAPHIC_DATA], [GEOGRAPHIC_DATA]" at bounding box center [1096, 548] width 348 height 41
click at [718, 463] on p "[PERSON_NAME] is a lovely mellow girl who walks wonderfully on lead, enjoys the…" at bounding box center [477, 453] width 807 height 132
click at [974, 556] on div "Location [GEOGRAPHIC_DATA], [GEOGRAPHIC_DATA]" at bounding box center [1096, 548] width 348 height 41
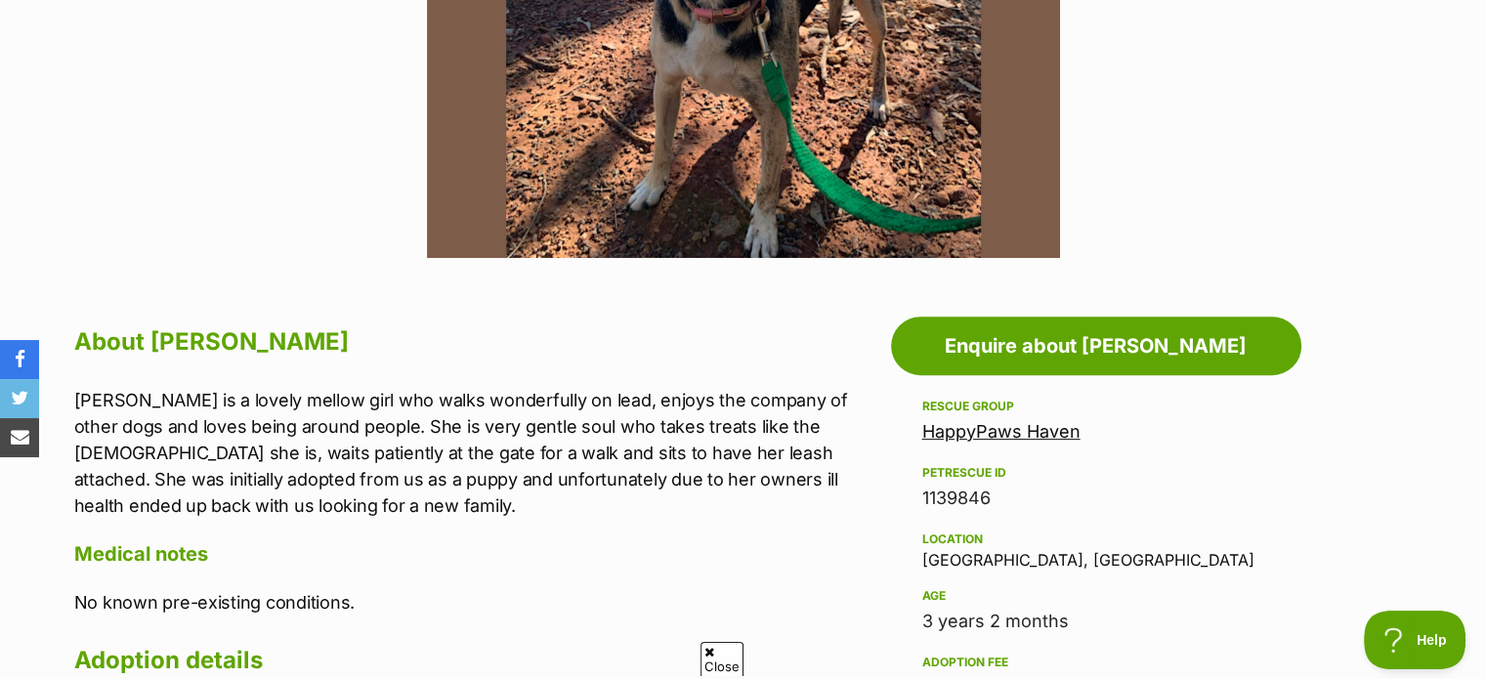
click at [750, 522] on div "About [PERSON_NAME] [PERSON_NAME] is a lovely mellow girl who walks wonderfully…" at bounding box center [477, 652] width 807 height 664
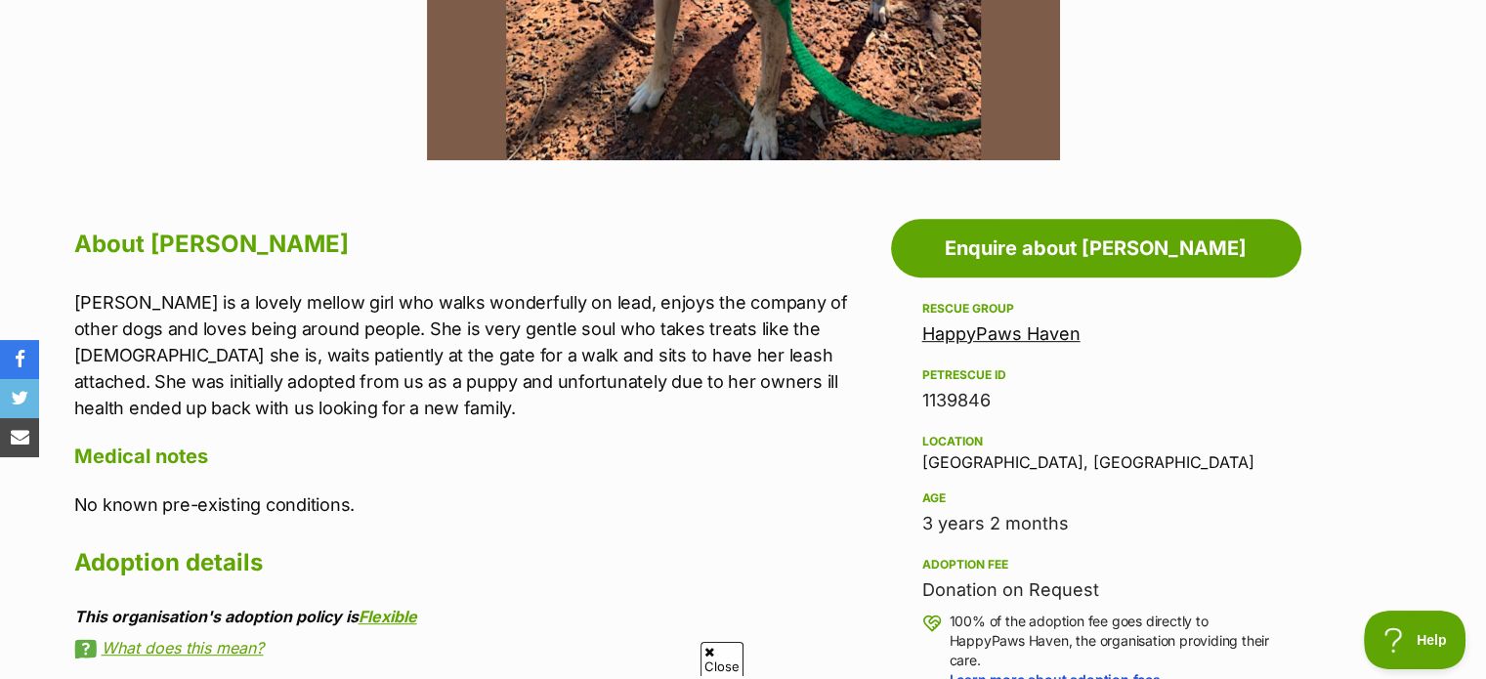
click at [512, 452] on h4 "Medical notes" at bounding box center [477, 456] width 807 height 25
click at [970, 337] on link "HappyPaws Haven" at bounding box center [1001, 333] width 158 height 21
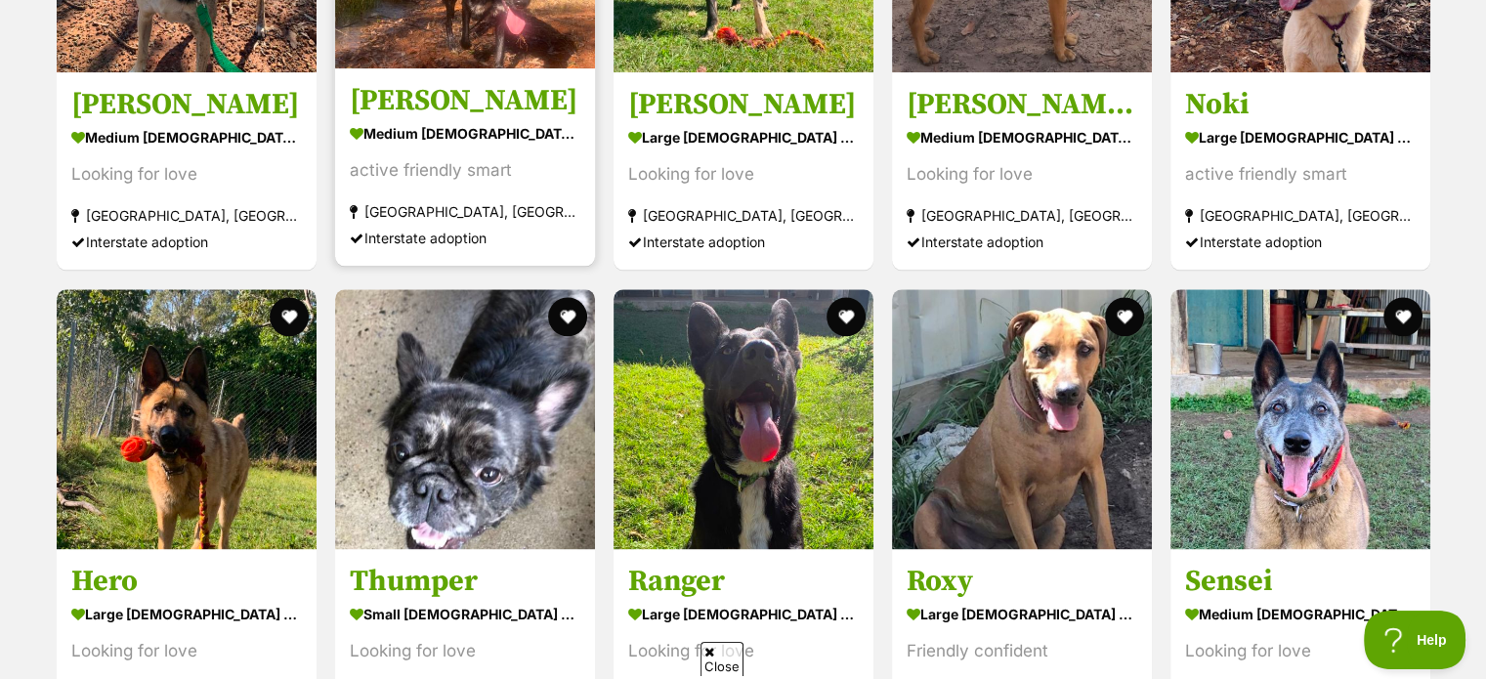
scroll to position [2471, 0]
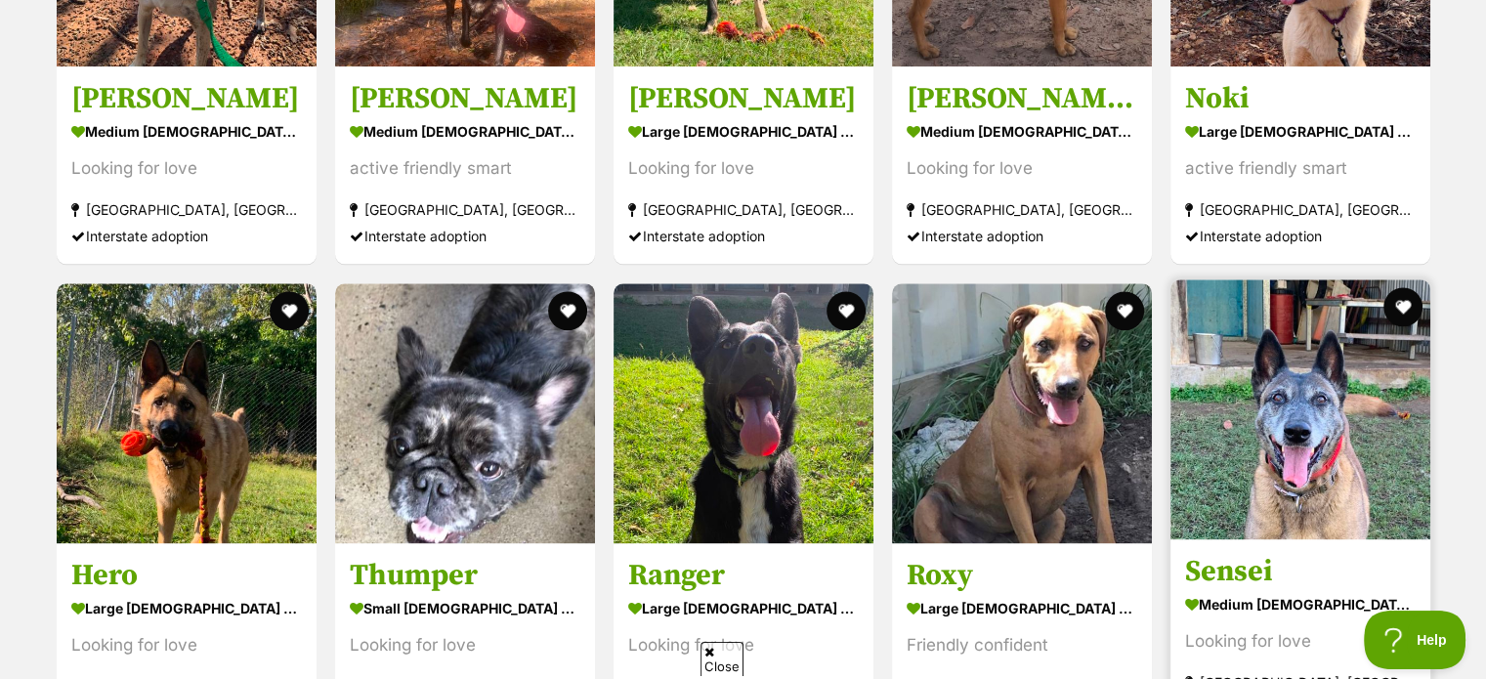
click at [1327, 393] on img at bounding box center [1300, 409] width 260 height 260
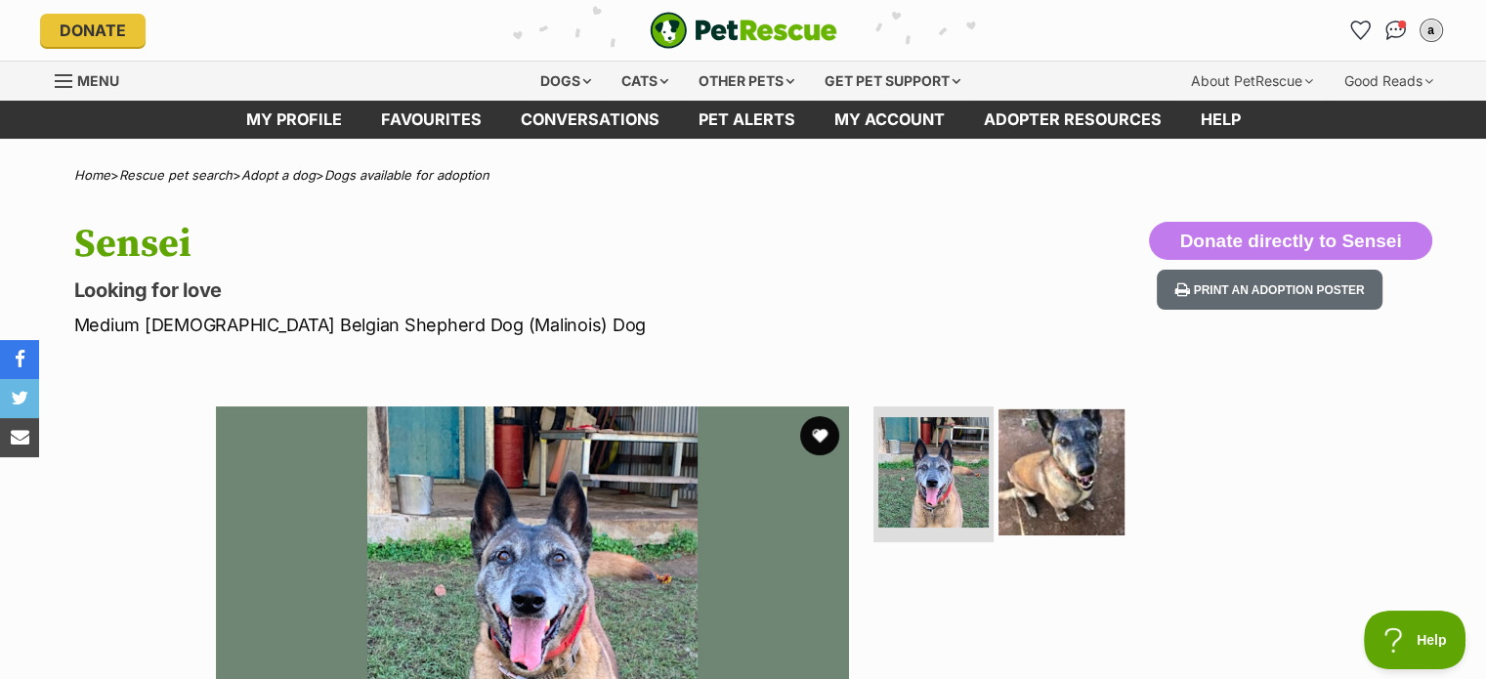
click at [1056, 420] on img at bounding box center [1061, 471] width 126 height 126
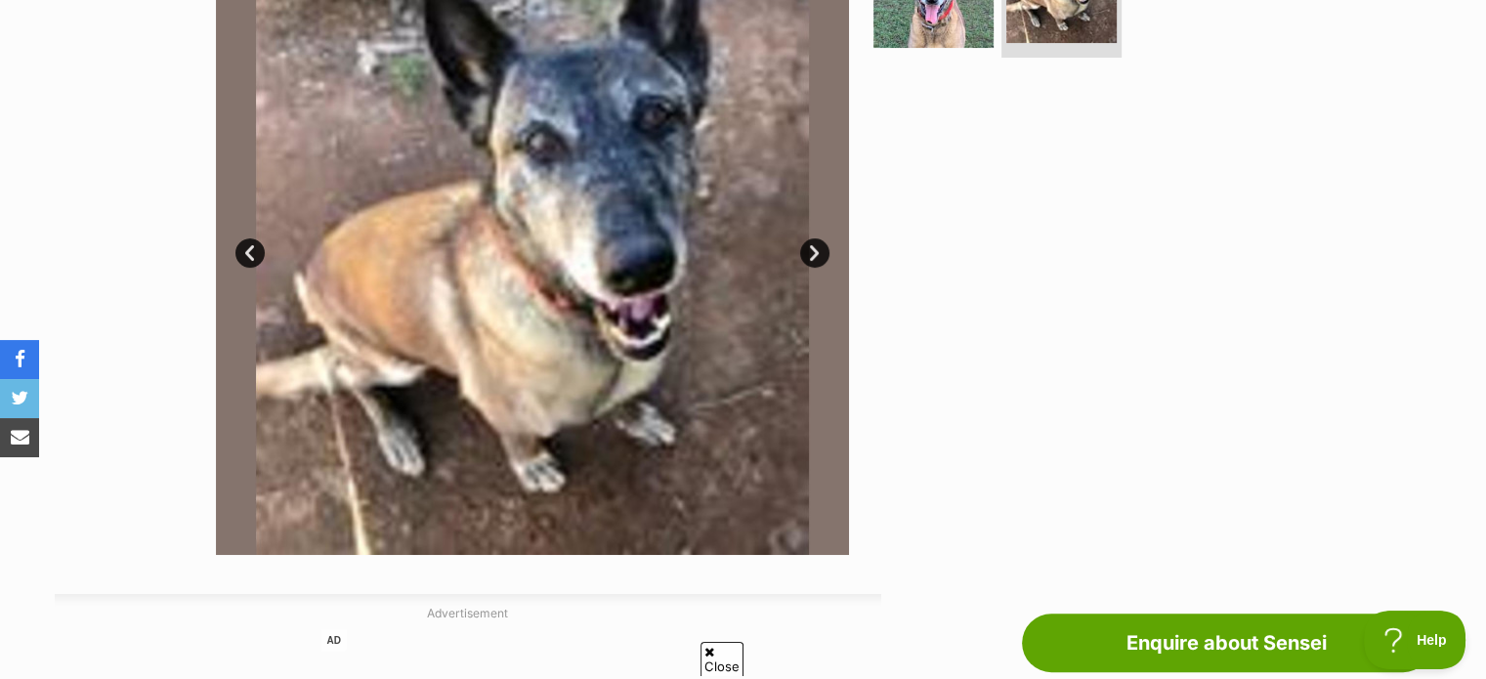
scroll to position [391, 0]
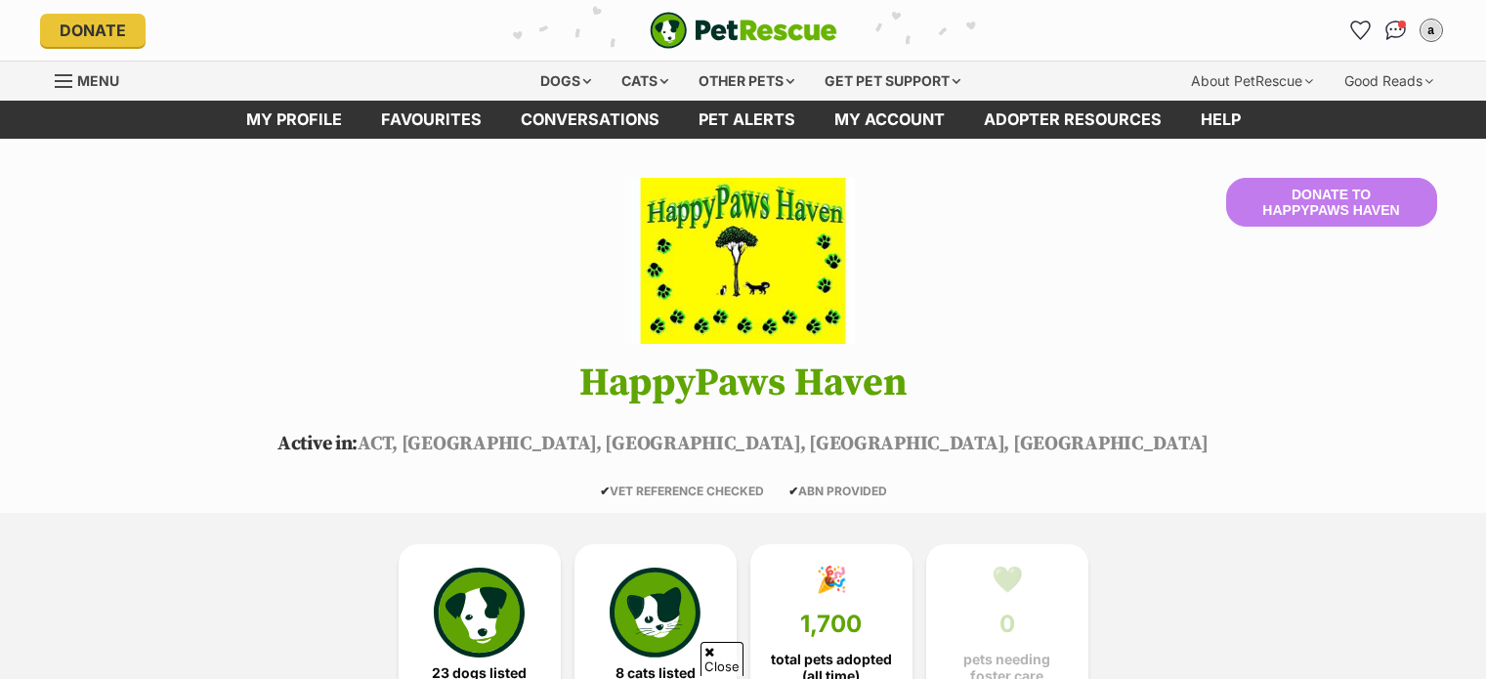
scroll to position [2731, 0]
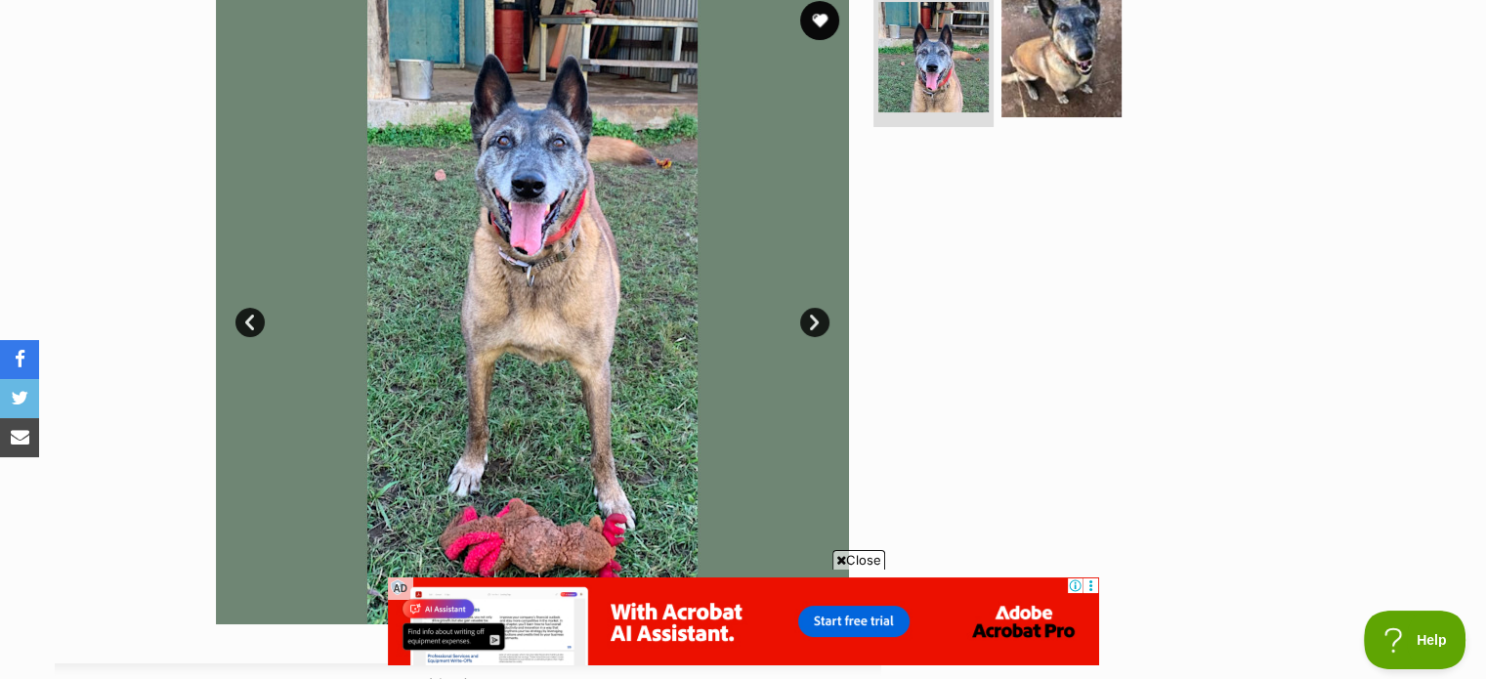
scroll to position [395, 0]
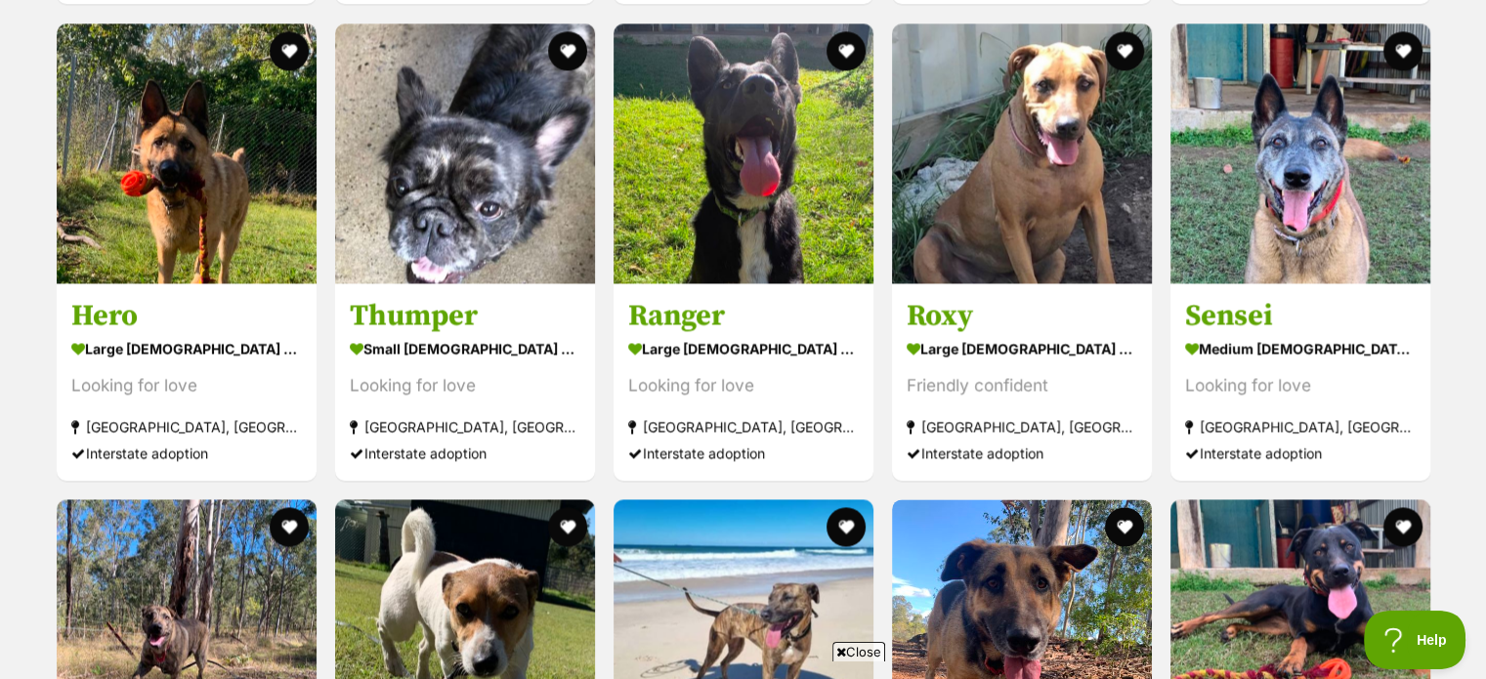
click at [0, 433] on div "Displaying all 23 pets Show 60 120 pets per page Visit PetRescue TV (external s…" at bounding box center [743, 676] width 1486 height 2509
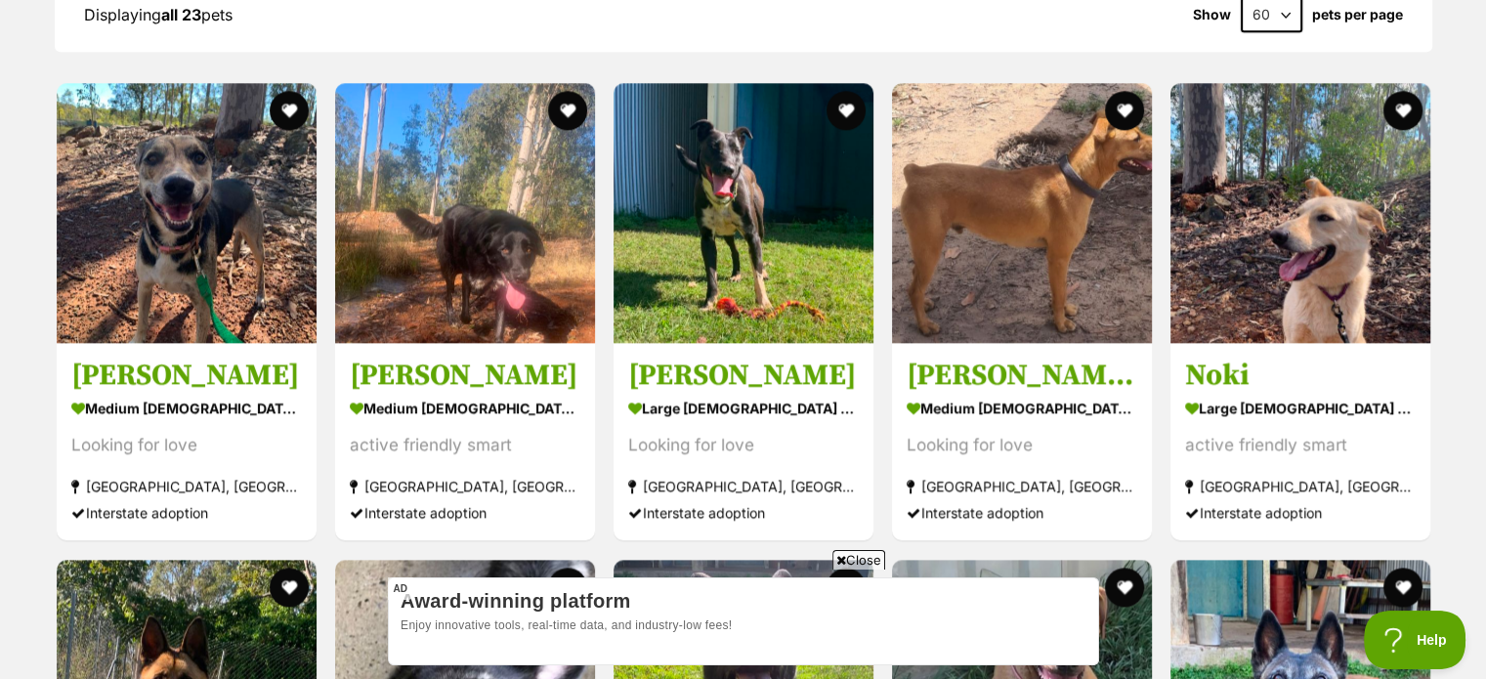
scroll to position [2144, 0]
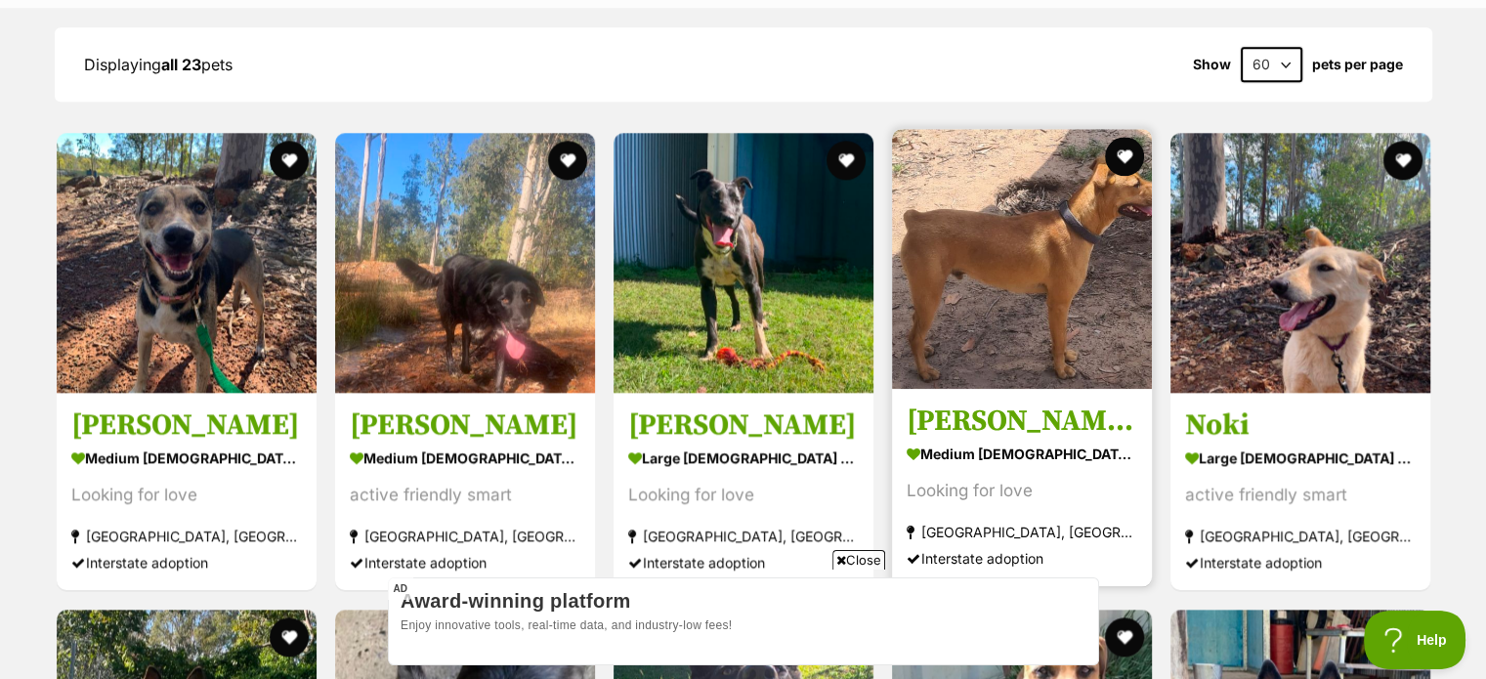
click at [1047, 276] on img at bounding box center [1022, 259] width 260 height 260
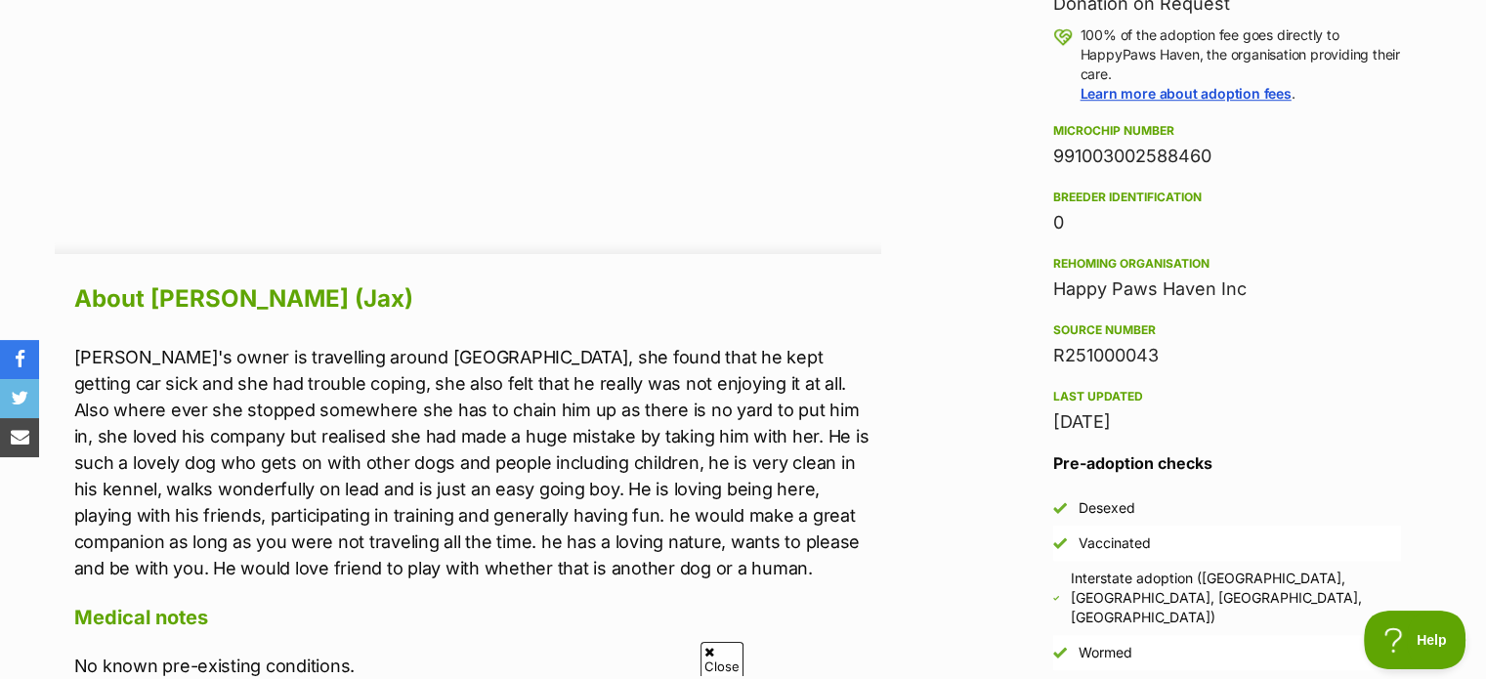
scroll to position [824, 0]
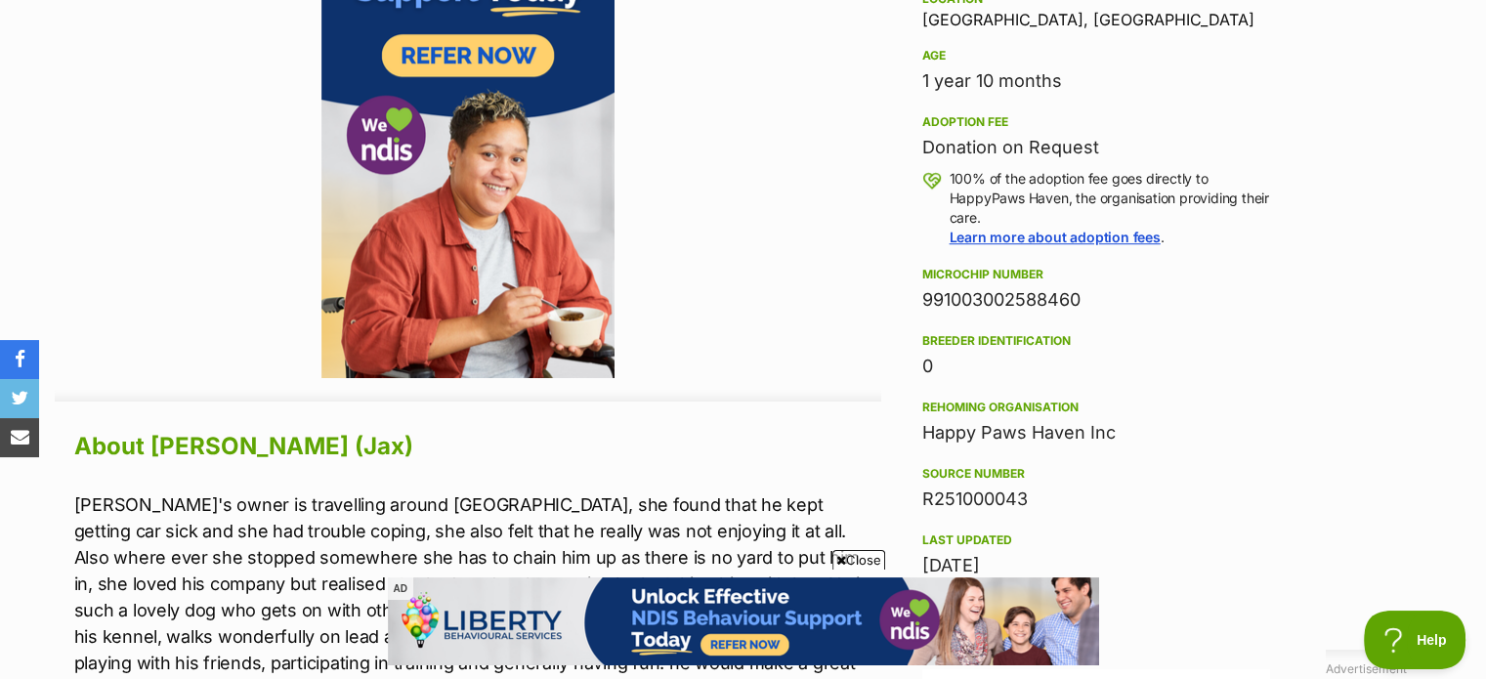
scroll to position [1312, 0]
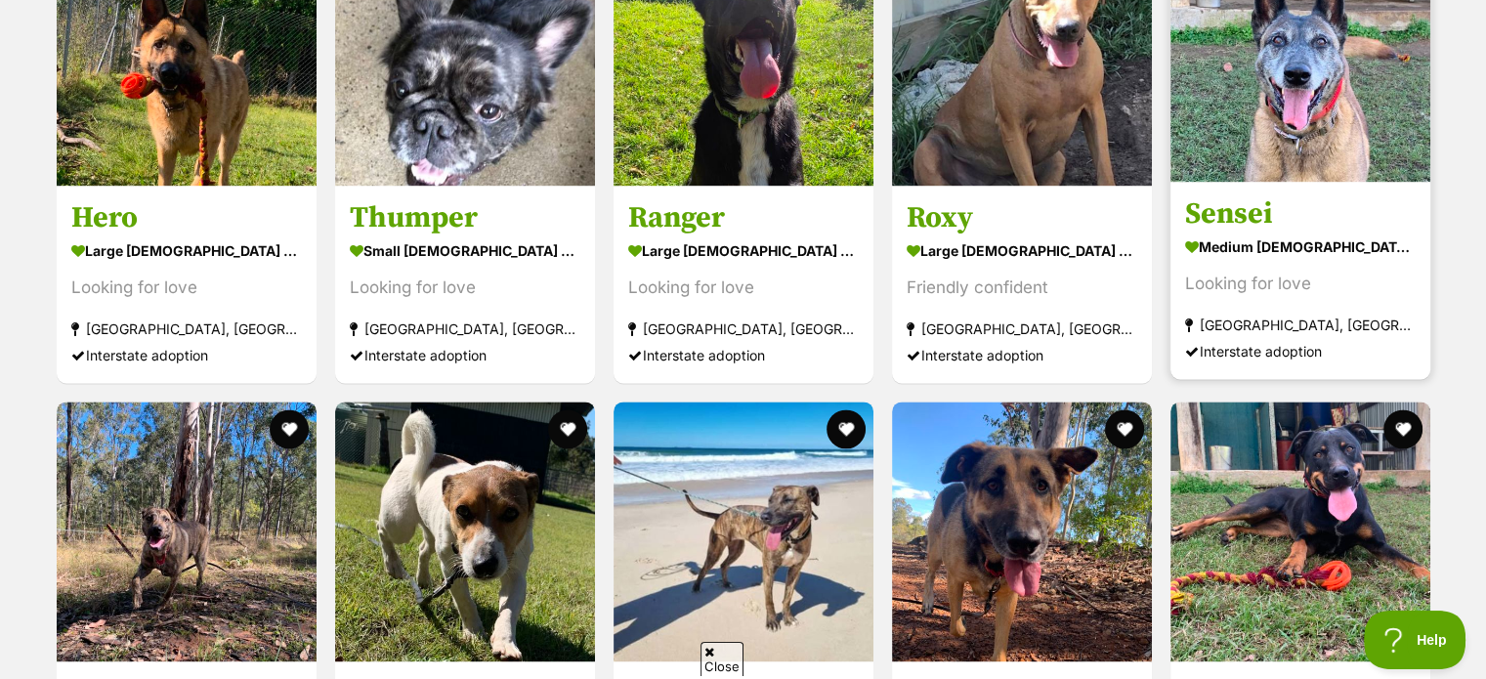
scroll to position [3024, 0]
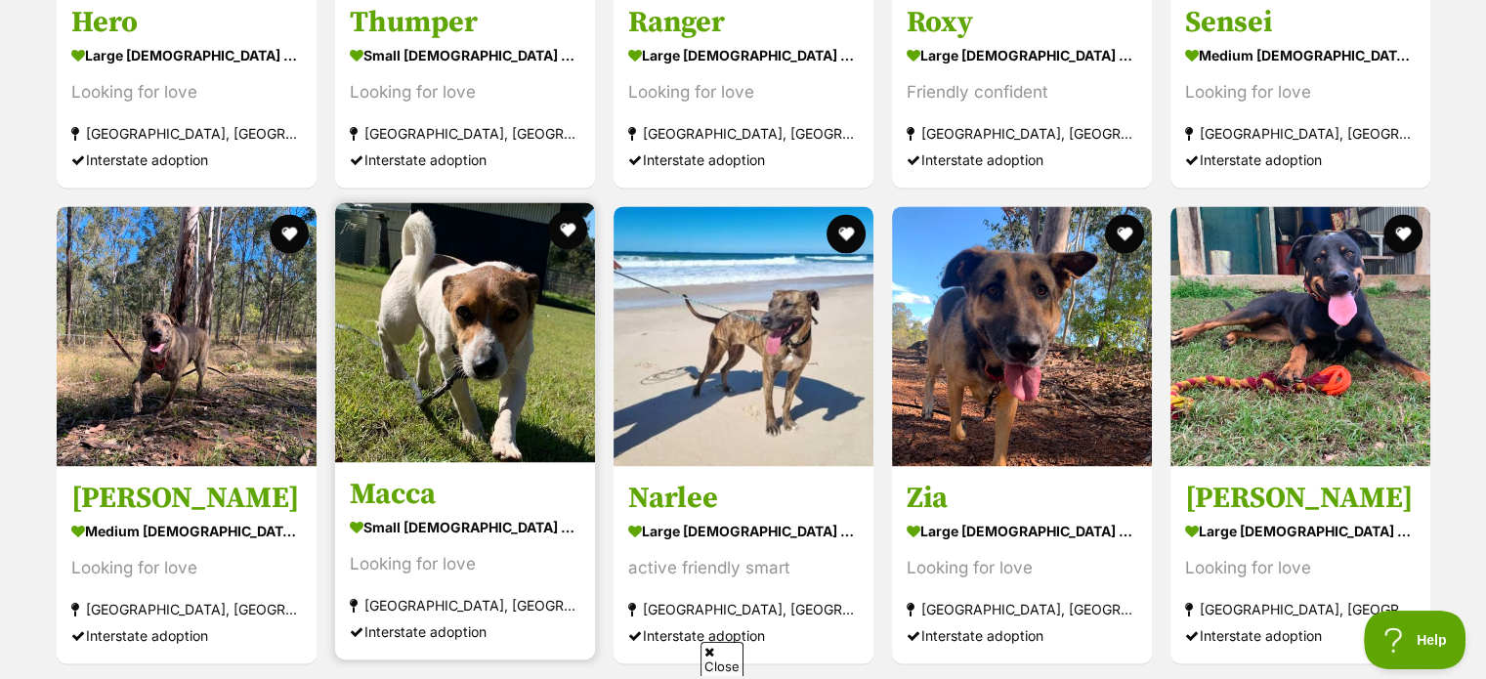
click at [423, 355] on img at bounding box center [465, 332] width 260 height 260
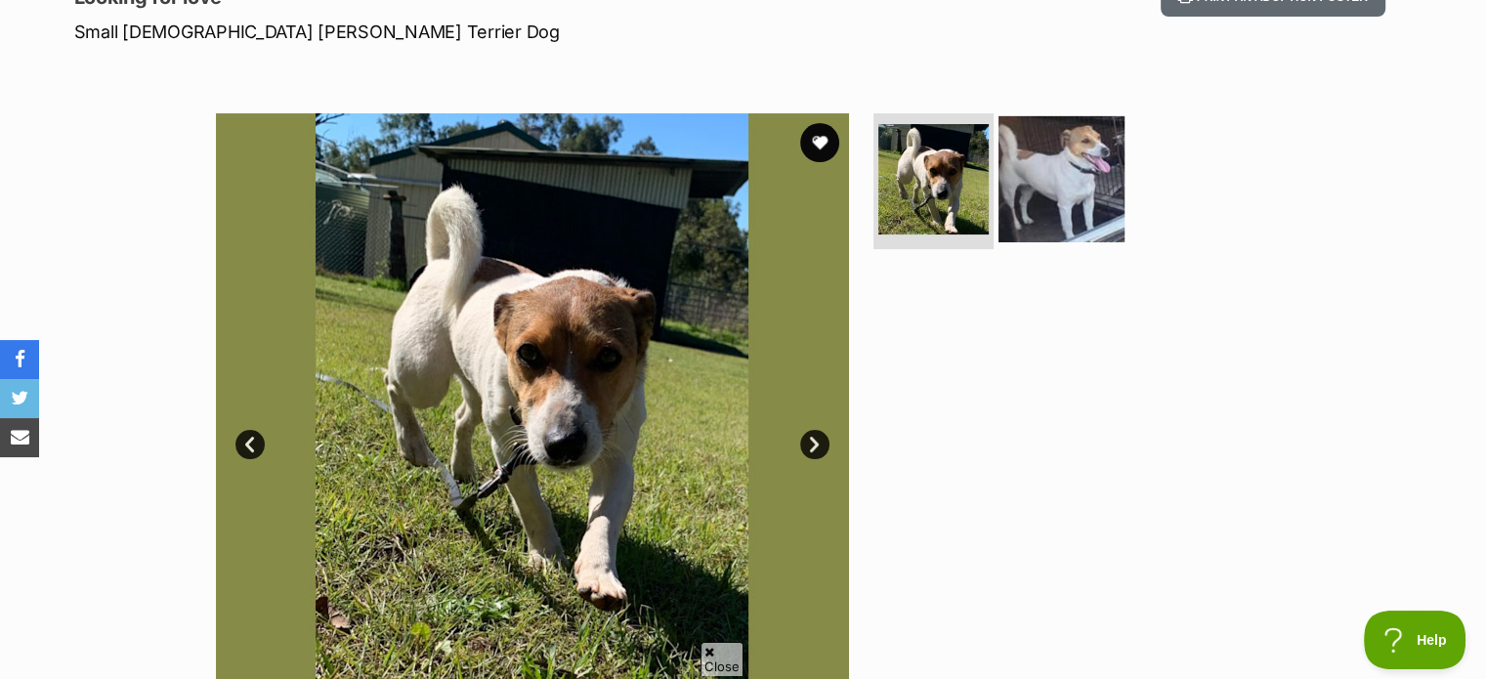
click at [1081, 210] on img at bounding box center [1061, 178] width 126 height 126
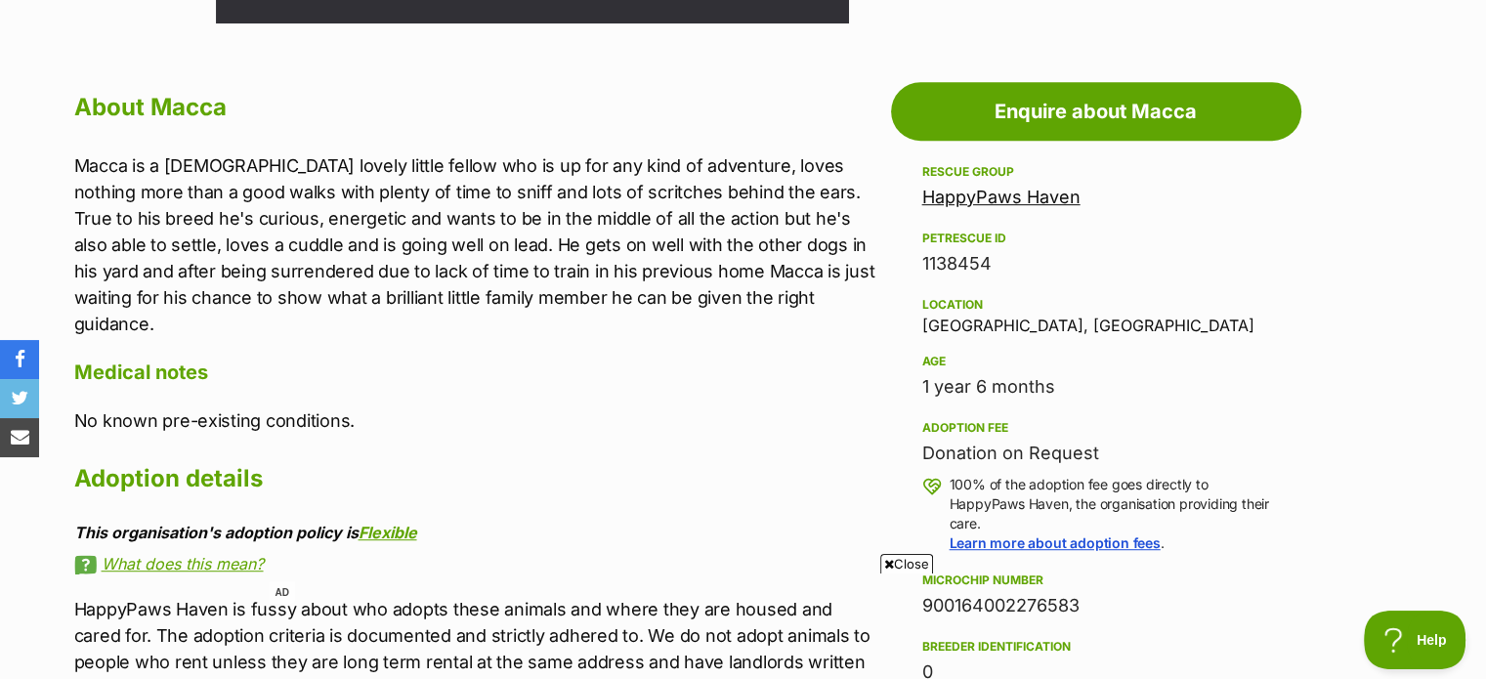
scroll to position [1075, 0]
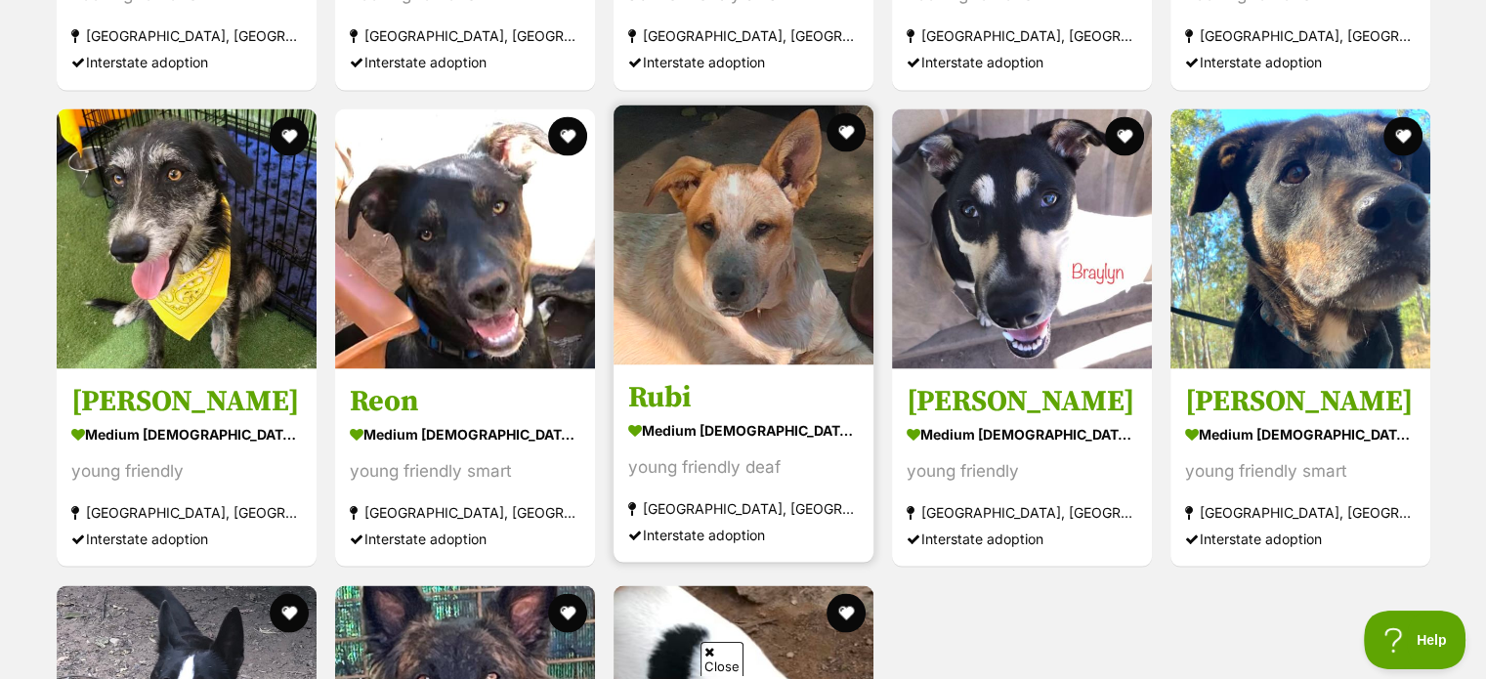
scroll to position [3610, 0]
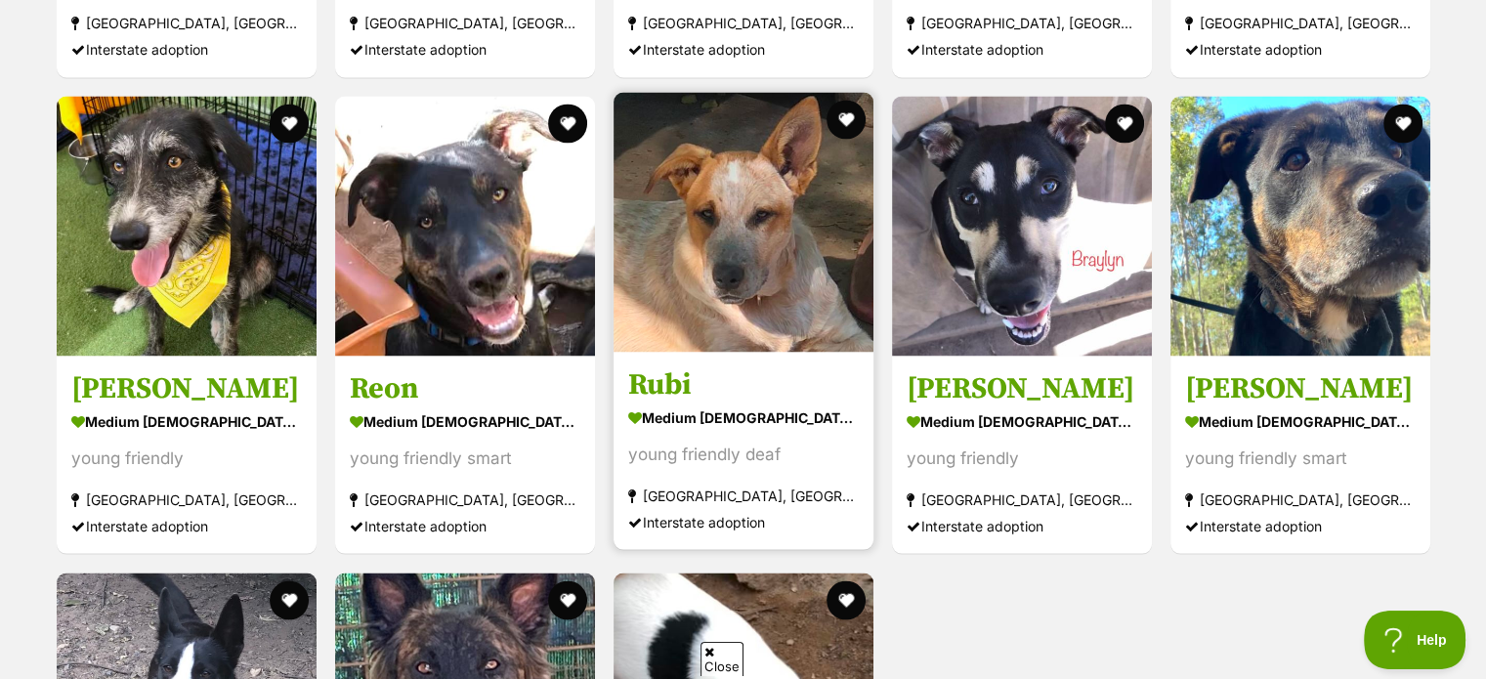
click at [770, 272] on img at bounding box center [744, 222] width 260 height 260
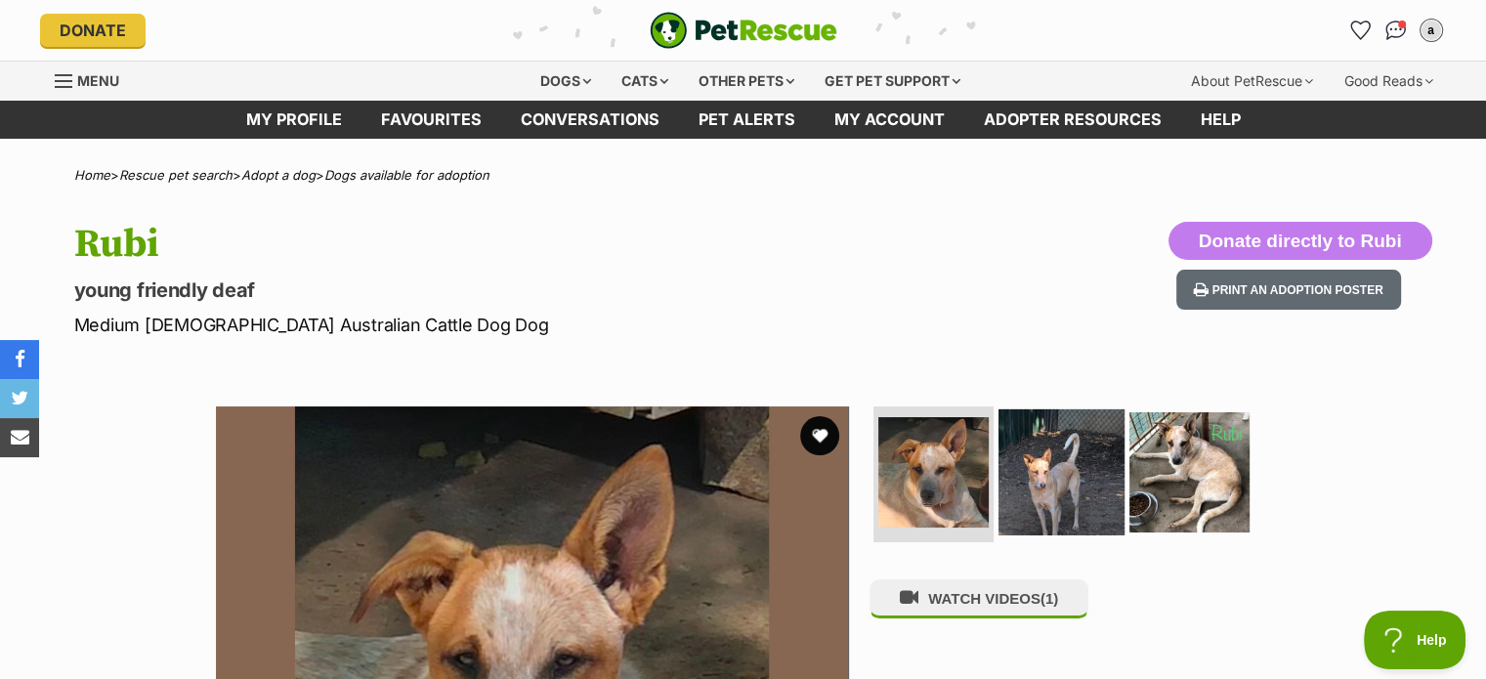
click at [1047, 458] on img at bounding box center [1061, 471] width 126 height 126
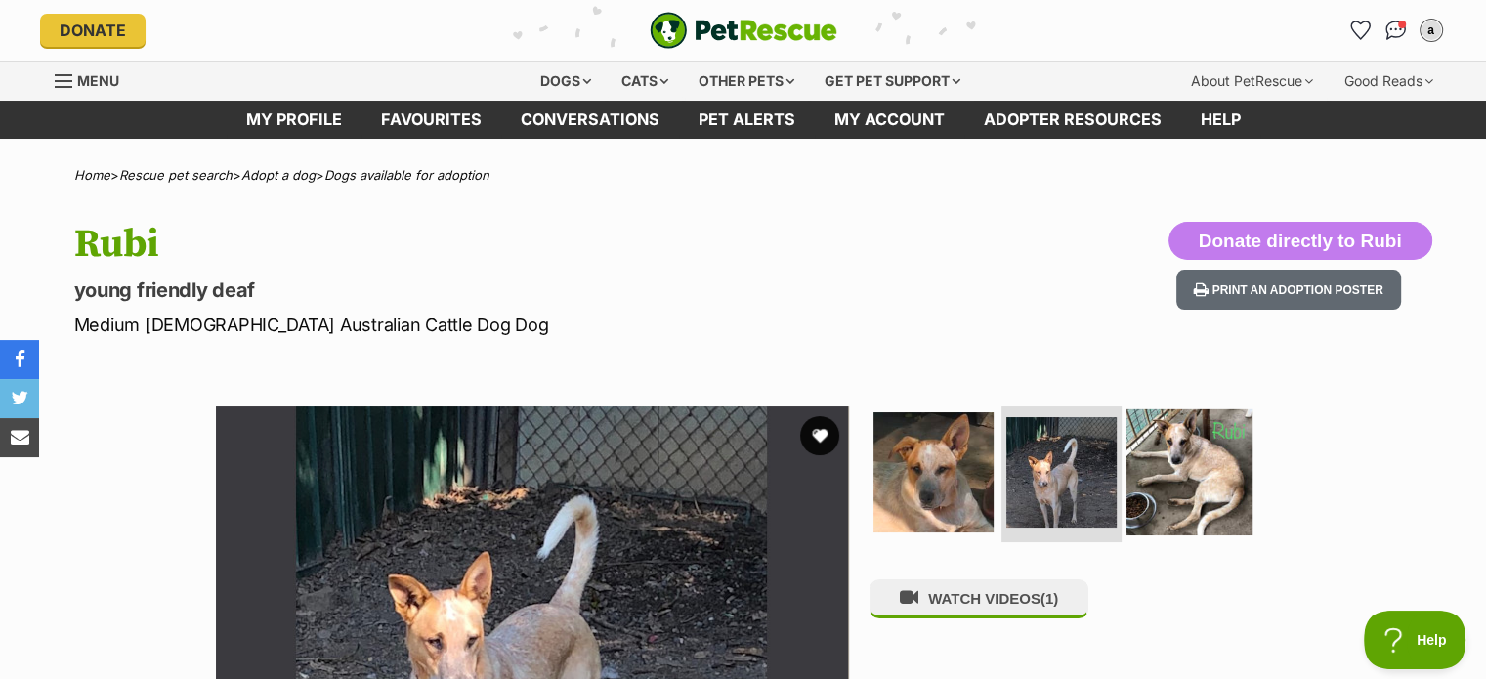
click at [1145, 484] on img at bounding box center [1189, 471] width 126 height 126
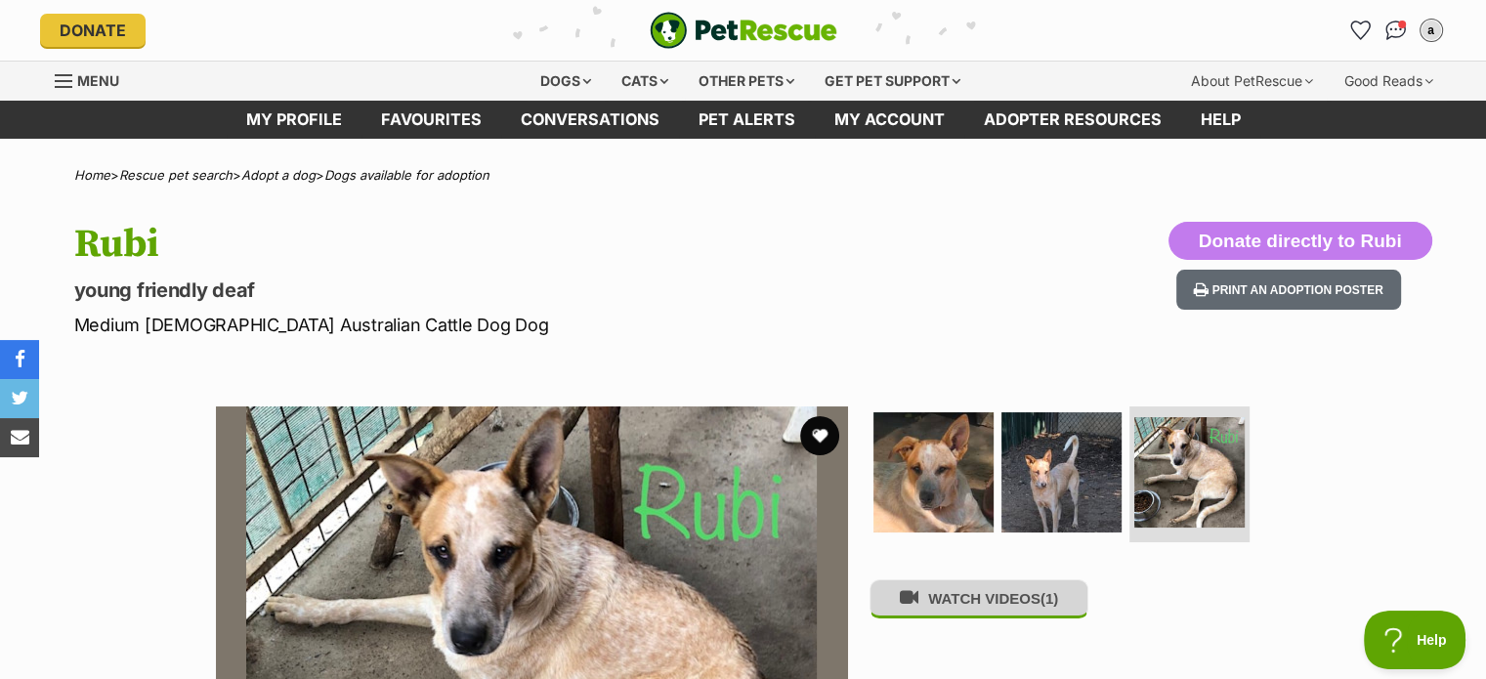
click at [1034, 602] on button "WATCH VIDEOS (1)" at bounding box center [978, 598] width 219 height 38
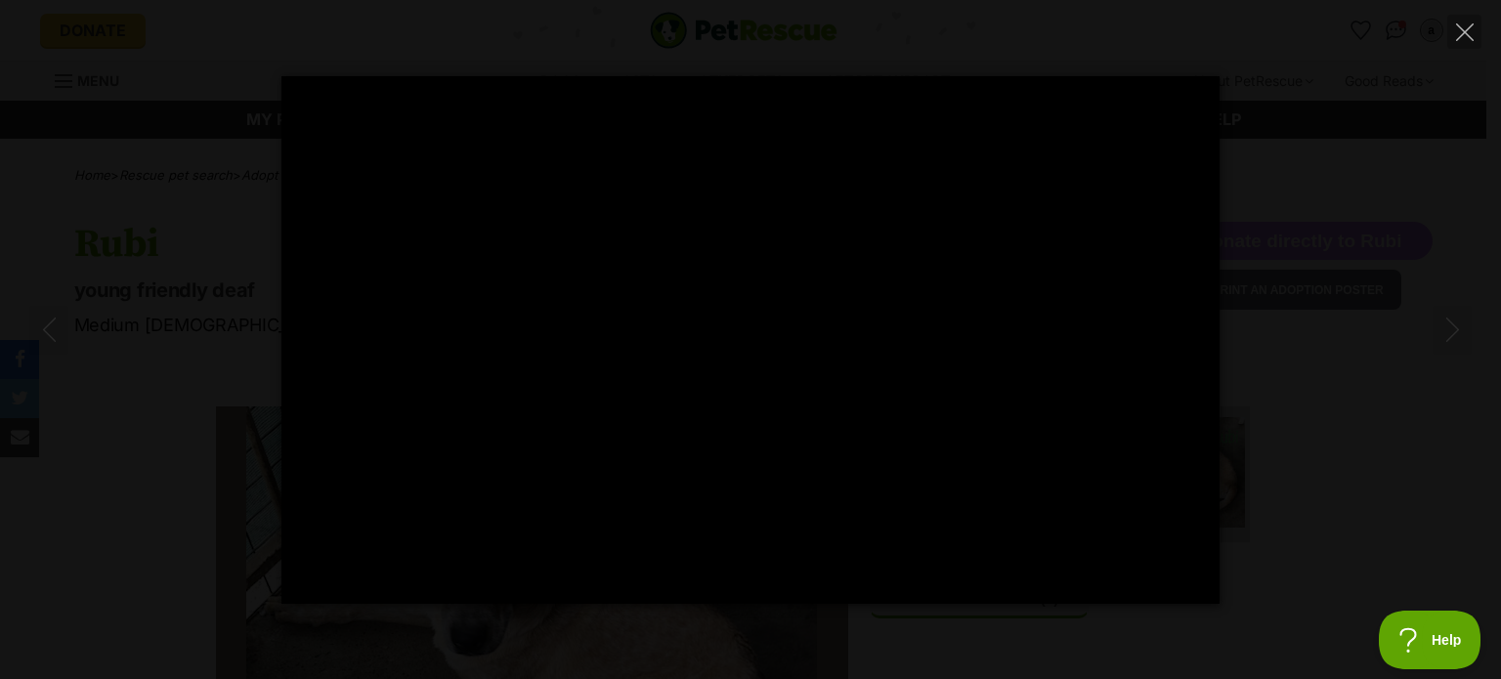
type input "100"
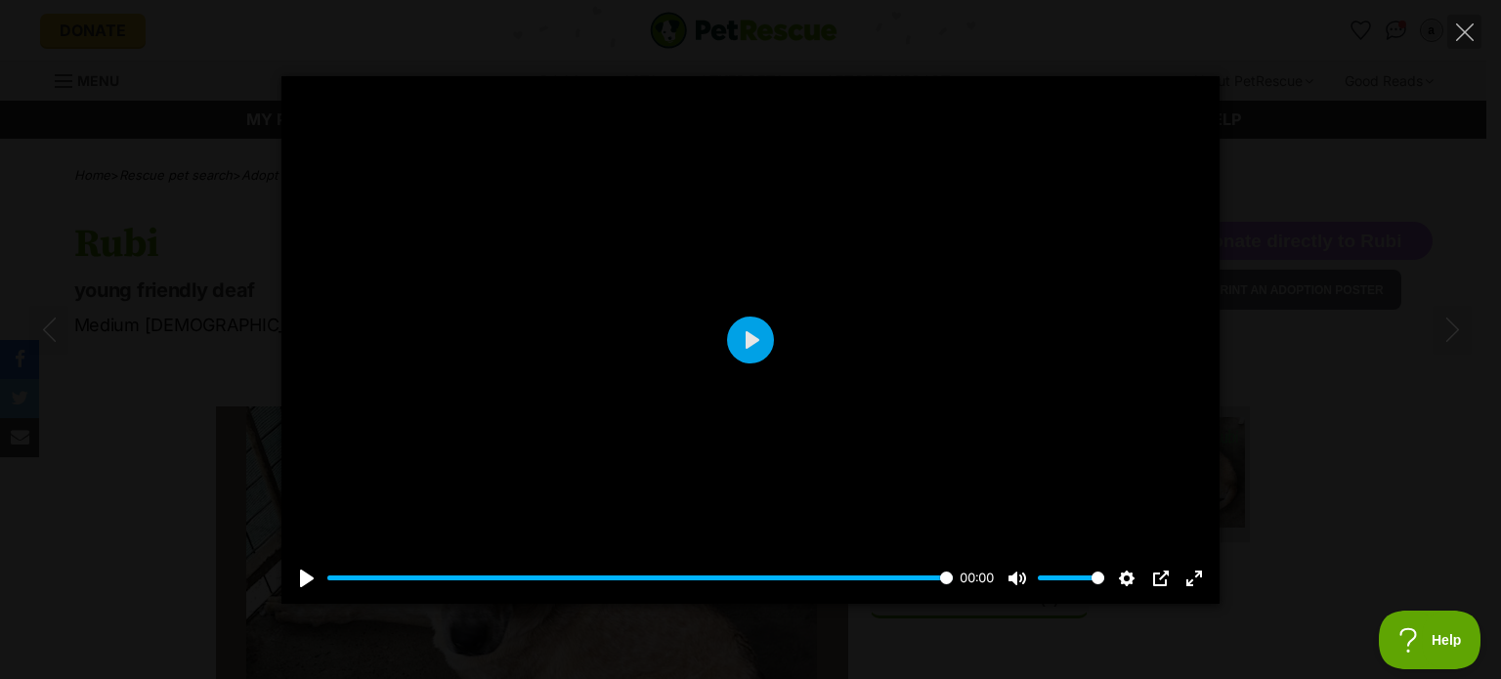
click at [1352, 374] on div "Pause Play % buffered 00:00 00:00 Unmute Mute Disable captions Enable captions …" at bounding box center [750, 340] width 1501 height 528
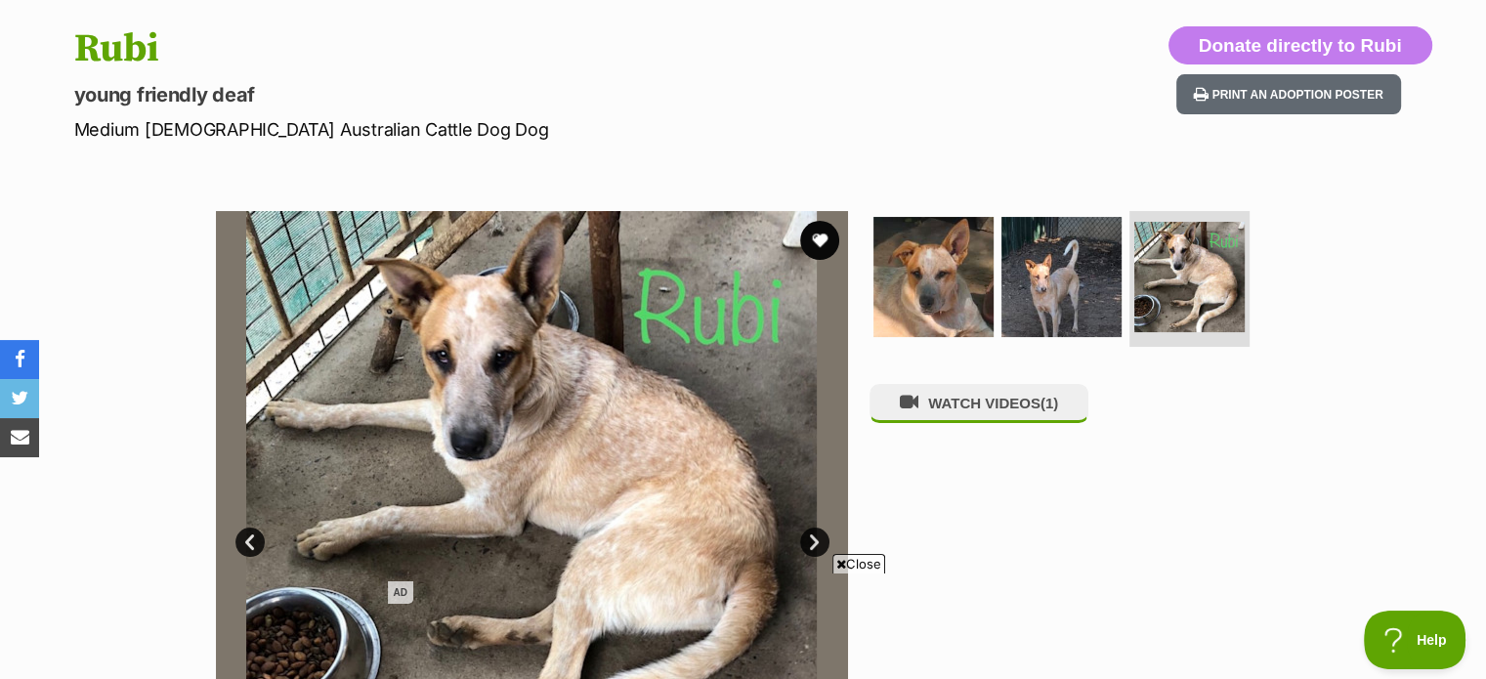
scroll to position [293, 0]
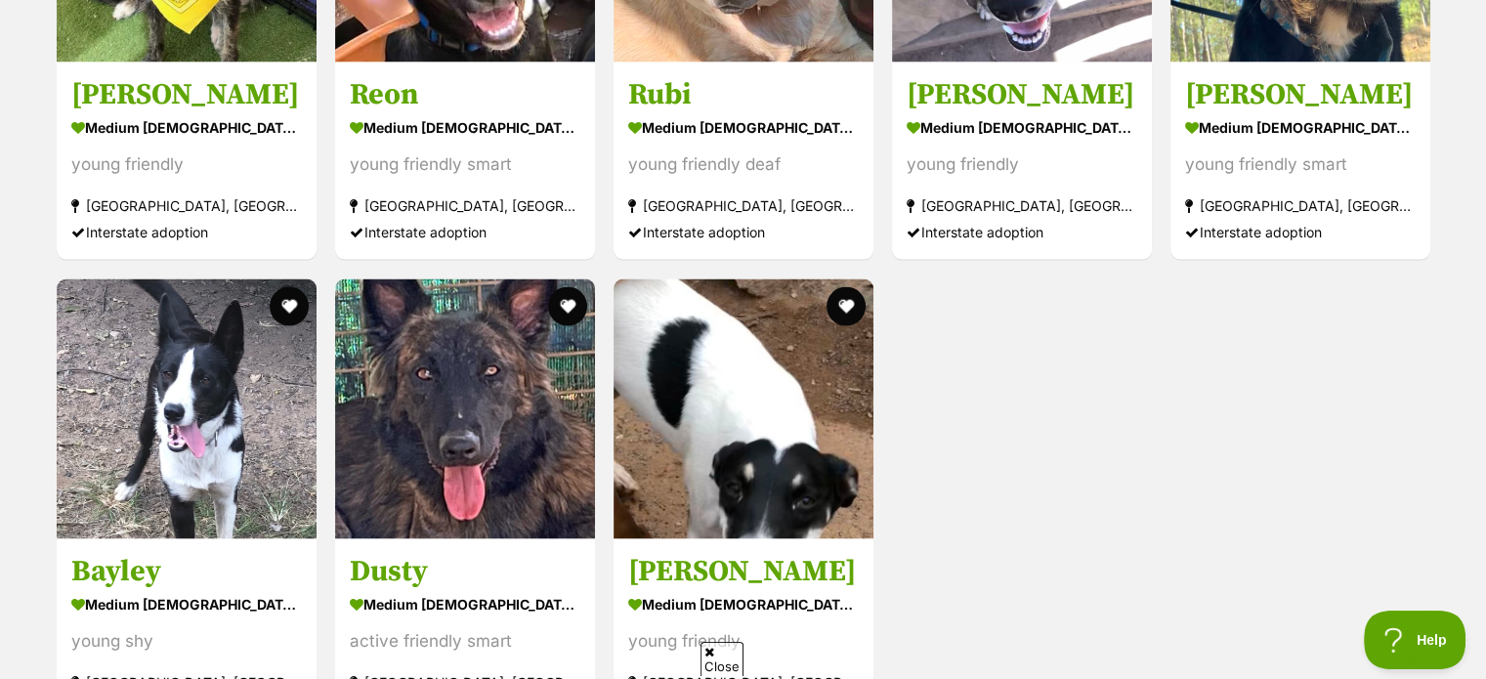
scroll to position [4001, 0]
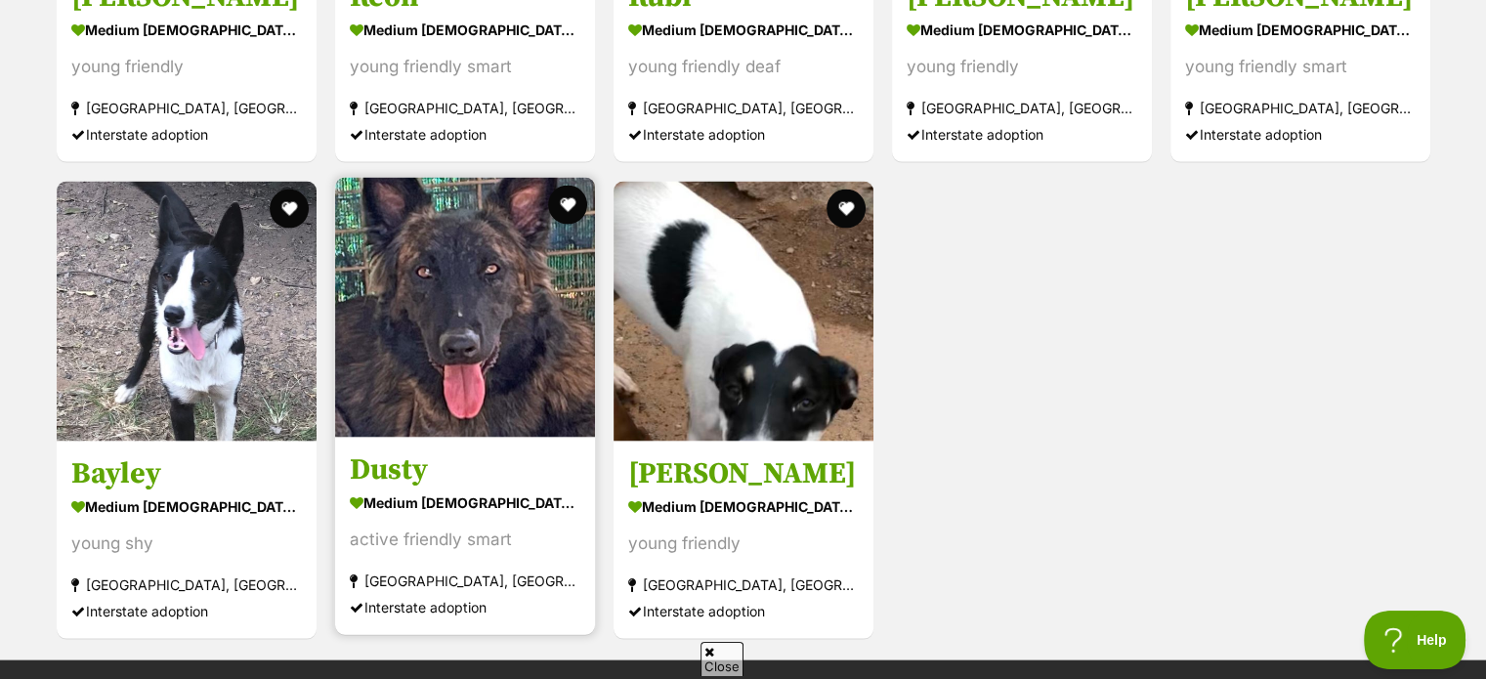
click at [467, 382] on img at bounding box center [465, 308] width 260 height 260
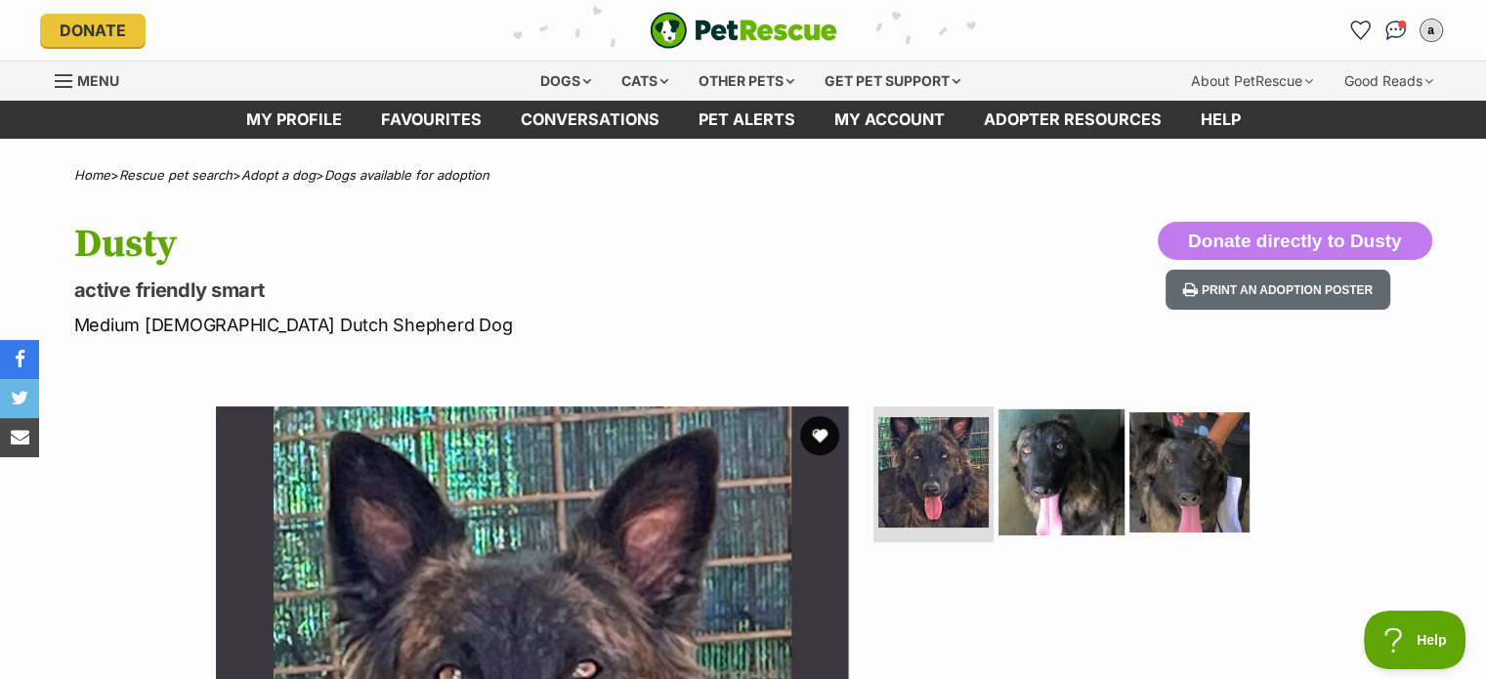
click at [1089, 490] on img at bounding box center [1061, 471] width 126 height 126
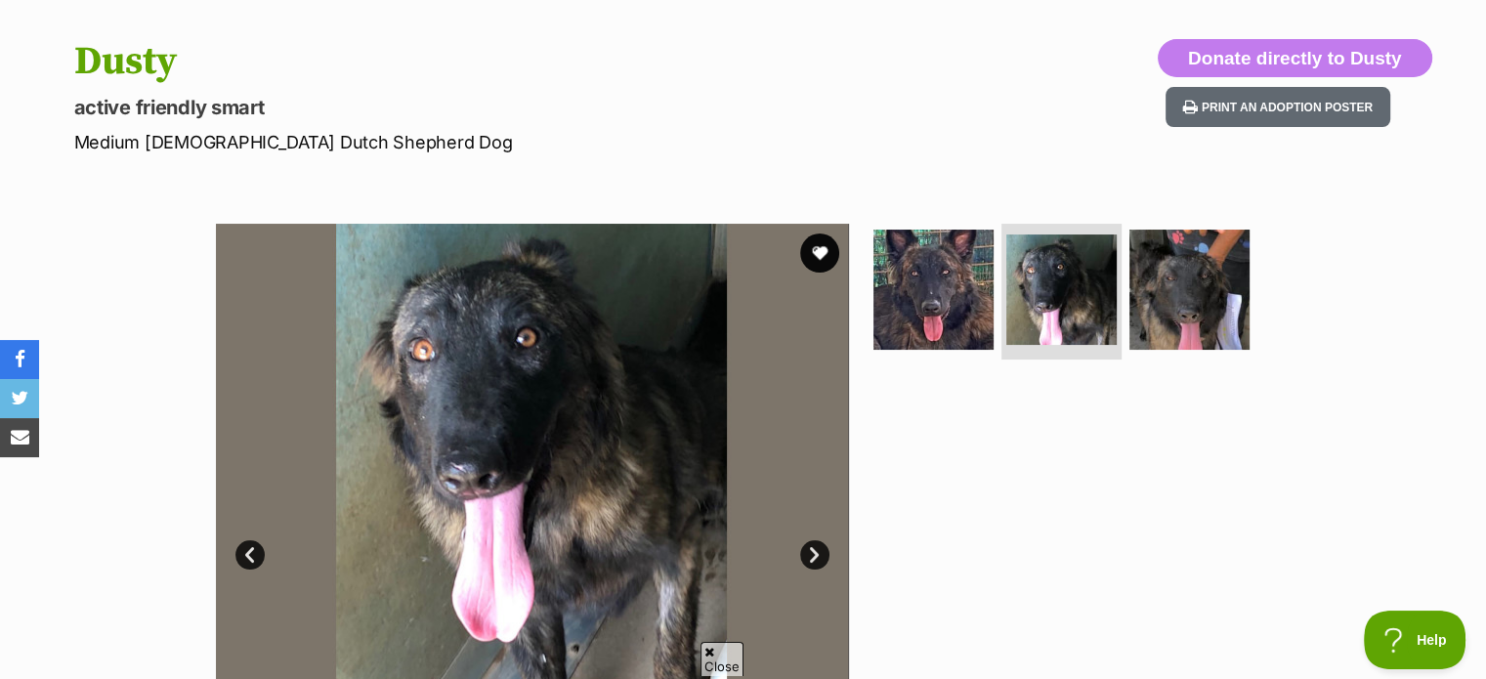
scroll to position [195, 0]
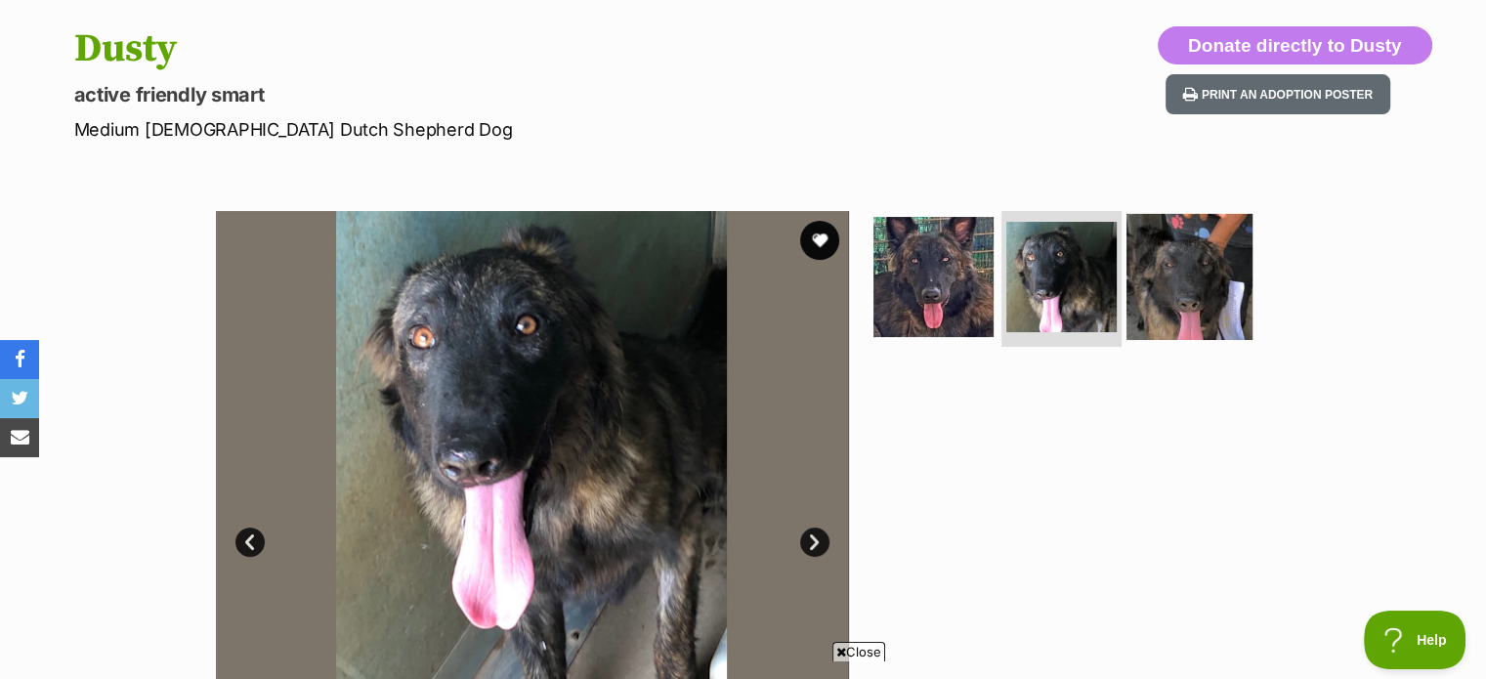
click at [1208, 309] on img at bounding box center [1189, 276] width 126 height 126
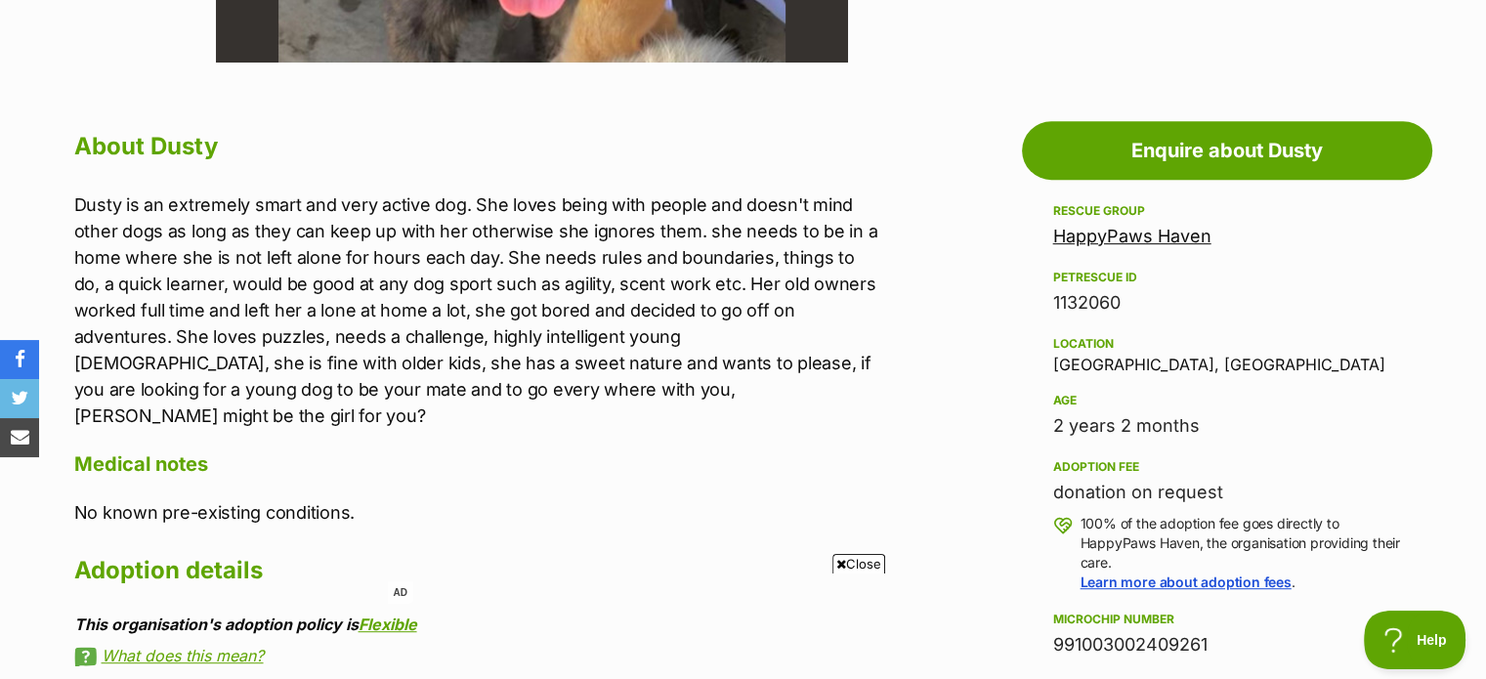
scroll to position [0, 0]
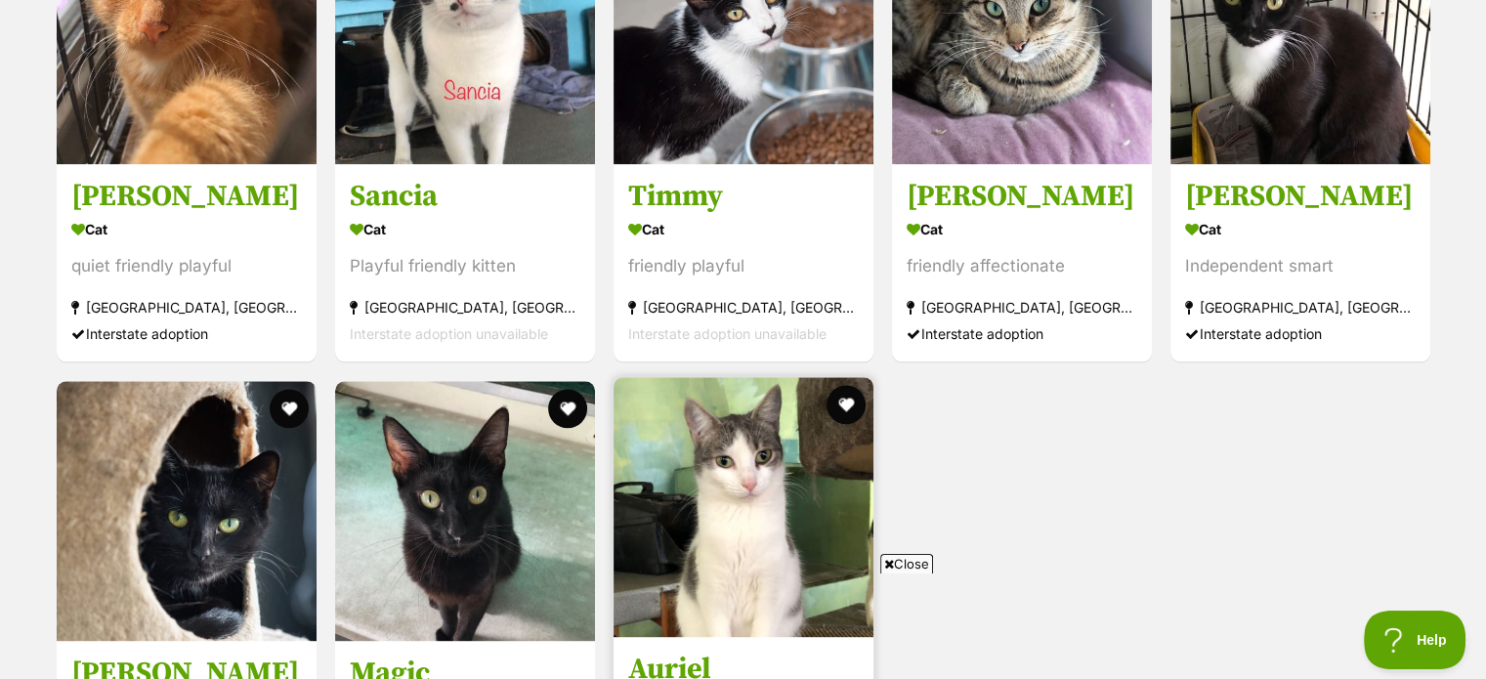
scroll to position [2471, 0]
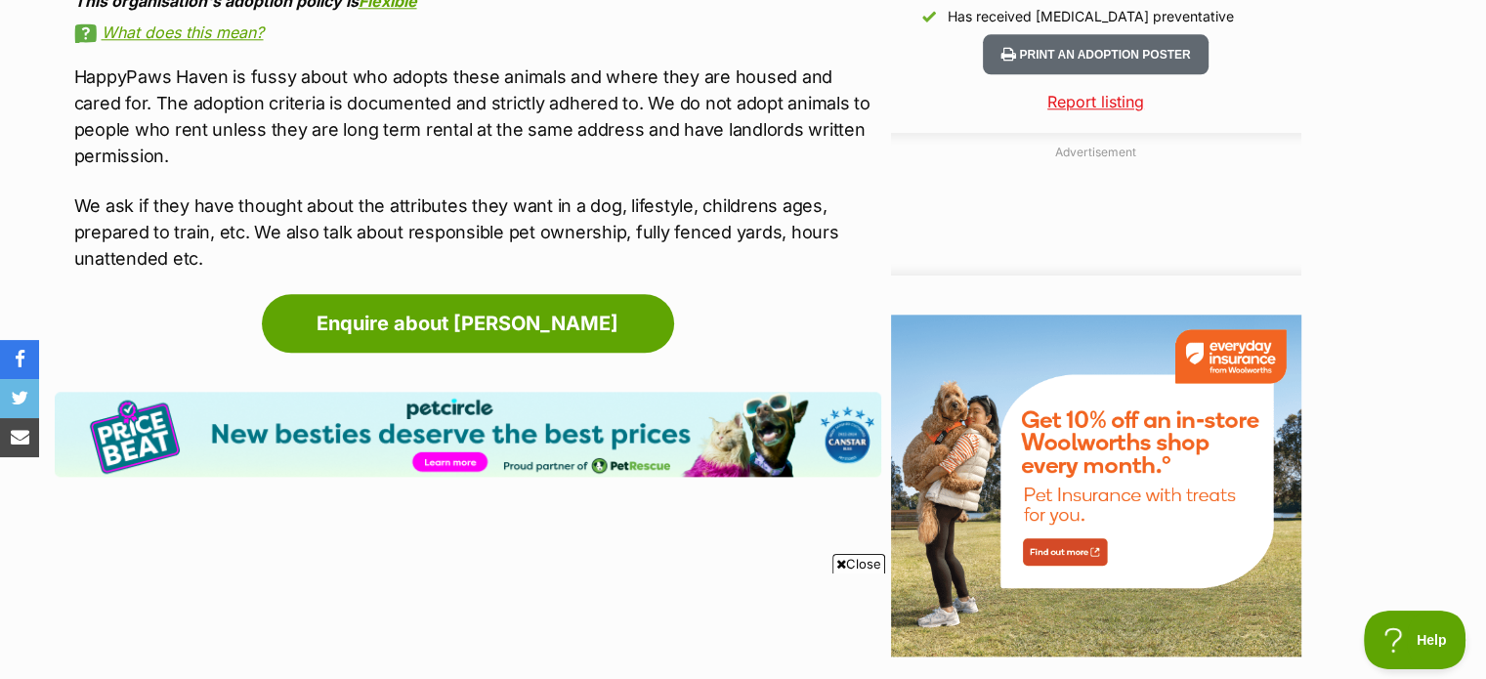
scroll to position [1495, 0]
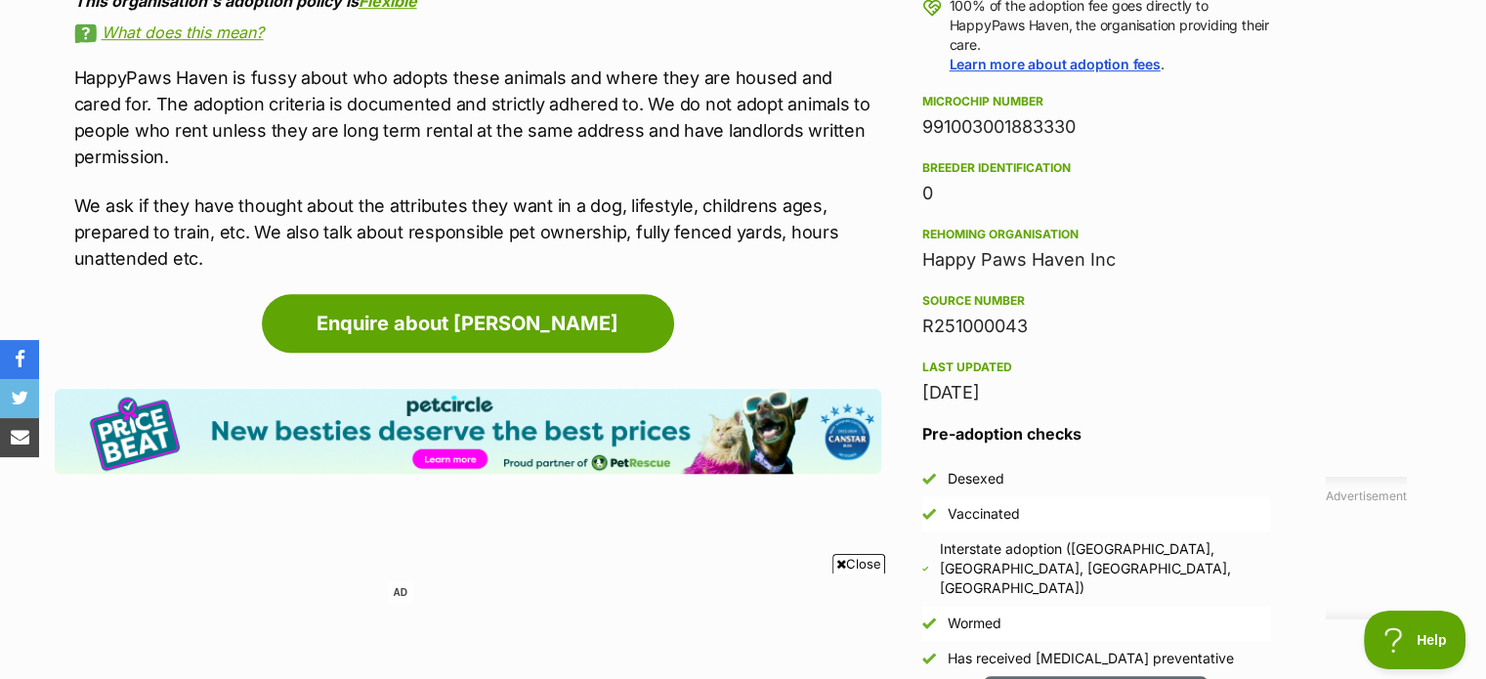
click at [203, 460] on img at bounding box center [468, 431] width 826 height 85
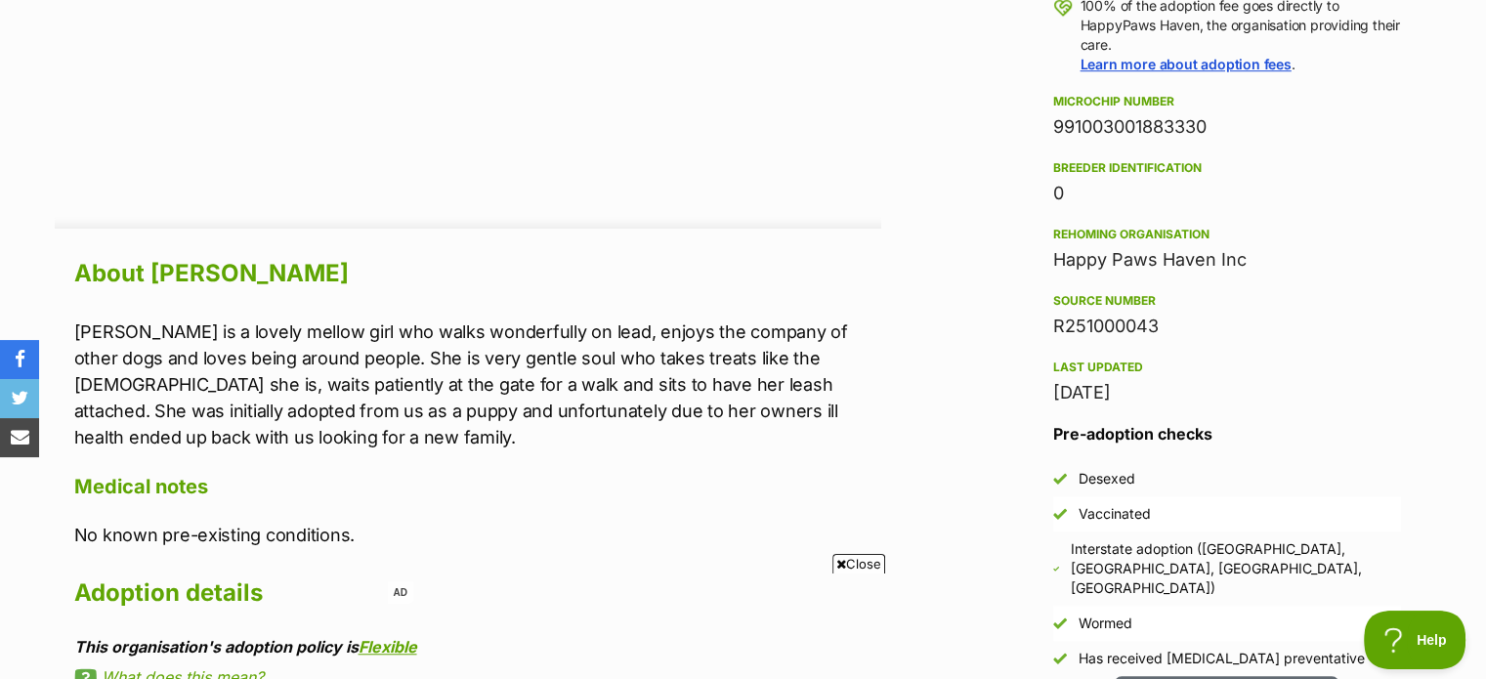
scroll to position [2140, 0]
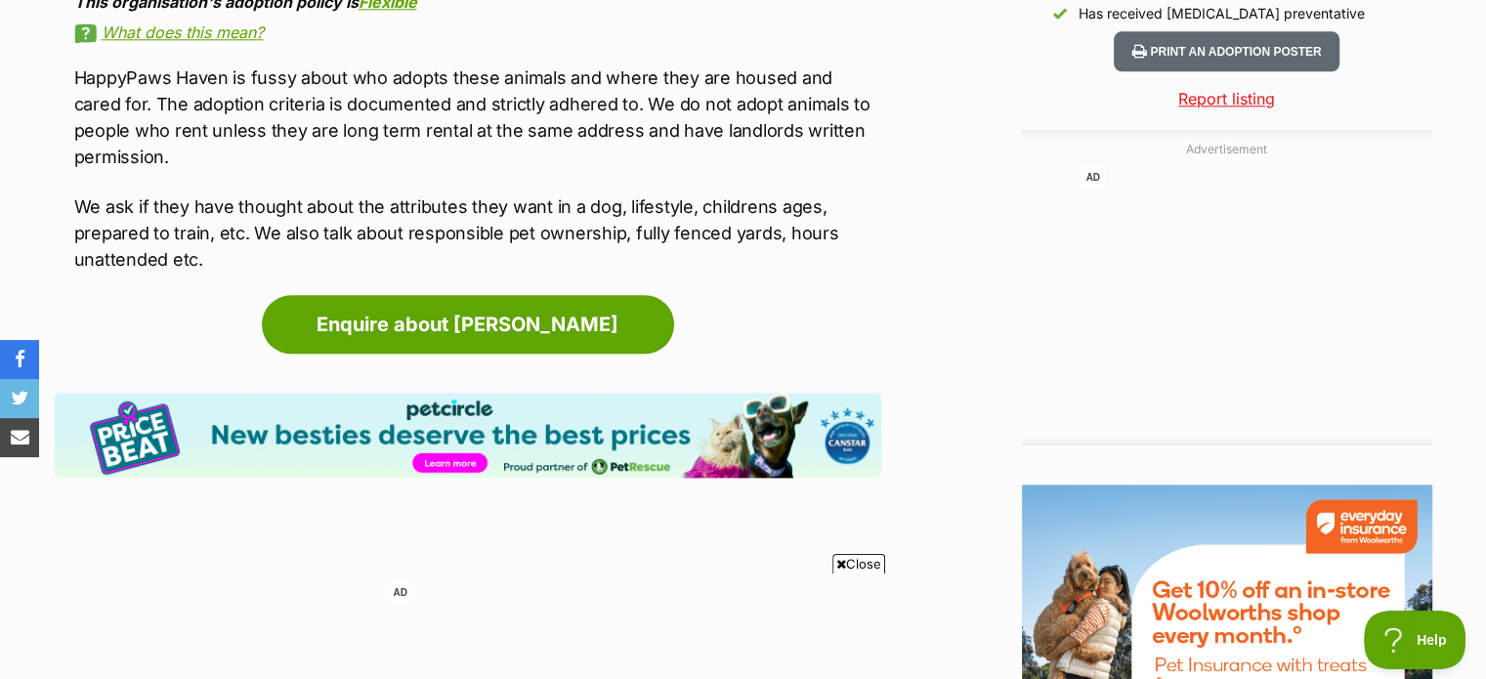
click at [108, 233] on p "We ask if they have thought about the attributes they want in a dog, lifestyle,…" at bounding box center [477, 232] width 807 height 79
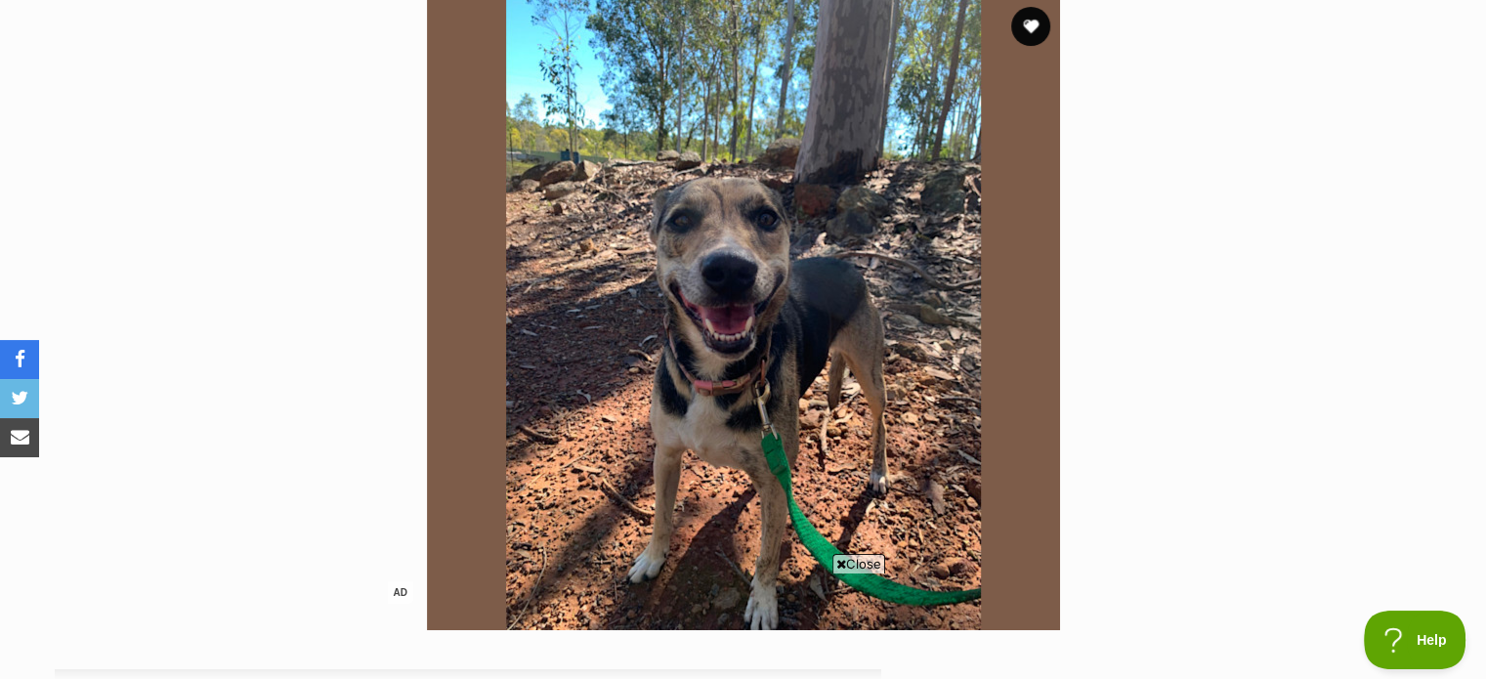
scroll to position [381, 0]
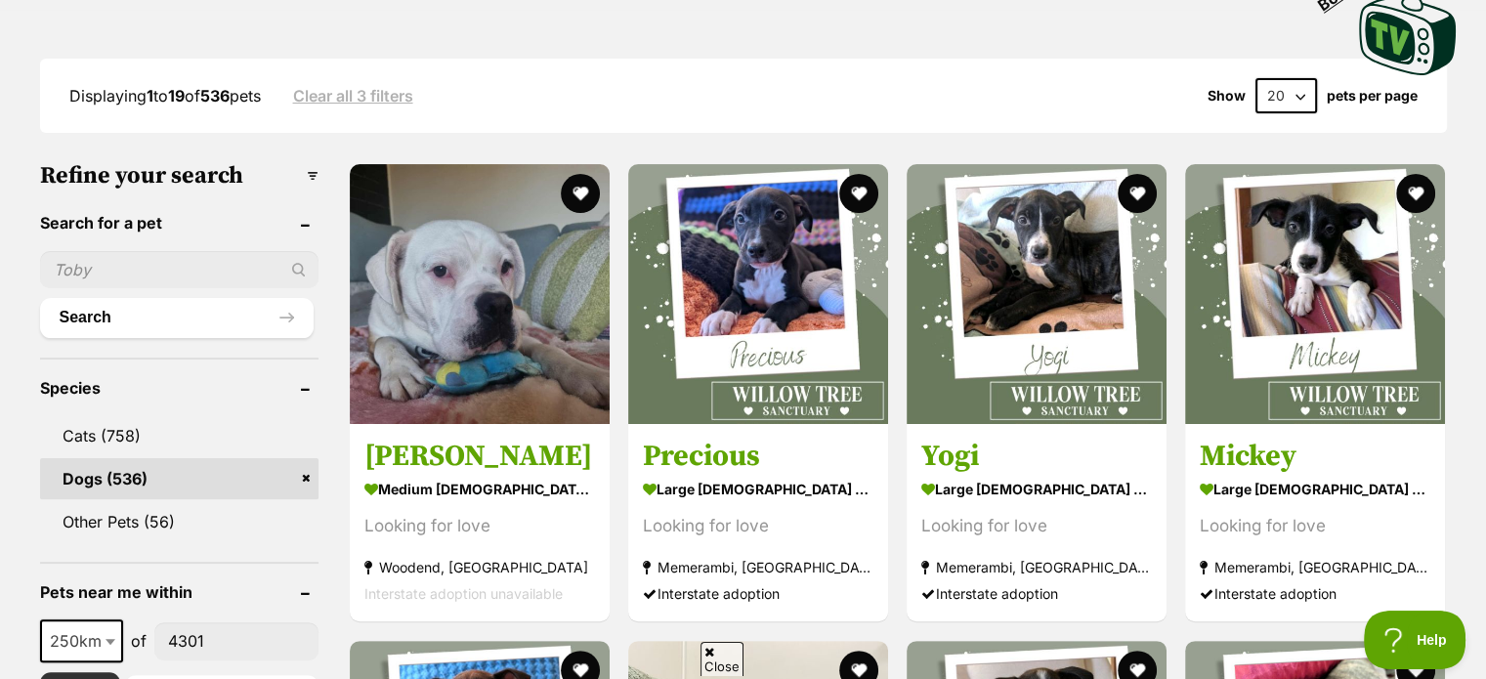
scroll to position [488, 0]
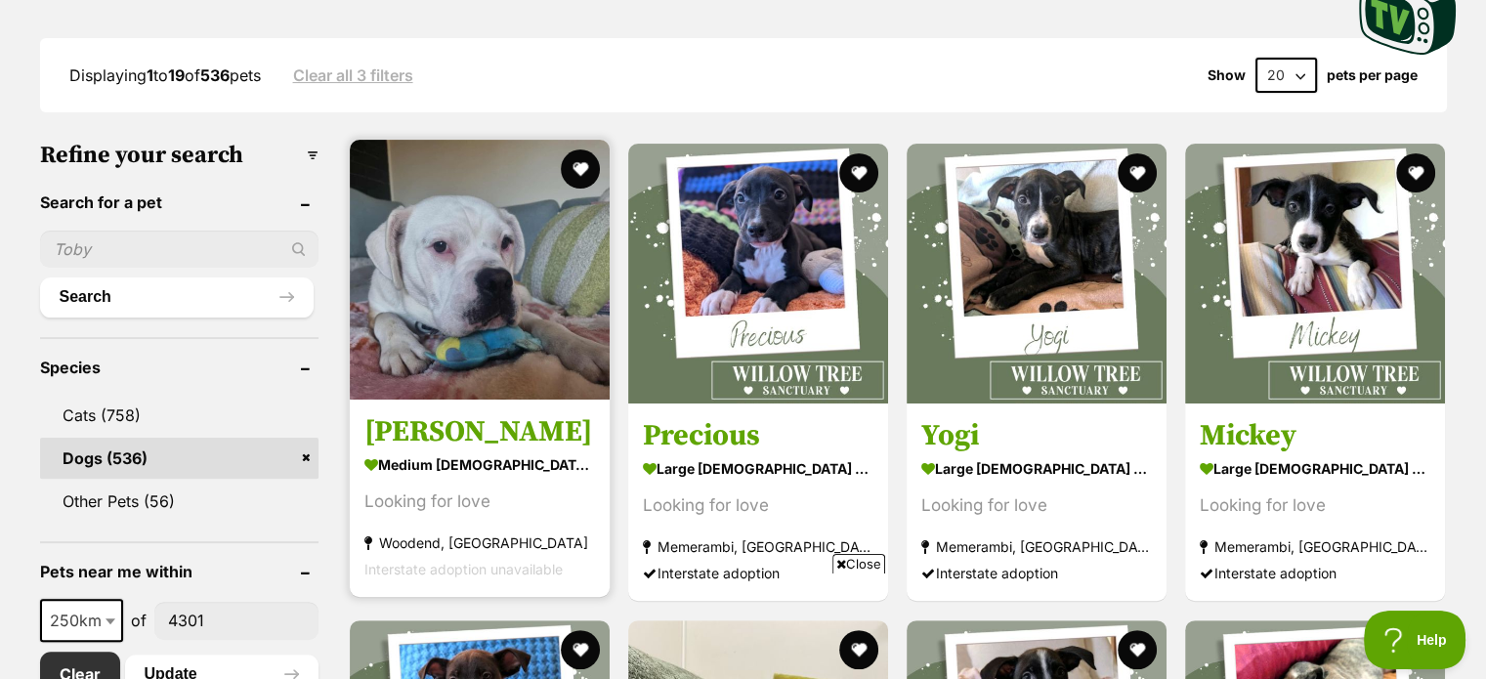
click at [496, 257] on img at bounding box center [480, 270] width 260 height 260
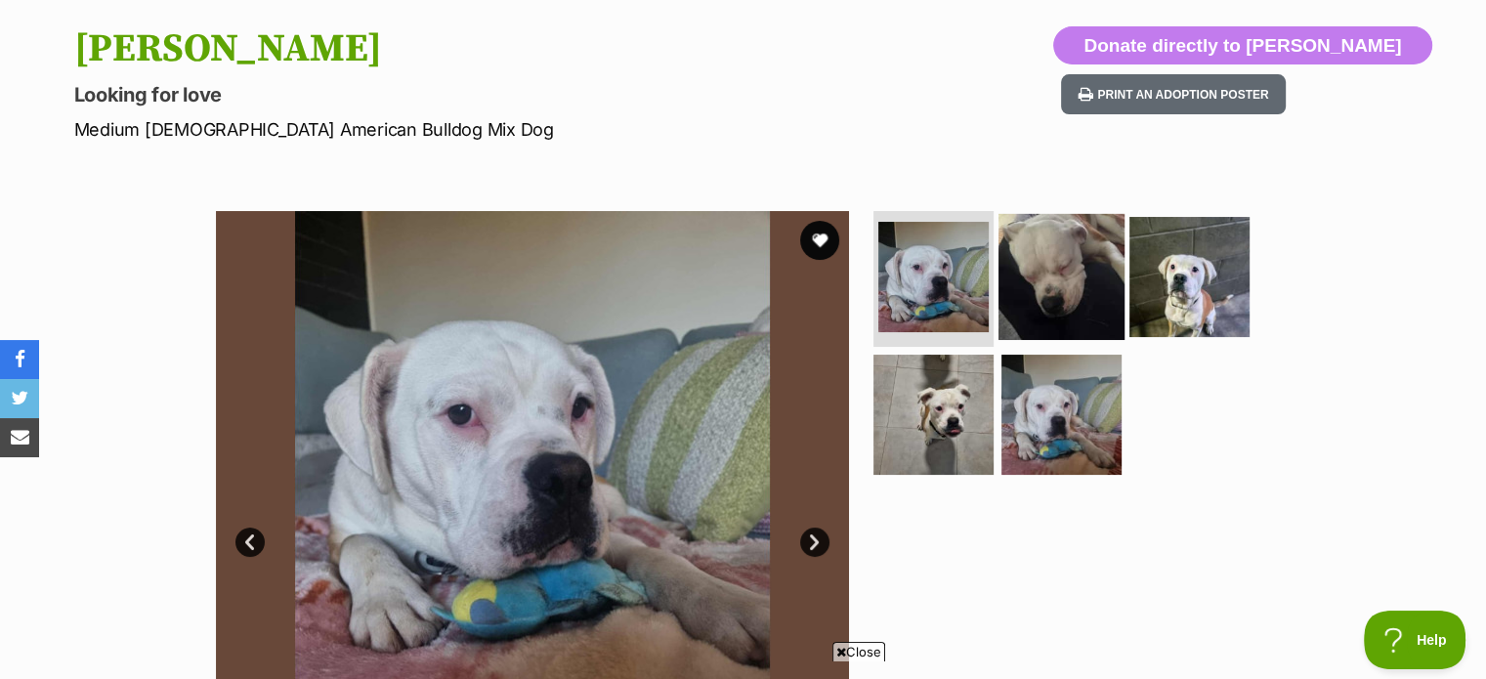
click at [1079, 276] on img at bounding box center [1061, 276] width 126 height 126
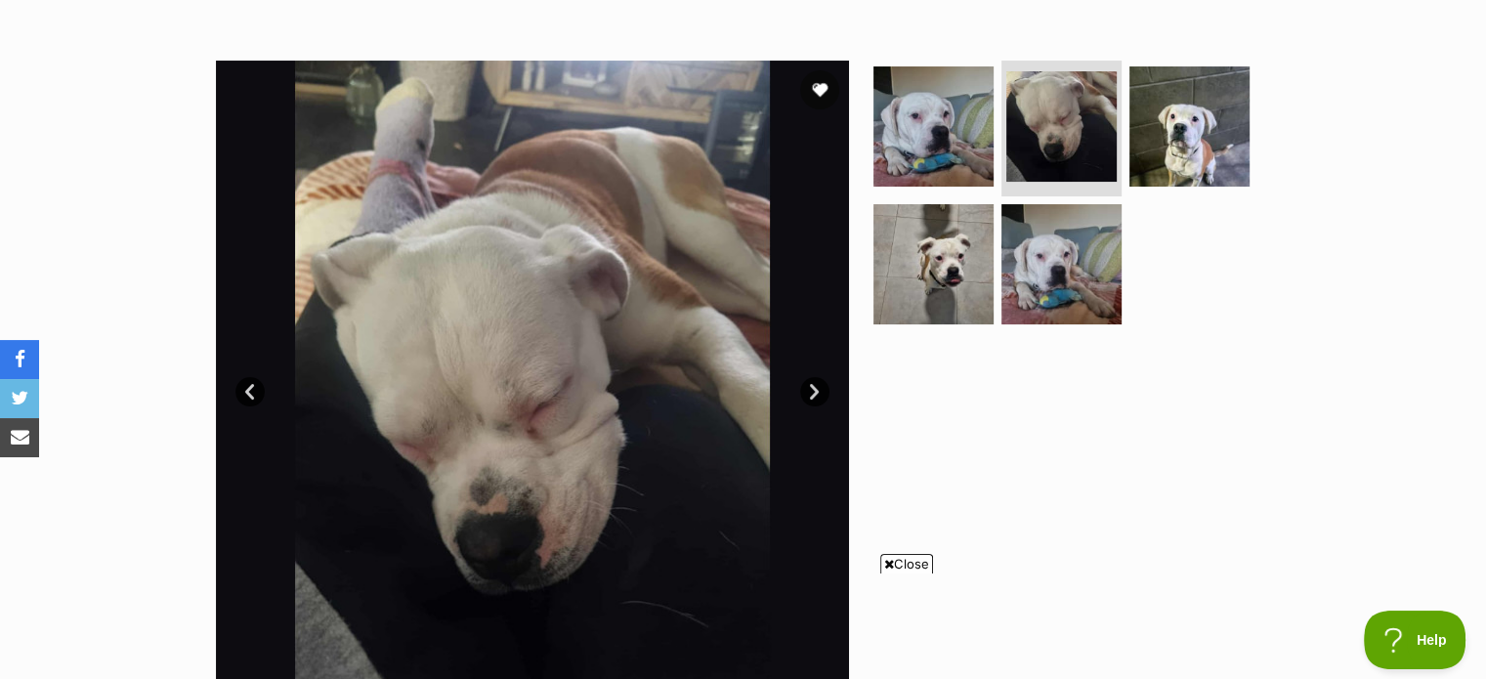
scroll to position [391, 0]
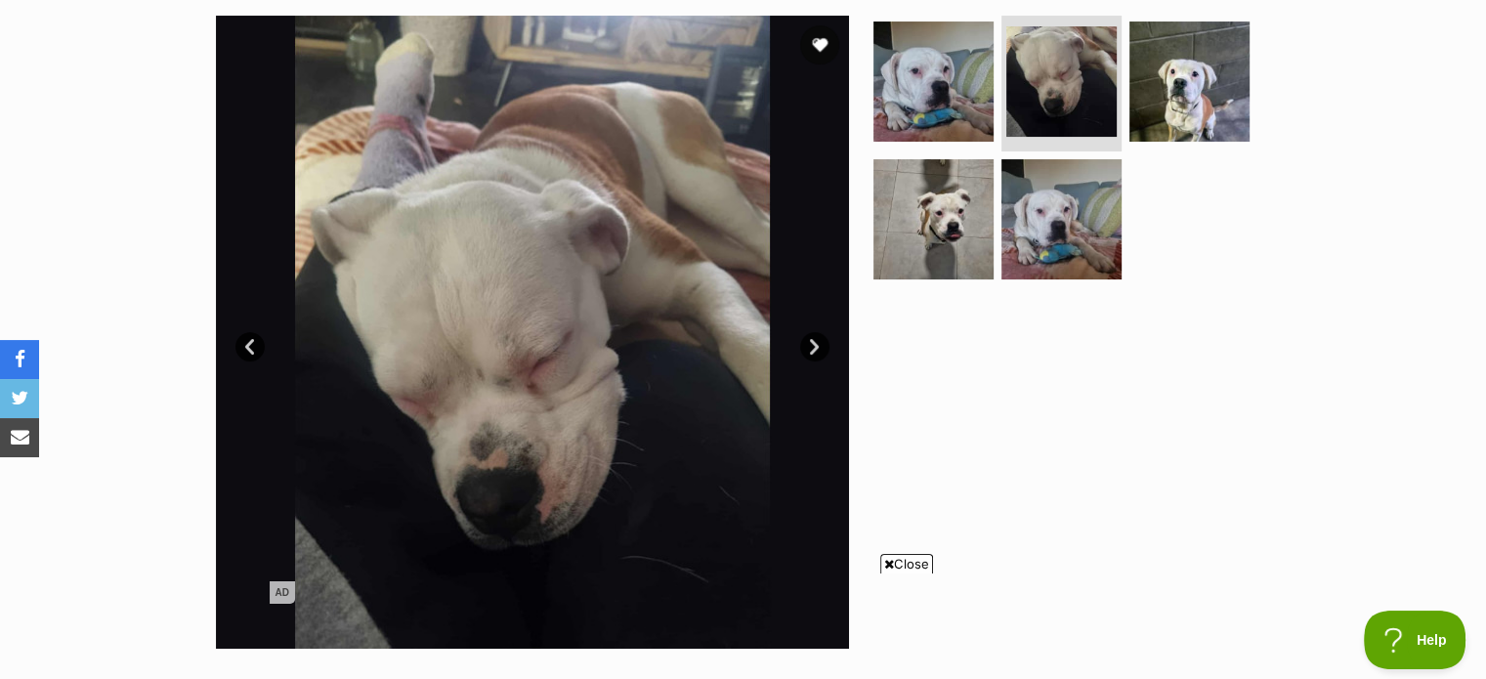
click at [886, 561] on icon at bounding box center [889, 564] width 10 height 13
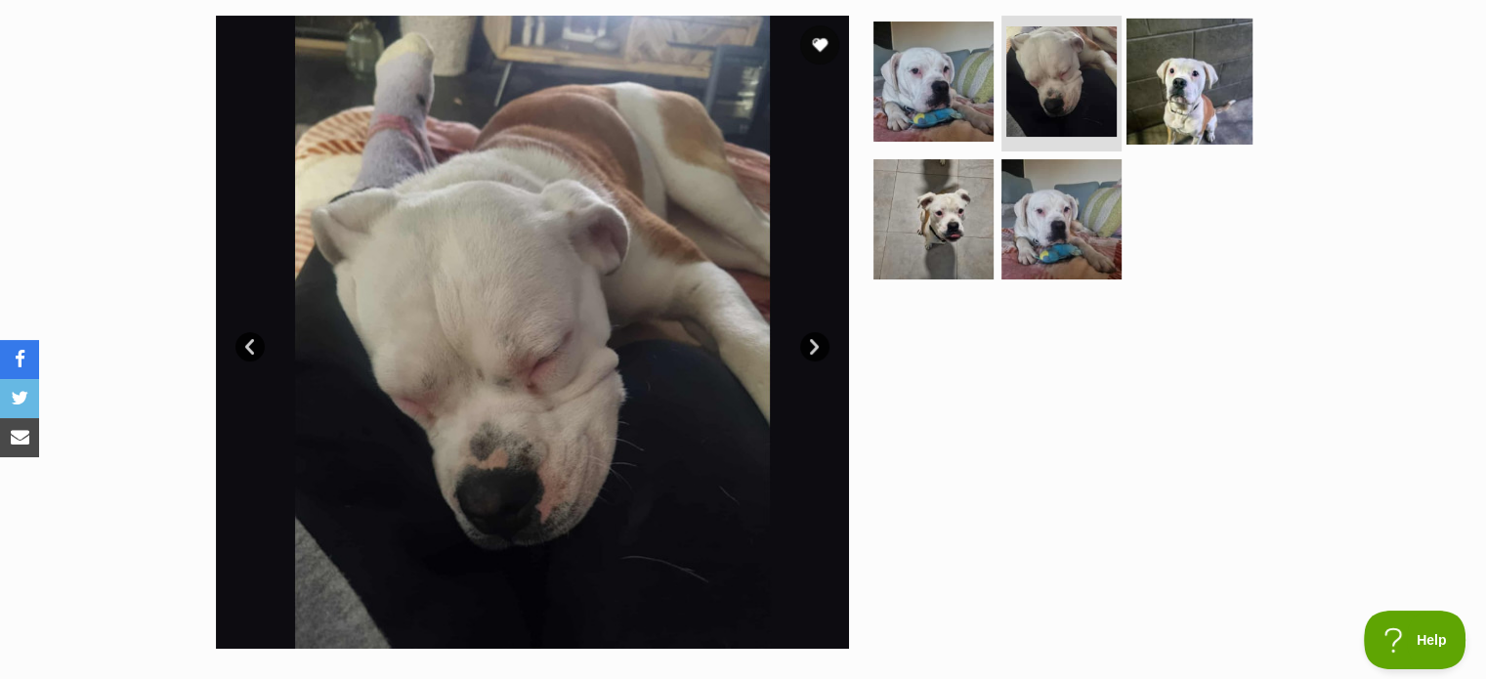
click at [1155, 101] on img at bounding box center [1189, 81] width 126 height 126
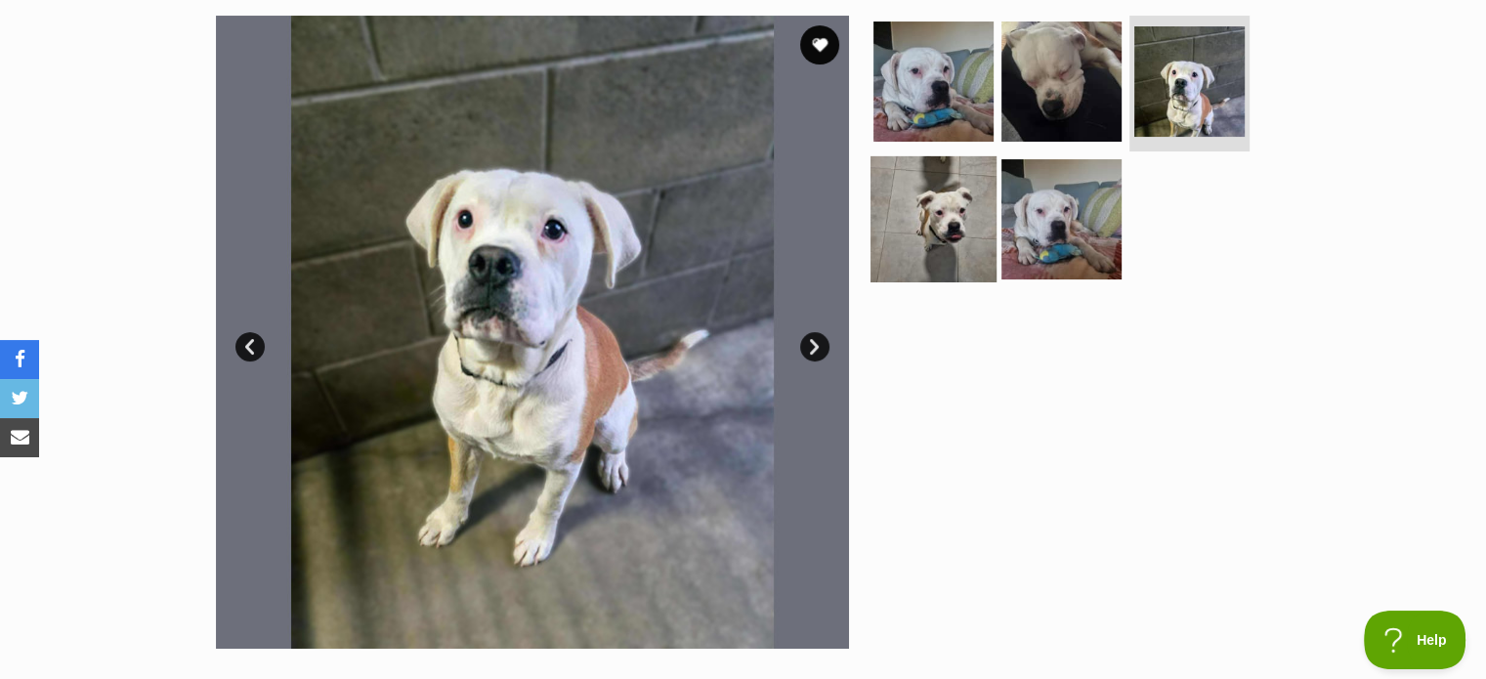
click at [922, 202] on img at bounding box center [933, 219] width 126 height 126
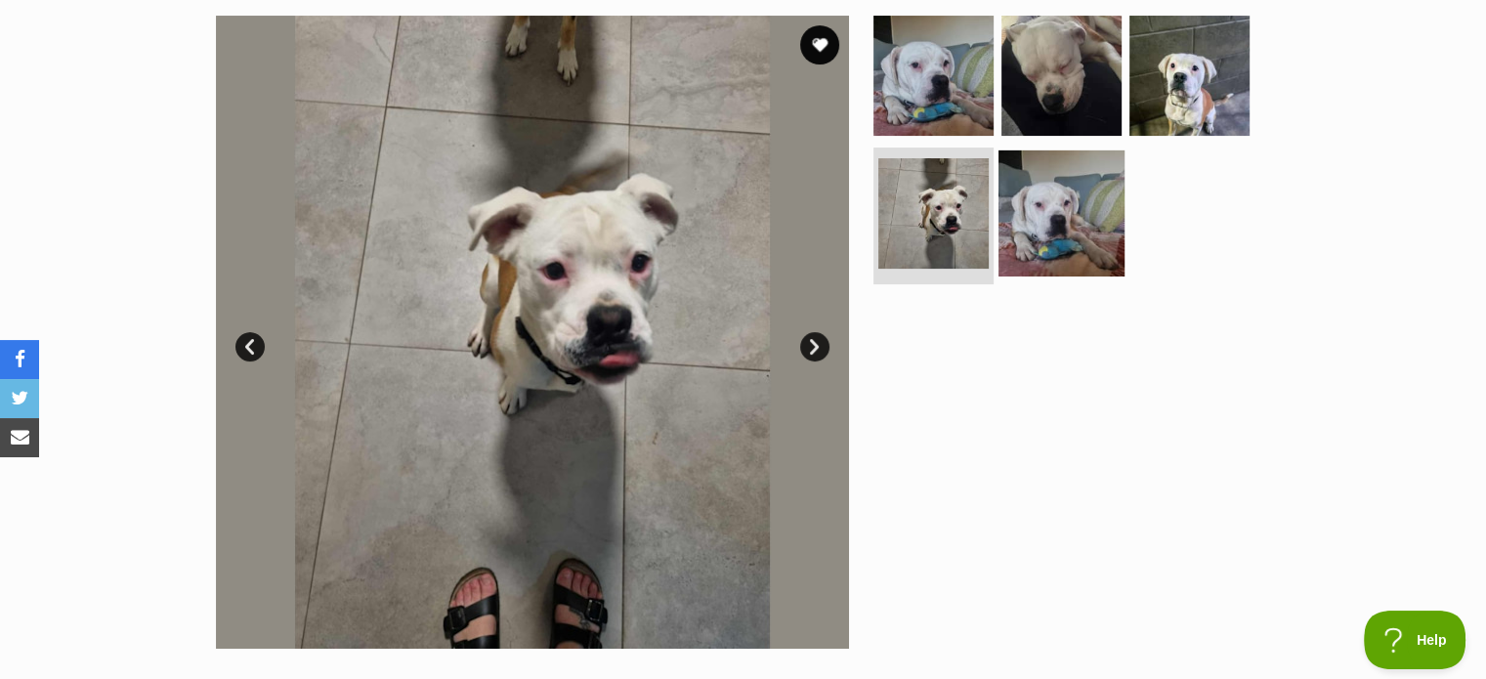
click at [1046, 210] on img at bounding box center [1061, 213] width 126 height 126
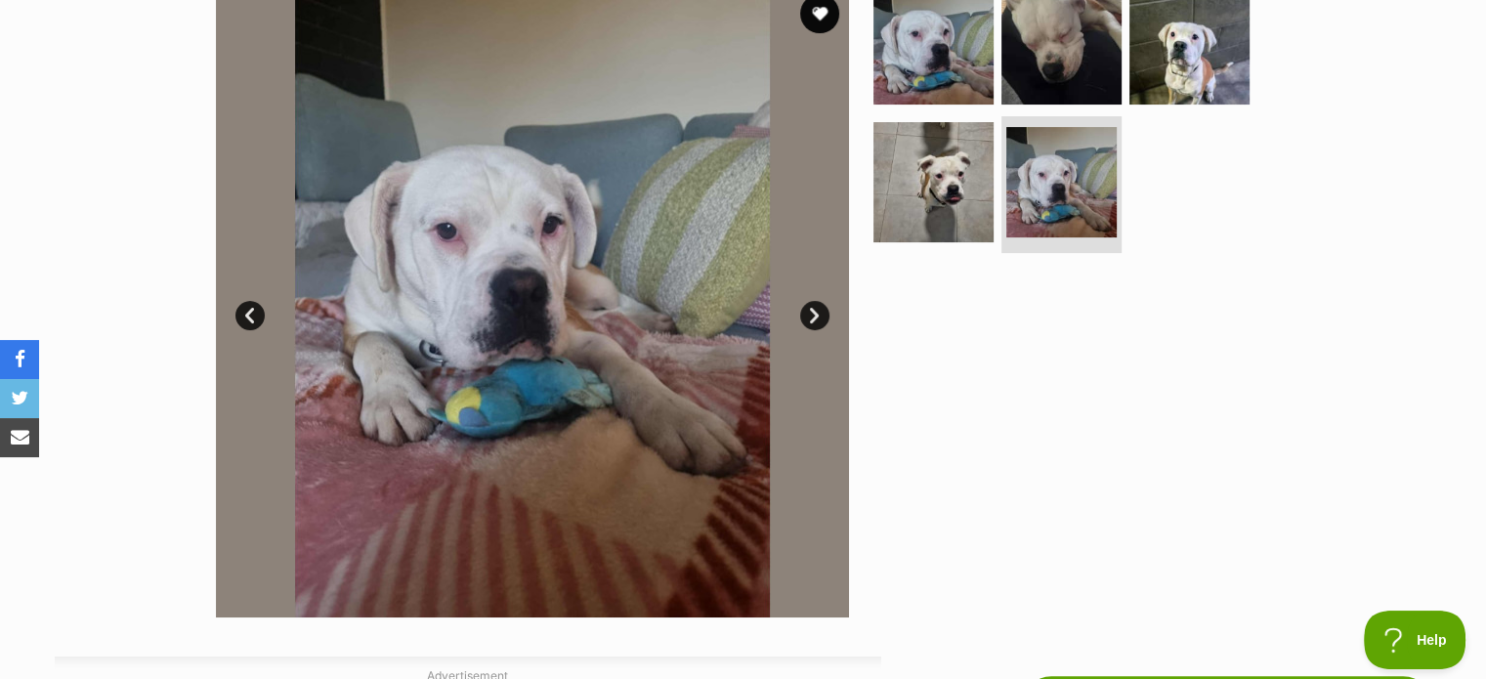
scroll to position [293, 0]
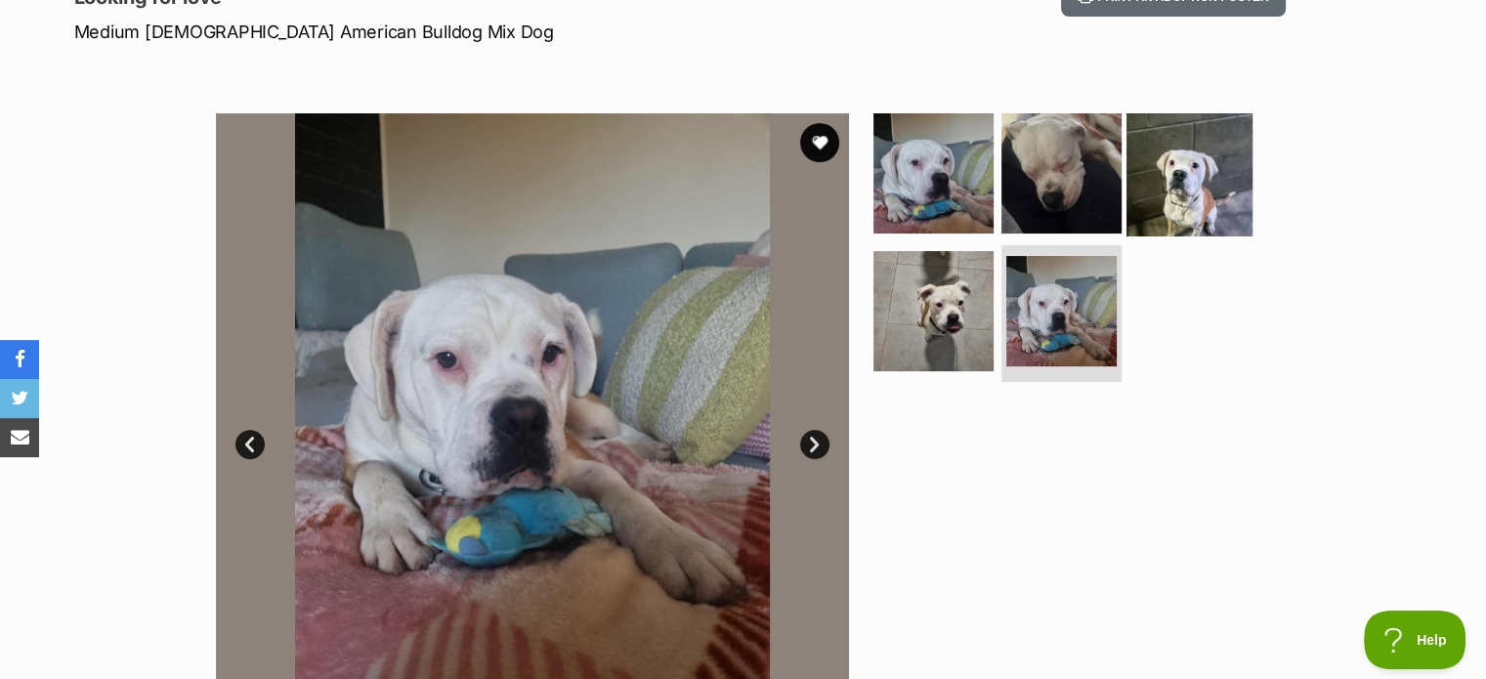
click at [1180, 195] on img at bounding box center [1189, 172] width 126 height 126
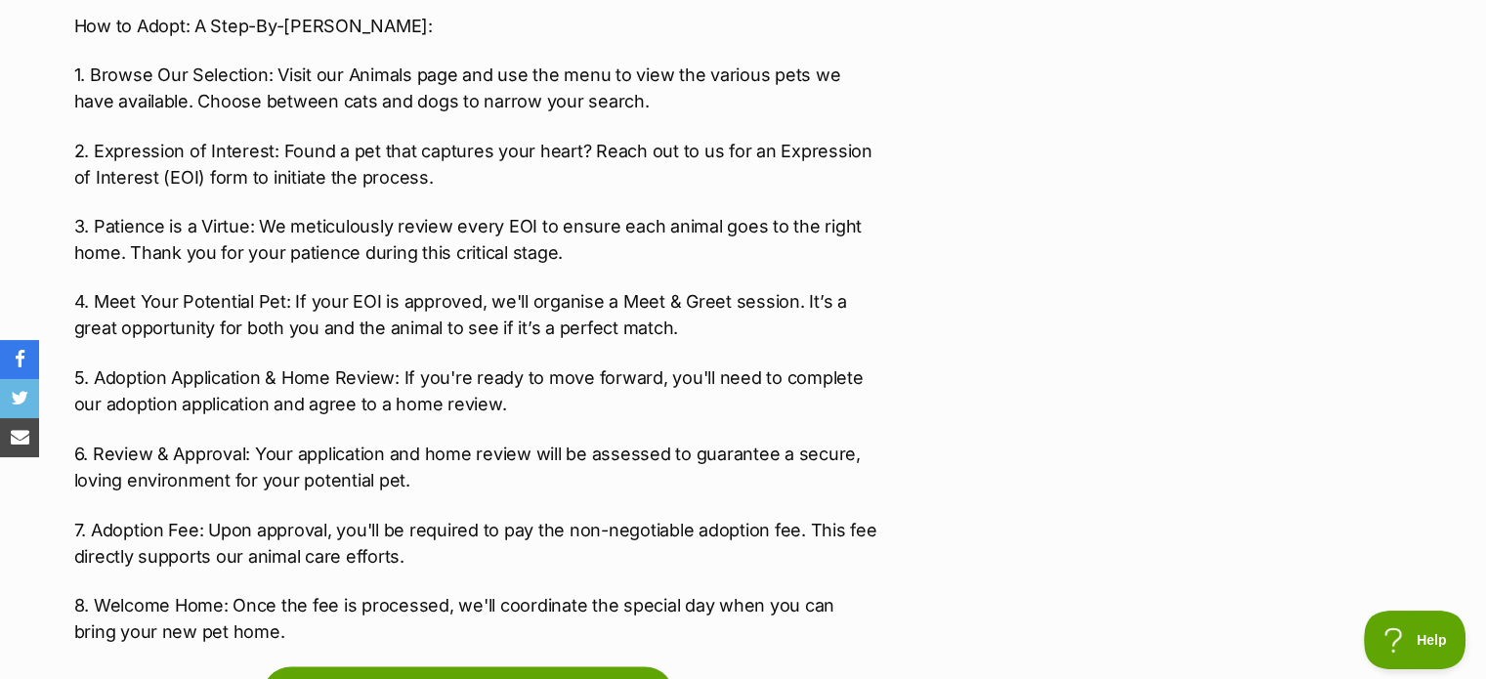
scroll to position [3322, 0]
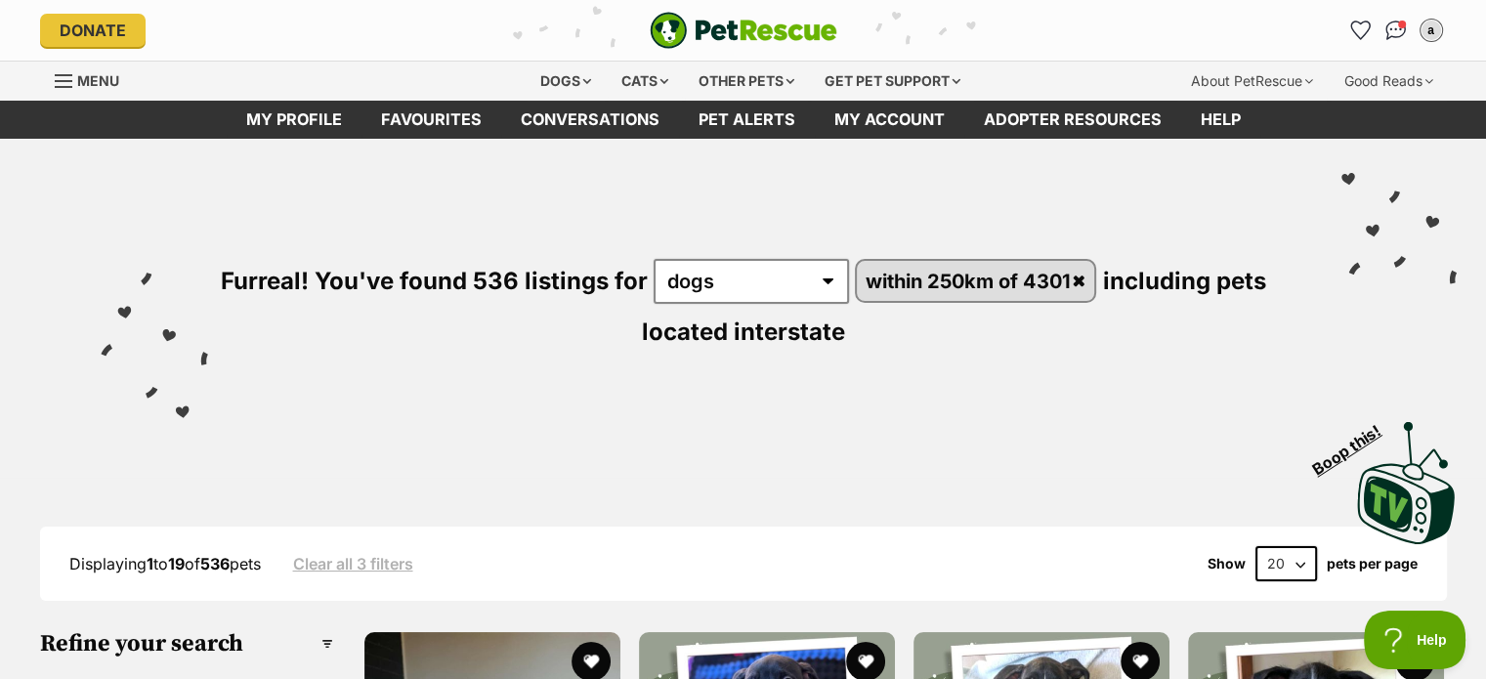
click at [433, 412] on div "Visit PetRescue TV (external site) Boop this!" at bounding box center [742, 475] width 1427 height 143
